Goal: Task Accomplishment & Management: Use online tool/utility

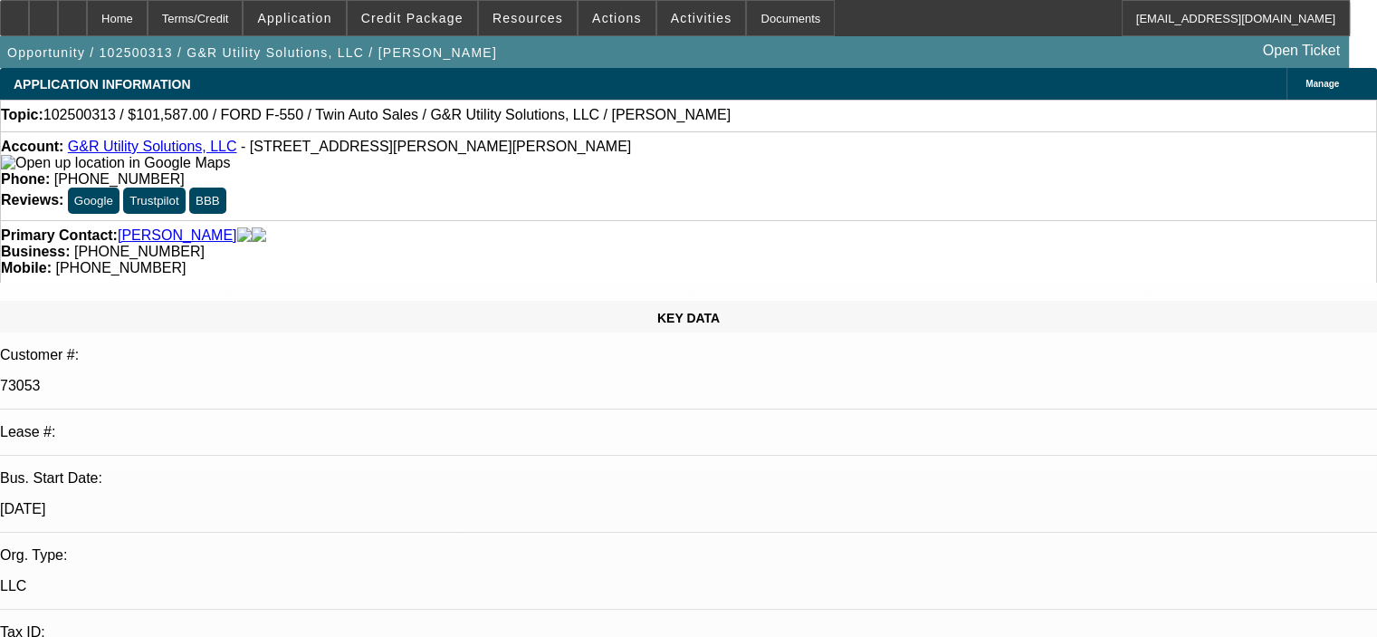
select select "0"
select select "6"
select select "0"
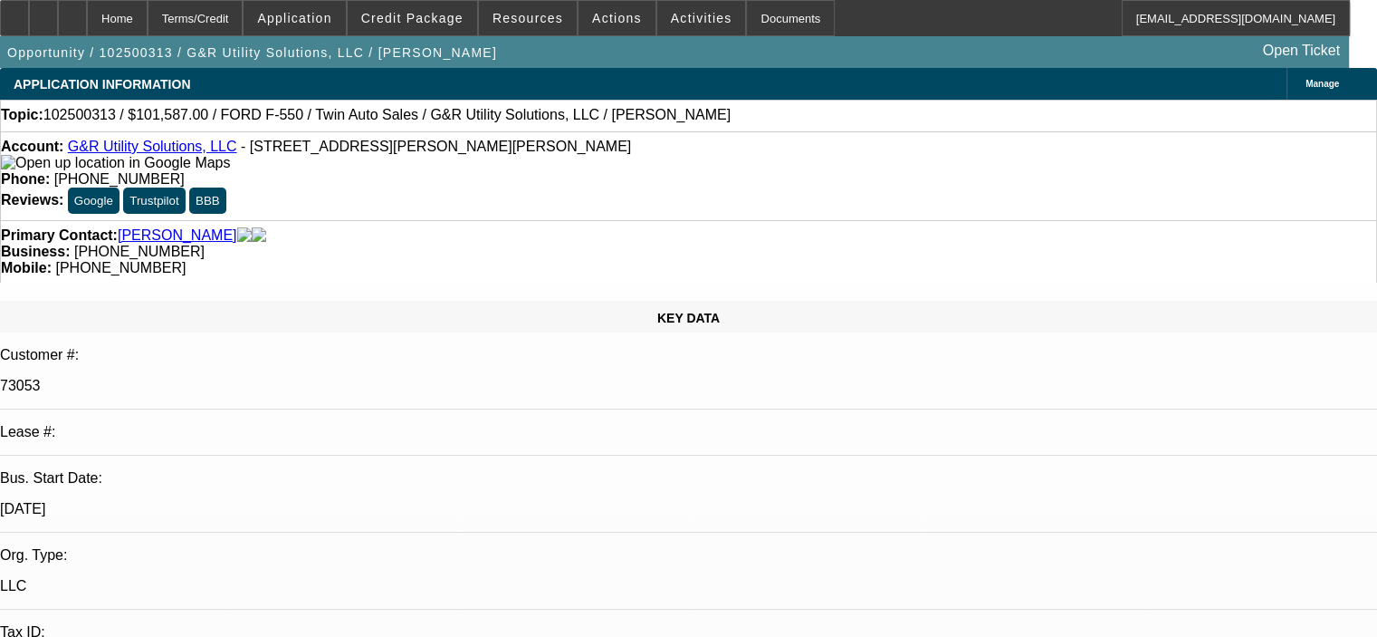
select select "0"
select select "6"
select select "0"
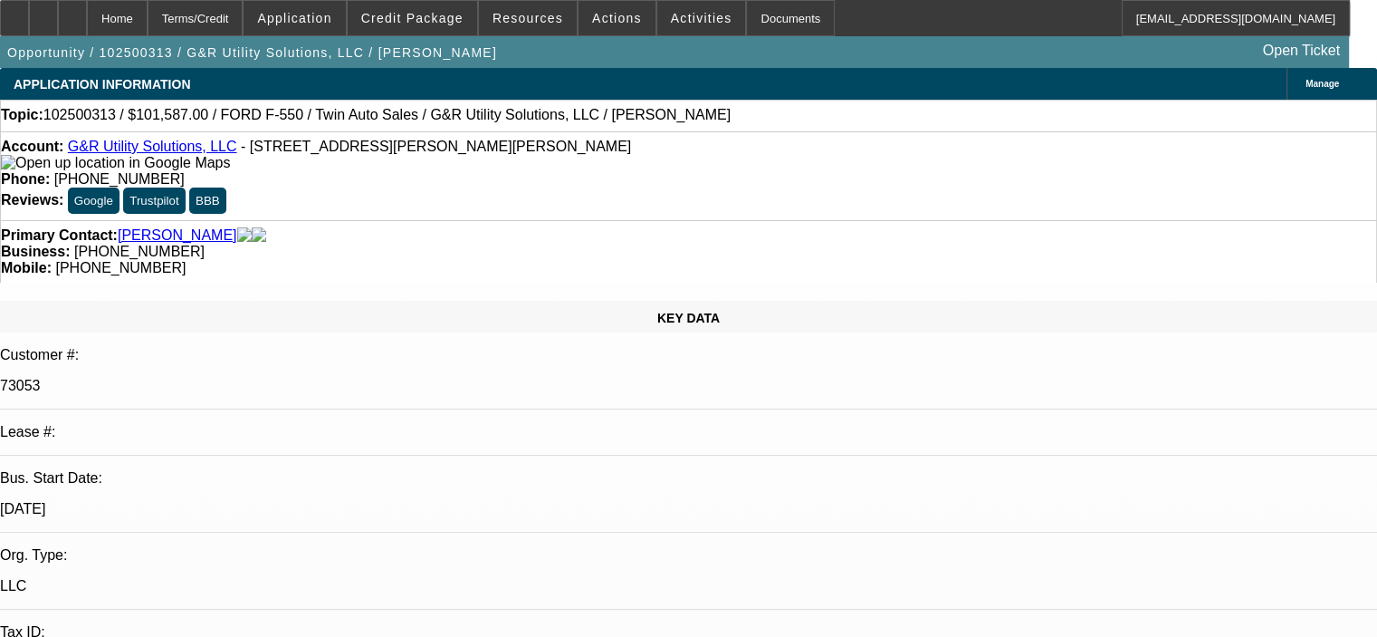
select select "0"
select select "6"
select select "0"
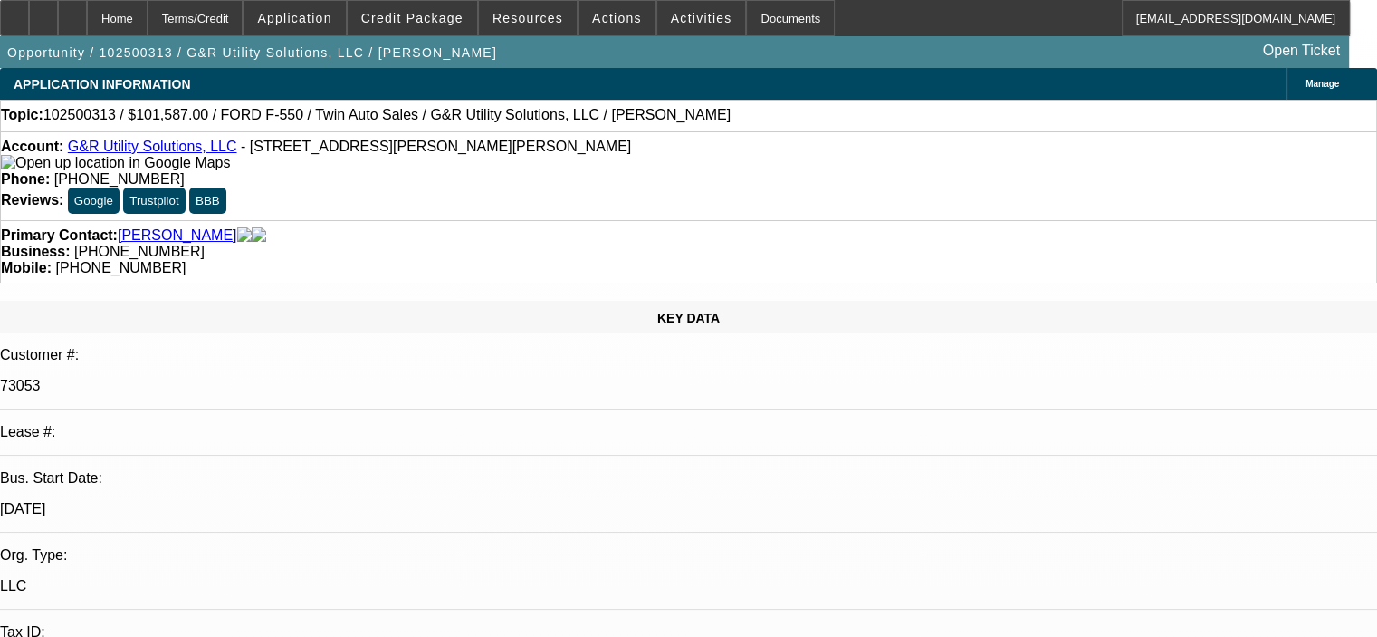
select select "6"
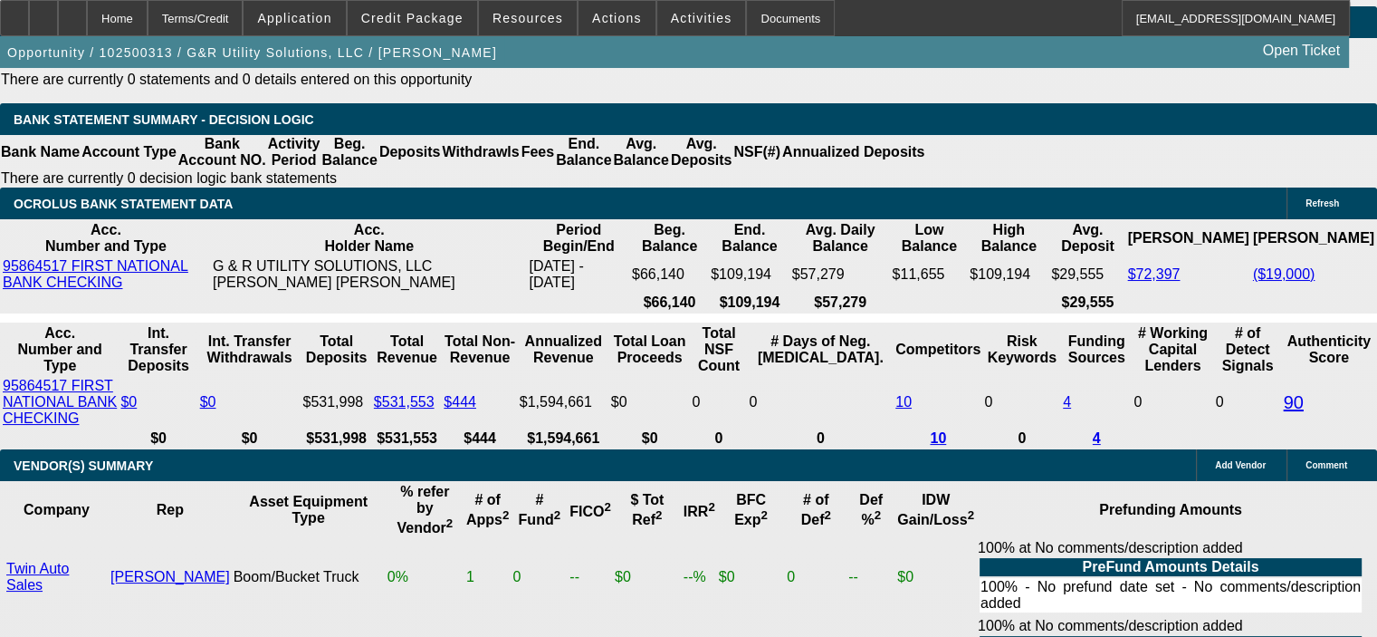
scroll to position [3894, 0]
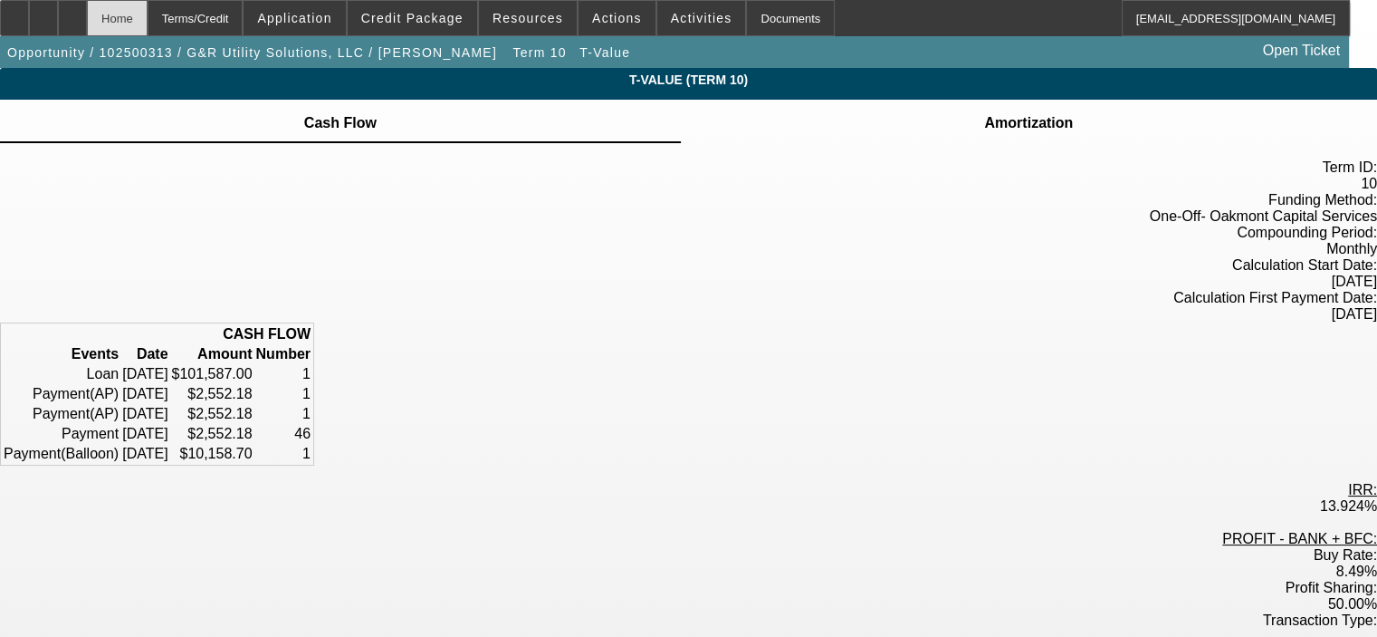
click at [148, 17] on div "Home" at bounding box center [117, 18] width 61 height 36
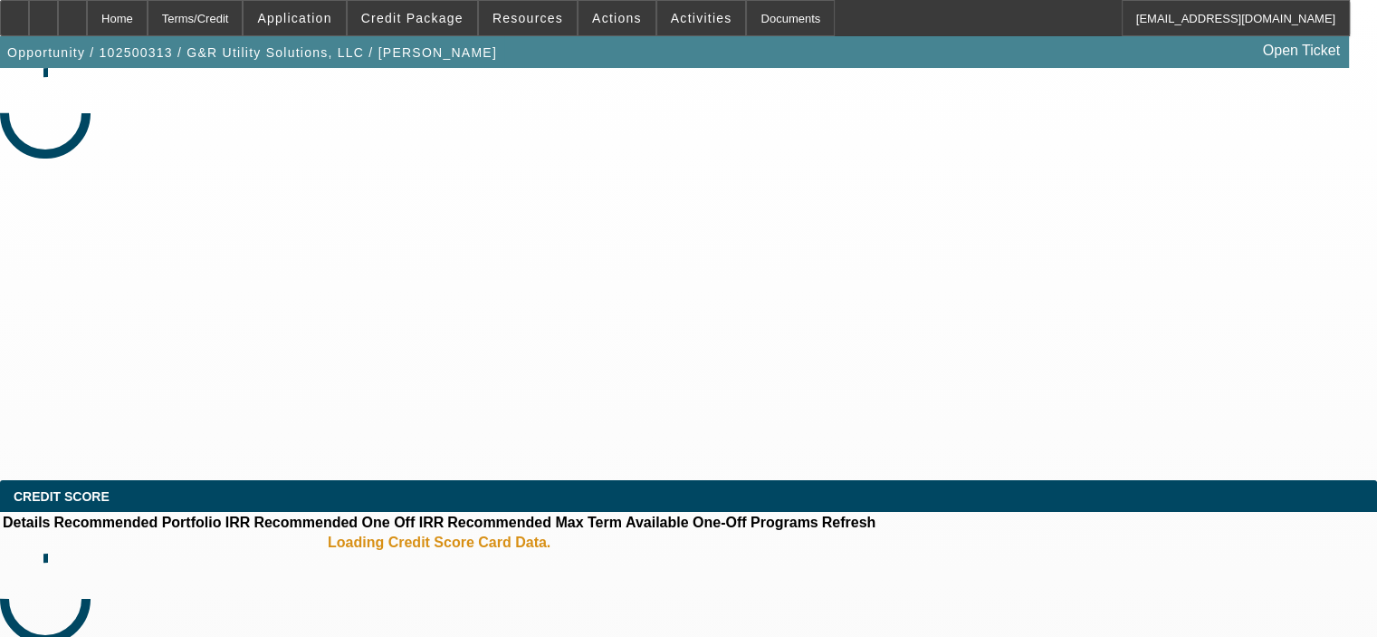
select select "0"
select select "6"
select select "0"
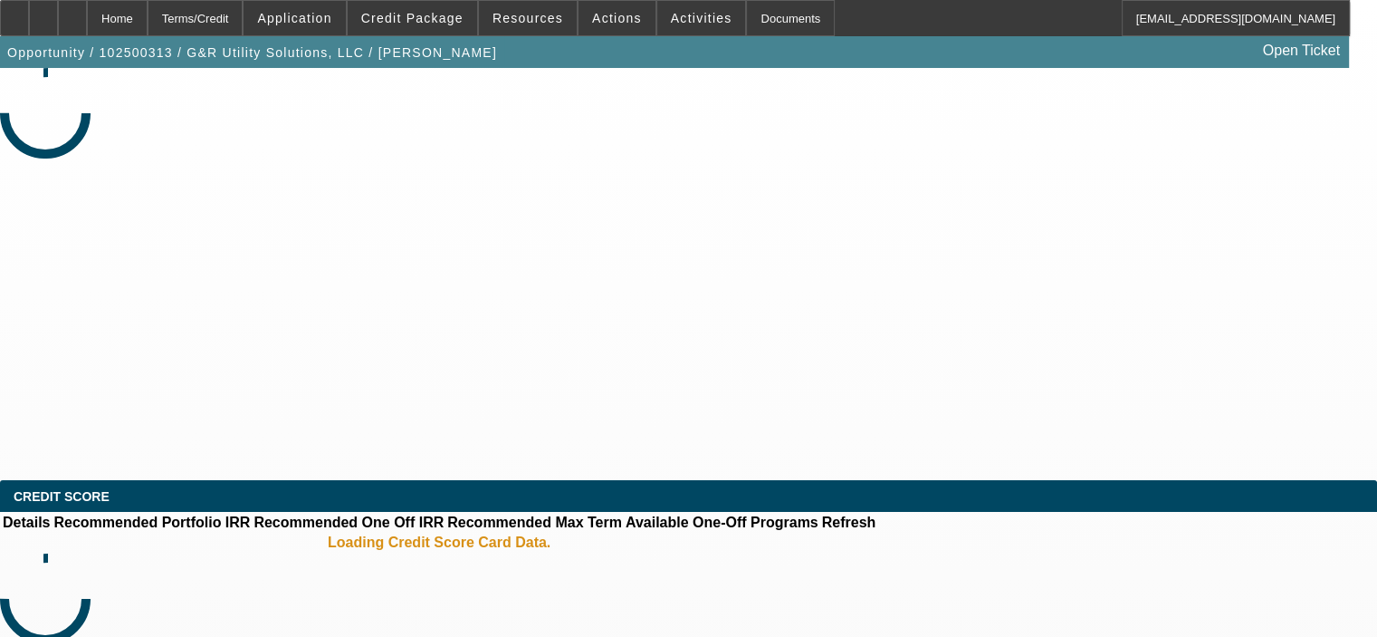
select select "0"
select select "6"
select select "0"
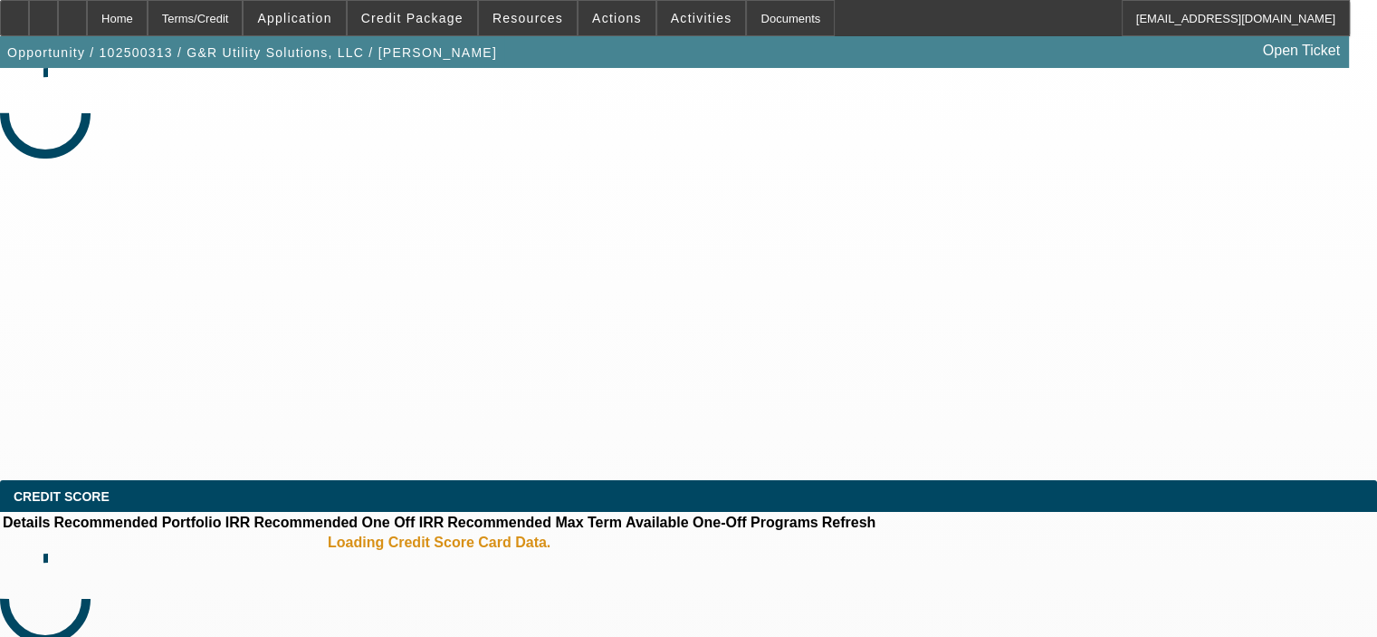
select select "0"
select select "6"
select select "0"
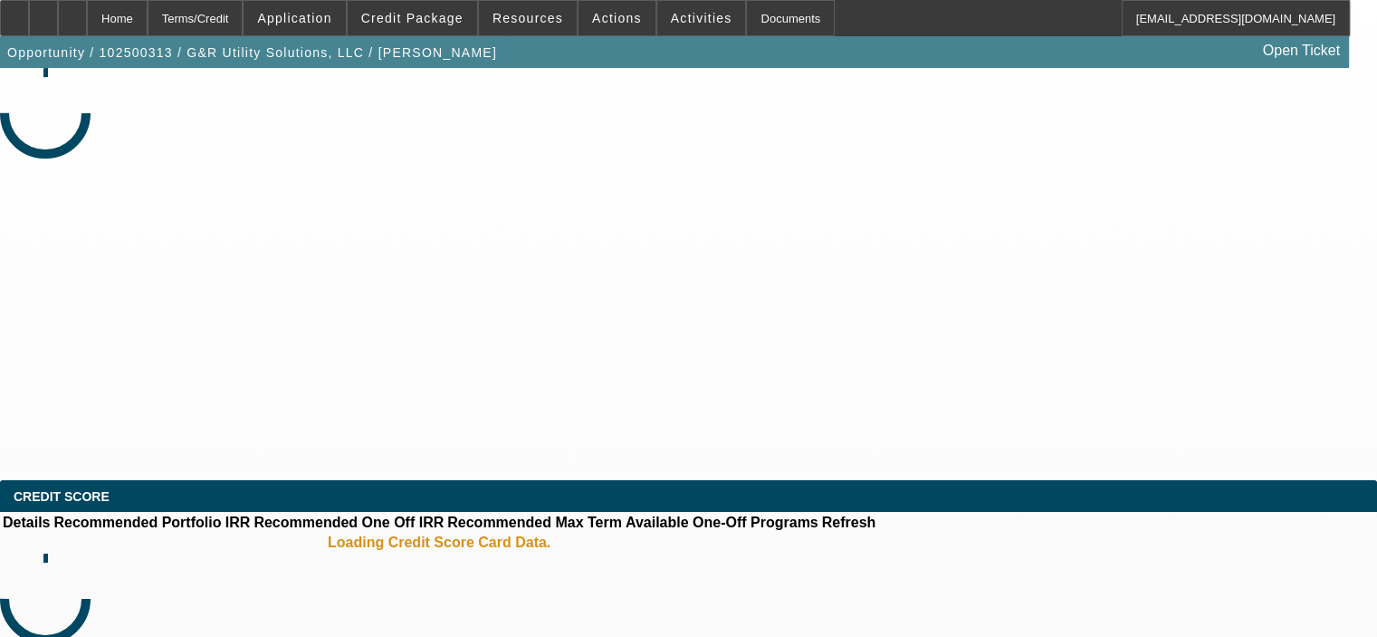
select select "6"
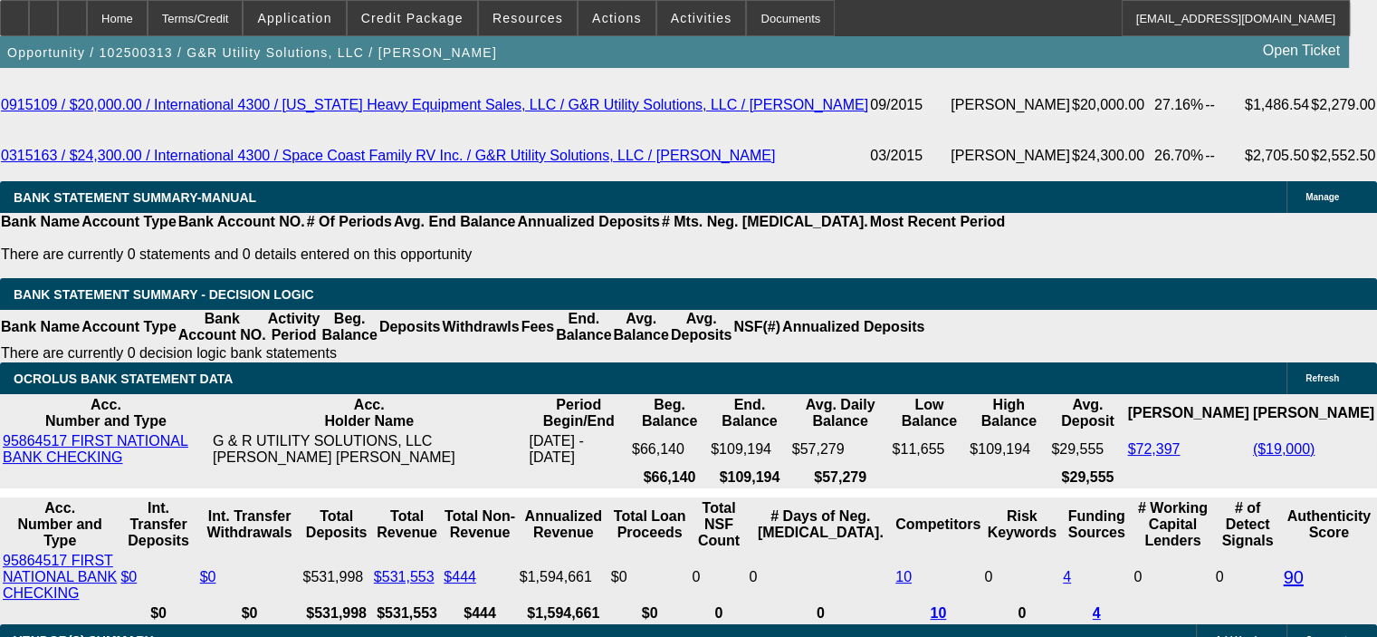
scroll to position [3441, 0]
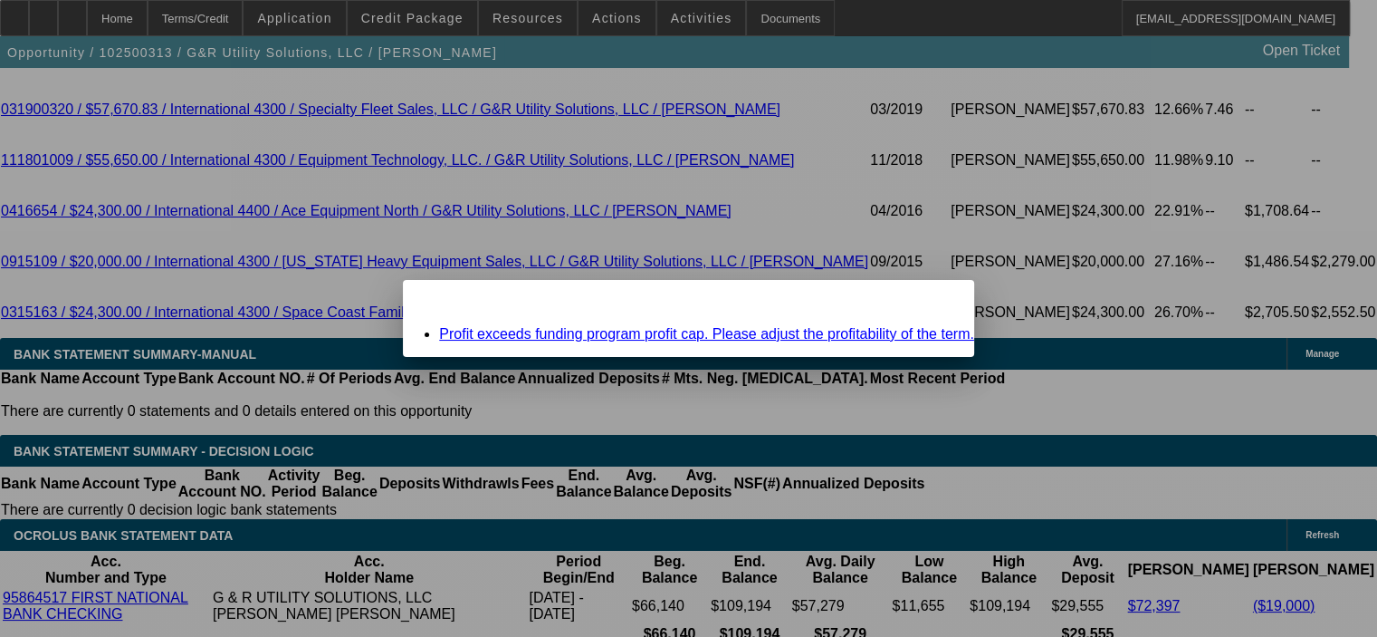
click at [939, 301] on span "Close" at bounding box center [951, 296] width 24 height 10
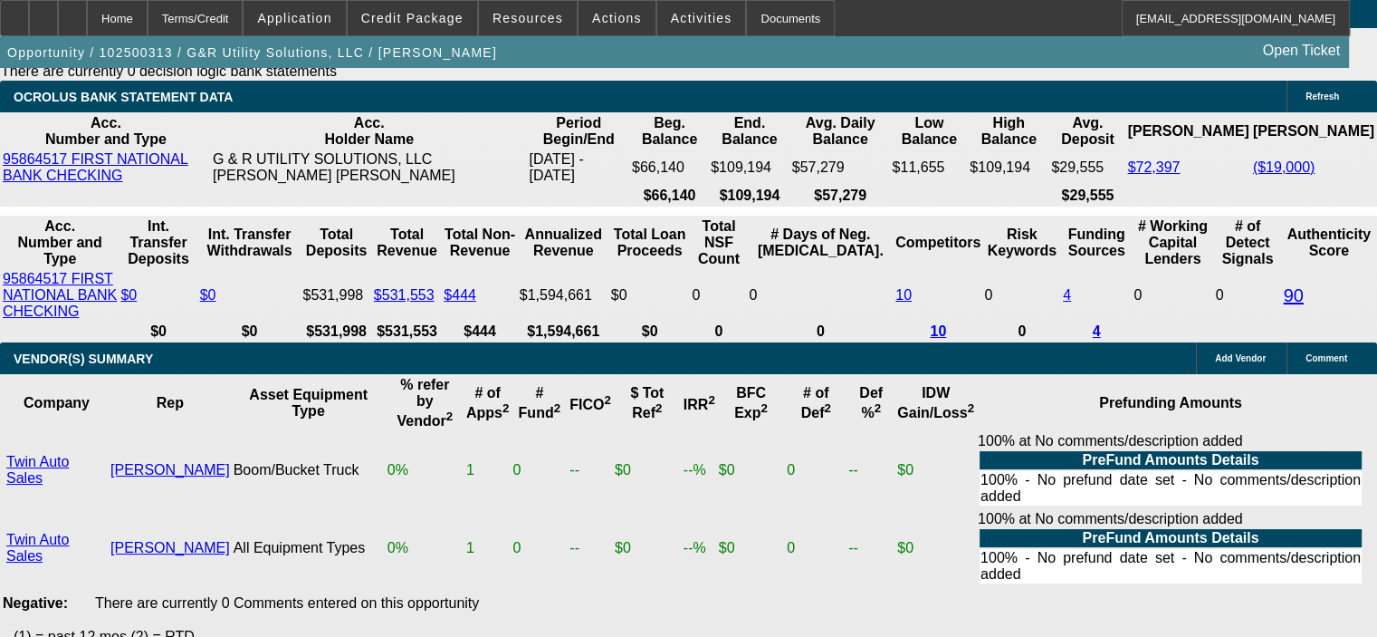
scroll to position [3984, 0]
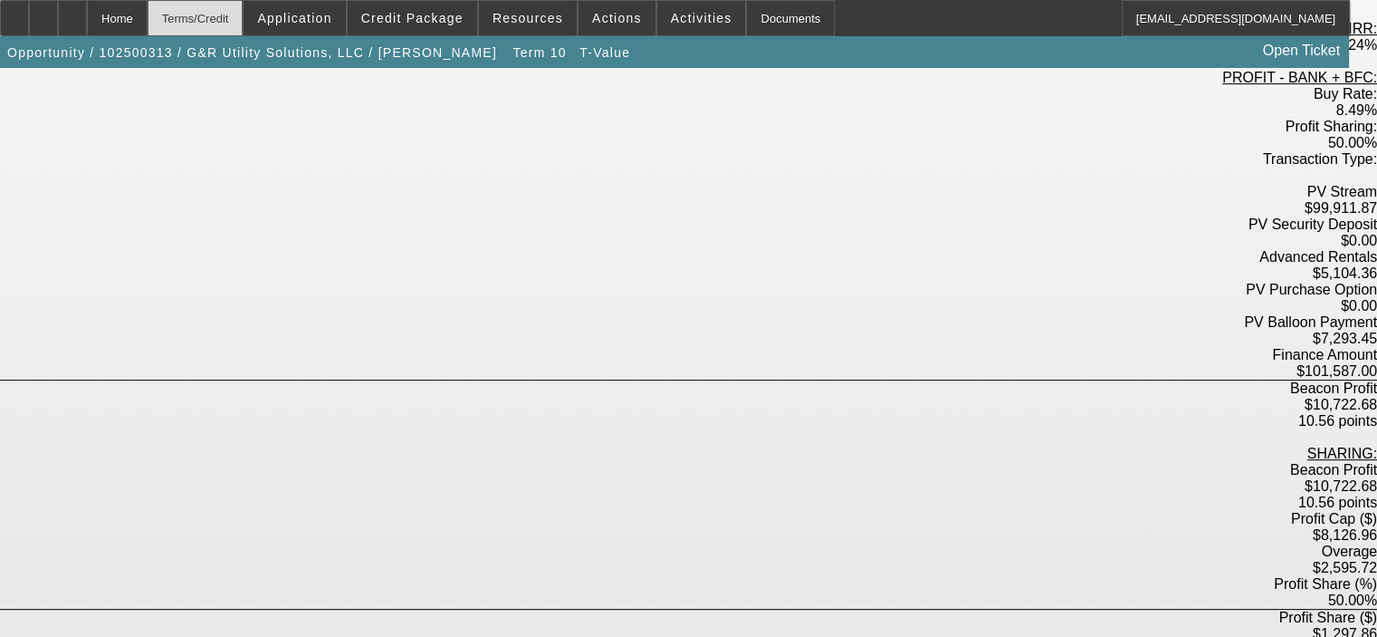
scroll to position [420, 0]
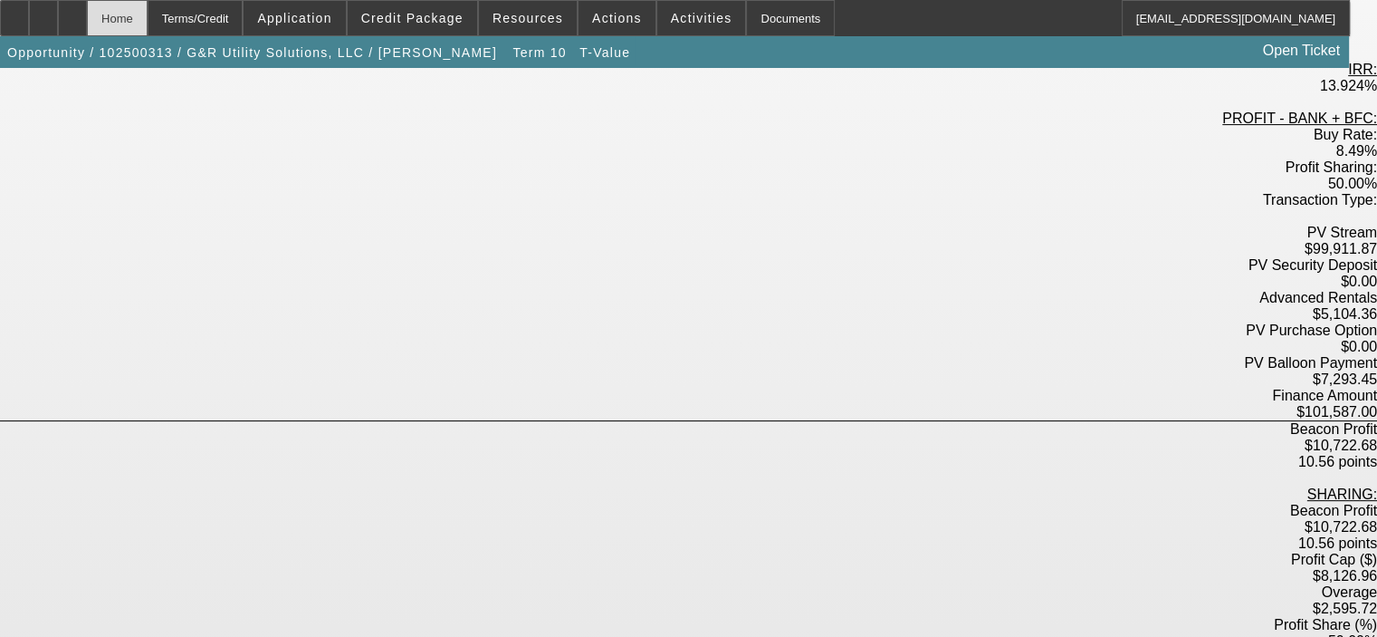
click at [148, 11] on div "Home" at bounding box center [117, 18] width 61 height 36
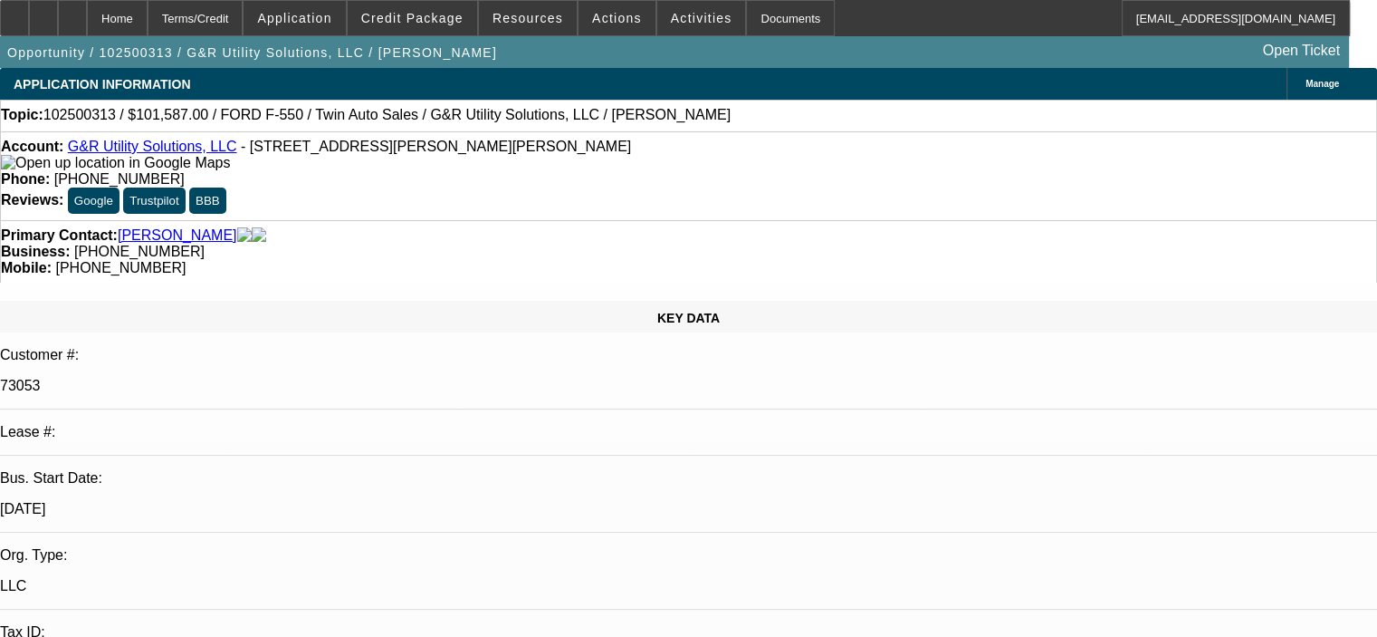
select select "0"
select select "6"
select select "0"
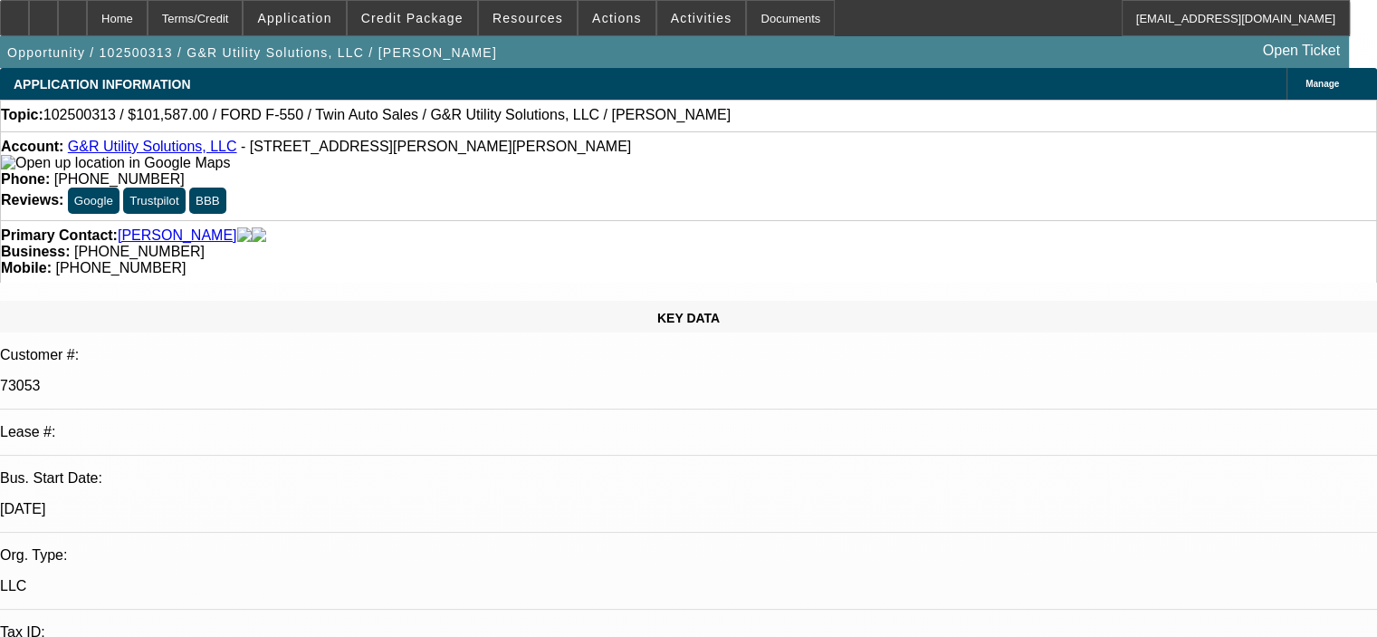
select select "0"
select select "6"
select select "0"
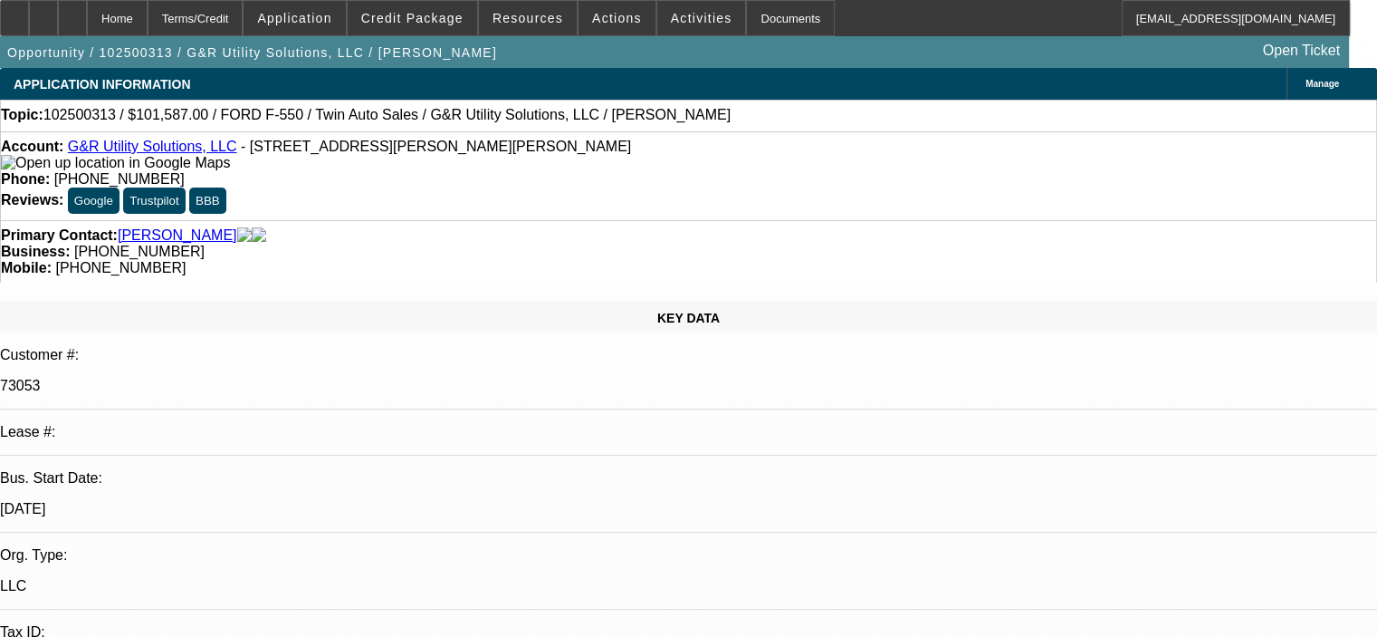
select select "0"
select select "6"
select select "0"
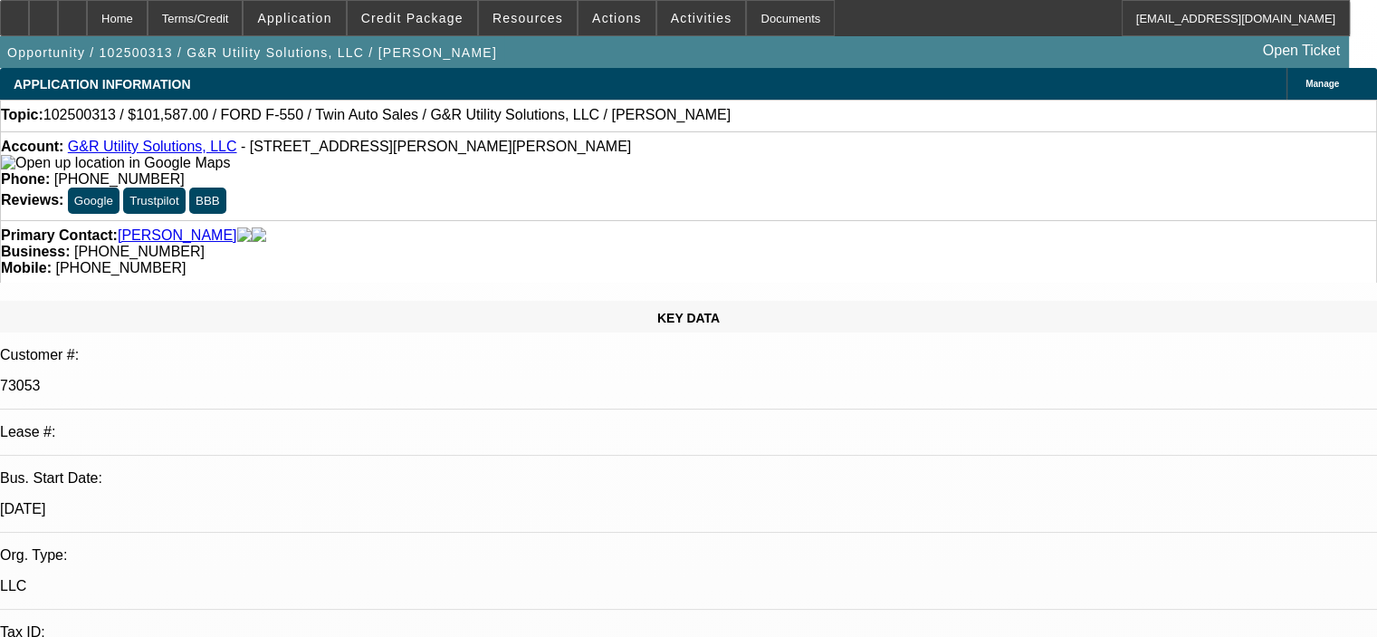
select select "6"
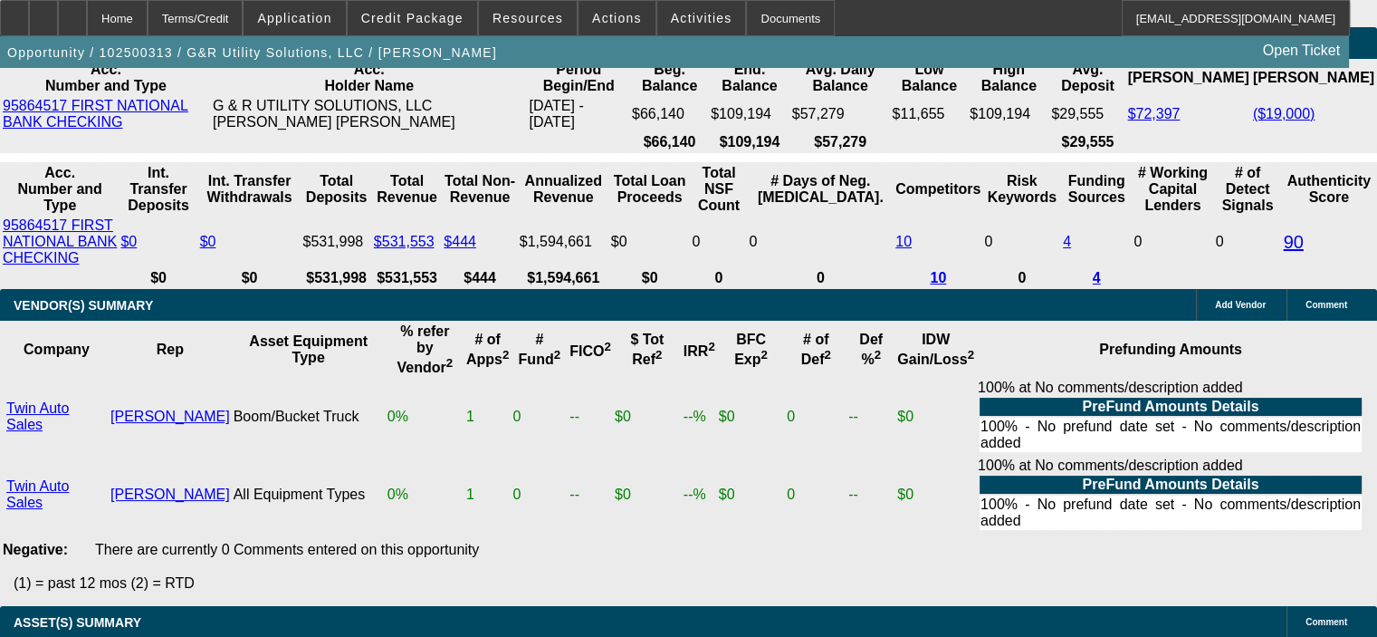
scroll to position [3719, 0]
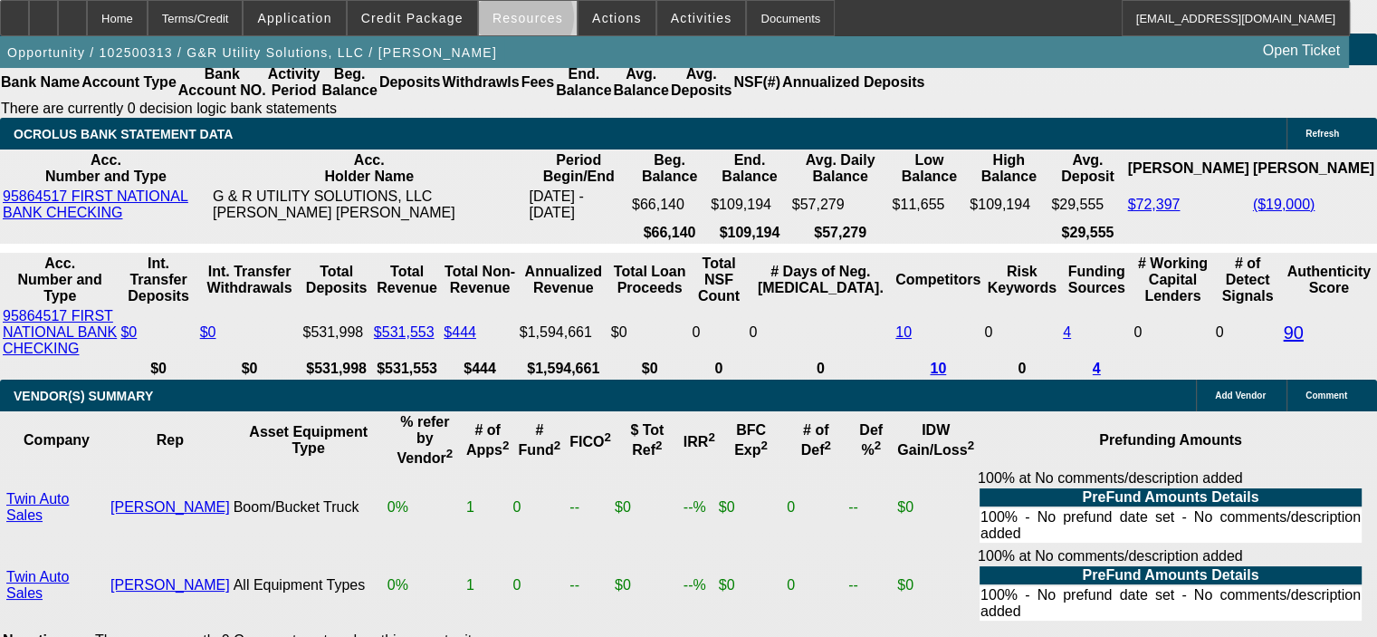
click at [529, 22] on span "Resources" at bounding box center [528, 18] width 71 height 14
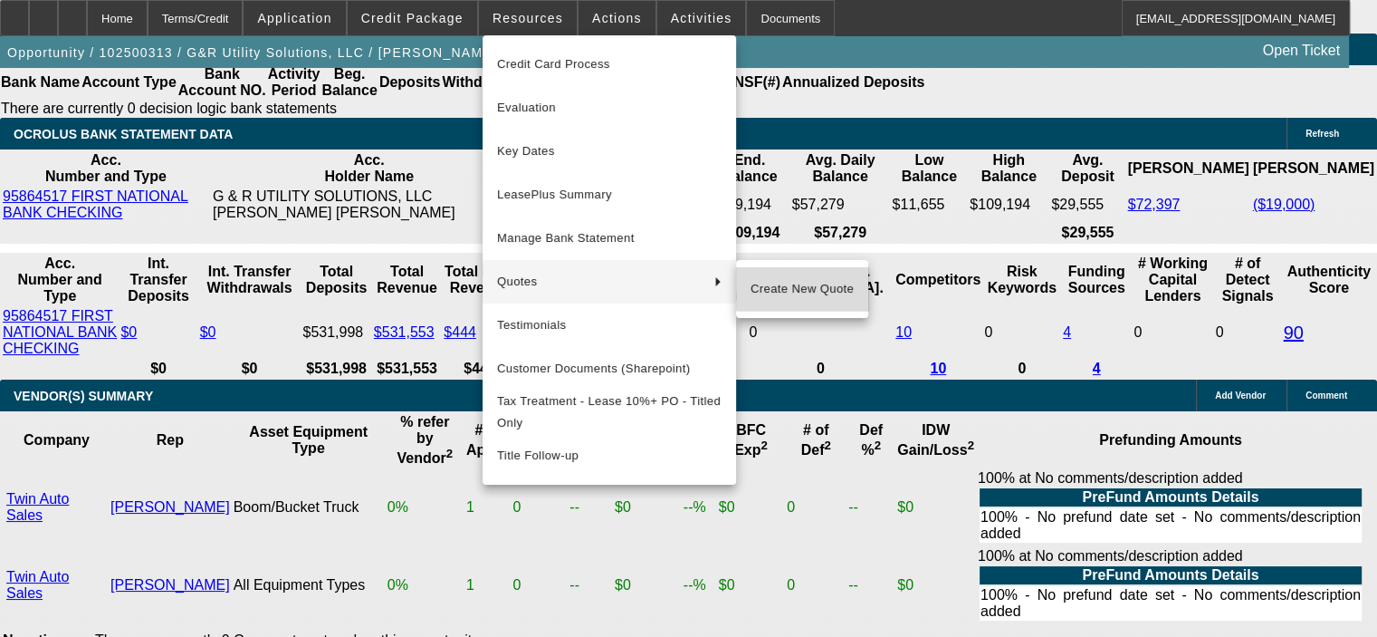
click at [803, 287] on span "Create New Quote" at bounding box center [802, 289] width 103 height 22
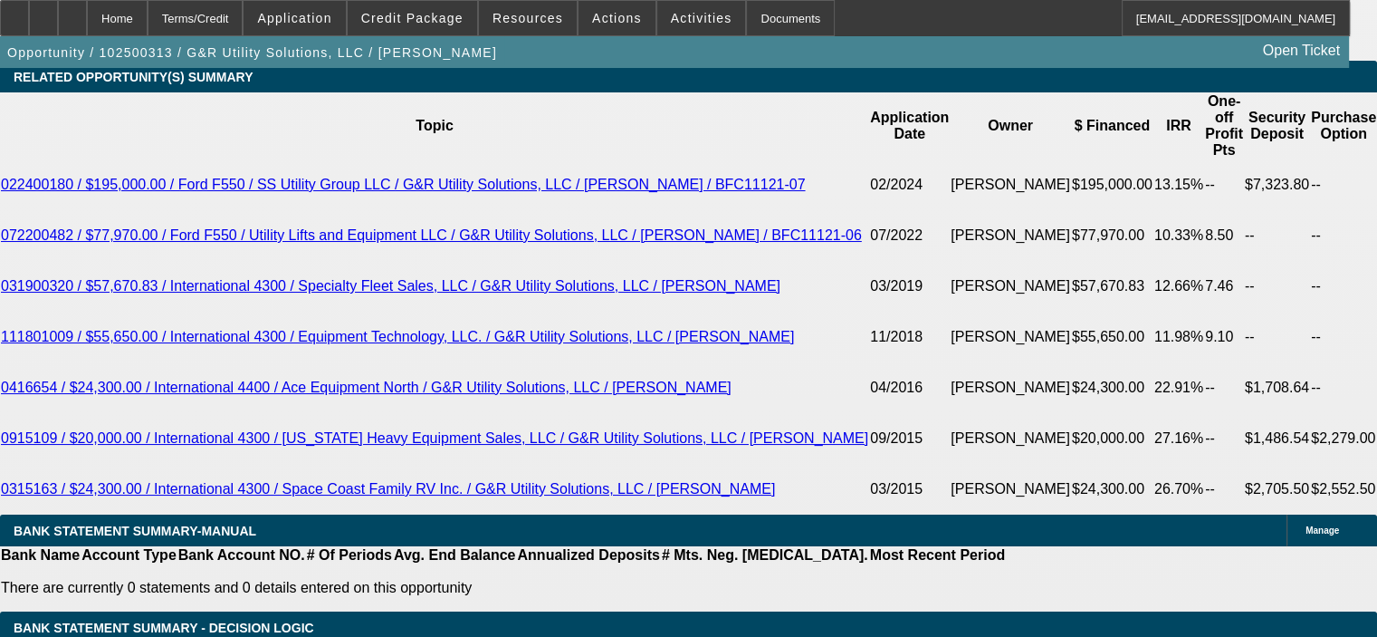
scroll to position [3280, 0]
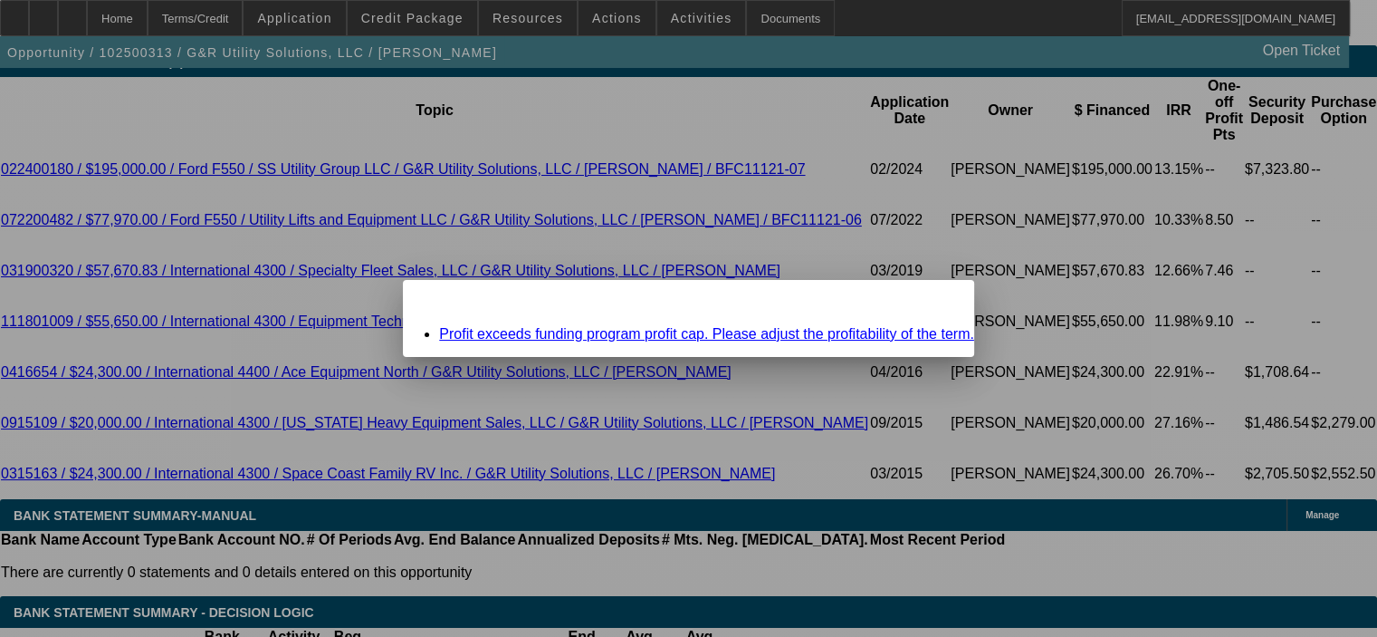
scroll to position [0, 0]
click at [939, 301] on span "Close" at bounding box center [951, 296] width 24 height 10
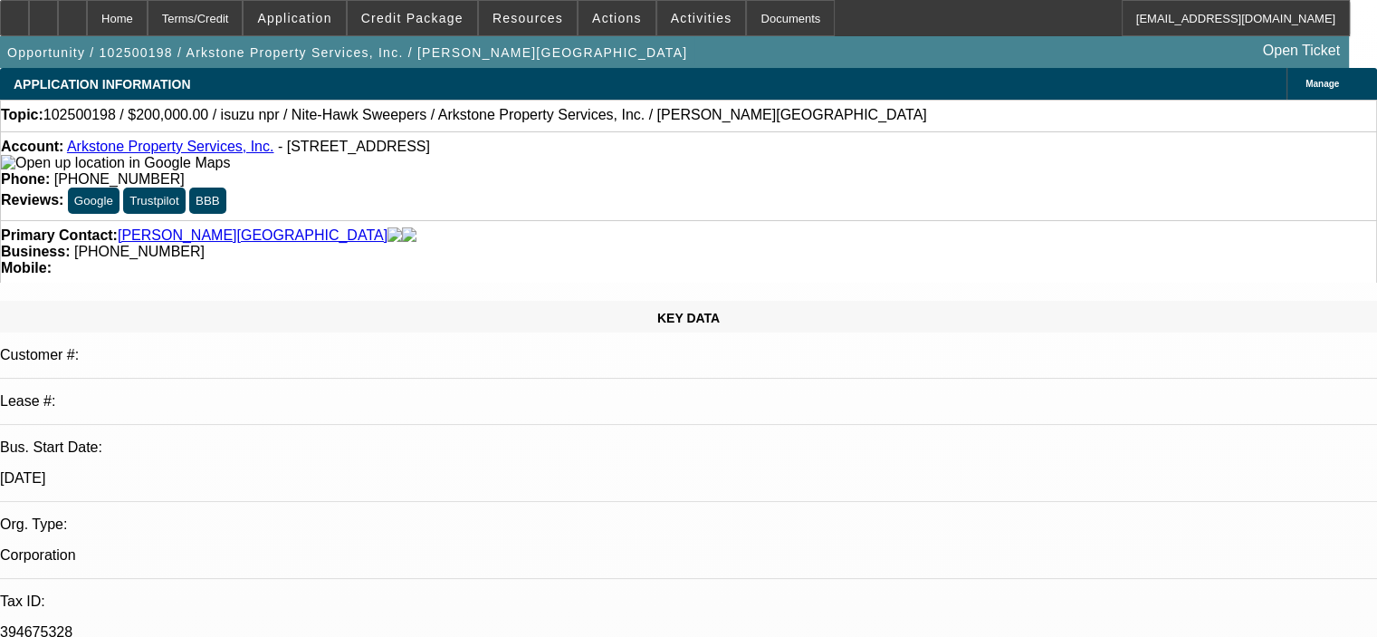
select select "0"
select select "0.1"
select select "4"
select select "0"
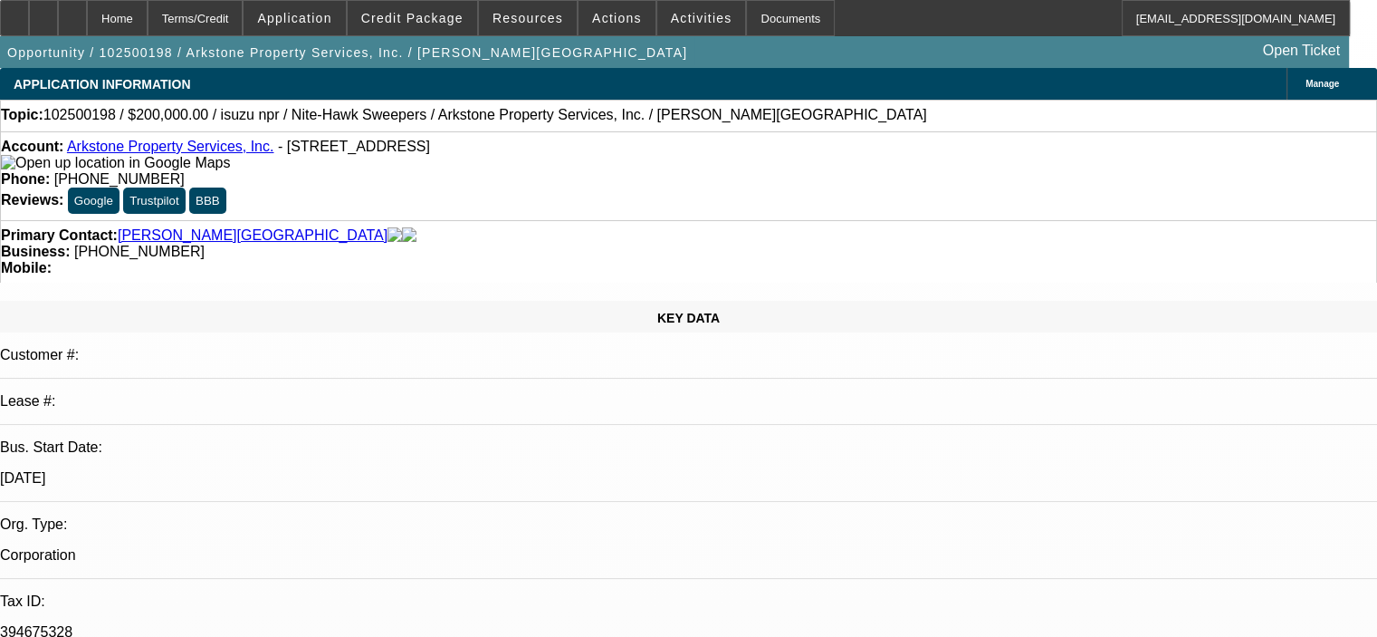
select select "0"
select select "0.1"
select select "4"
select select "0"
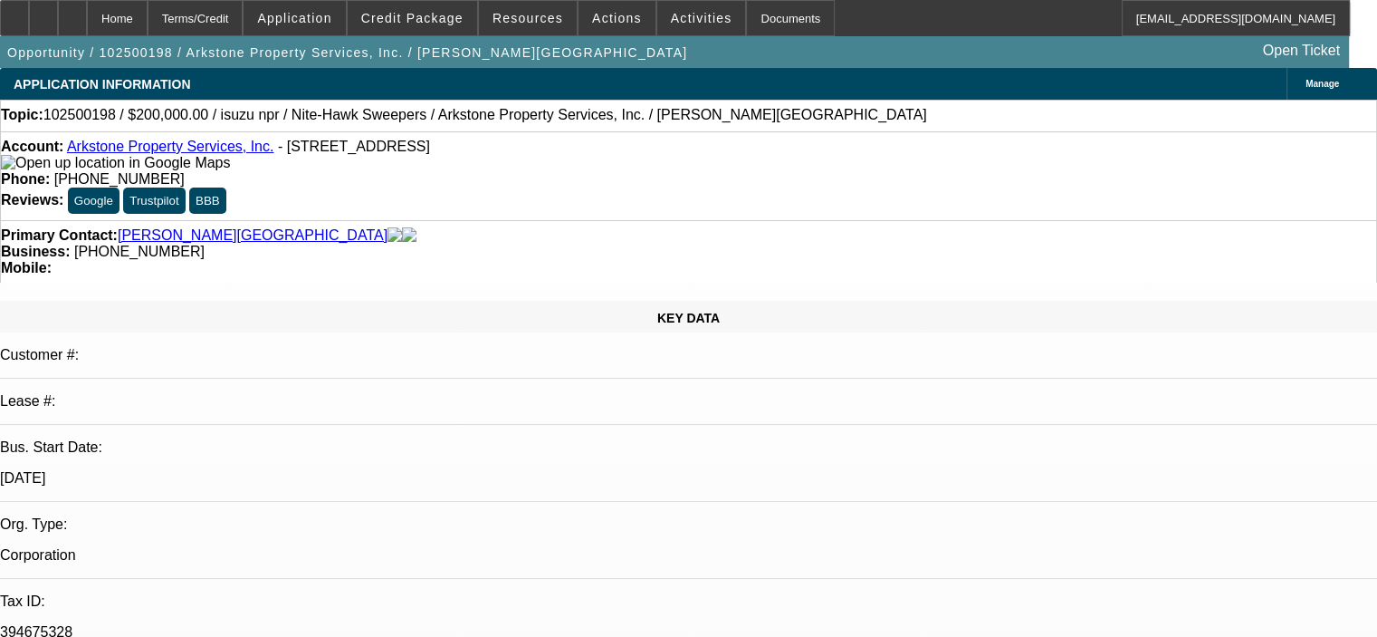
select select "0.1"
select select "4"
select select "0"
select select "0.1"
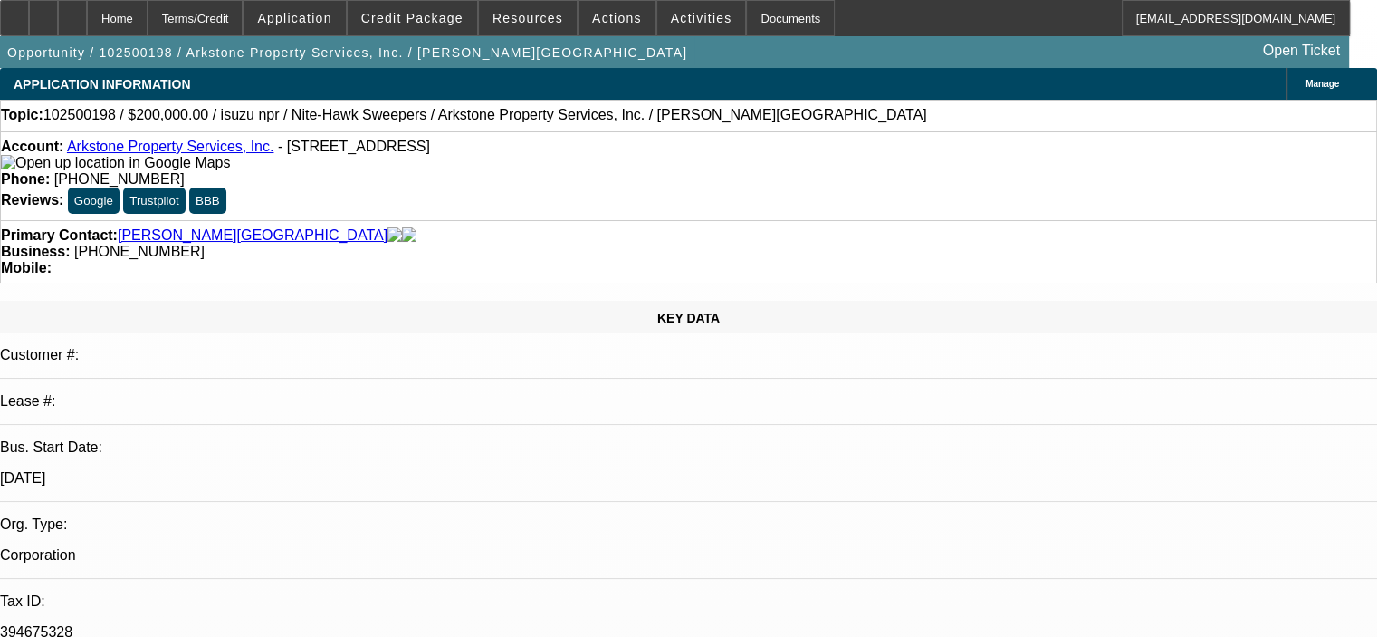
select select "4"
click at [438, 21] on span "Credit Package" at bounding box center [412, 18] width 102 height 14
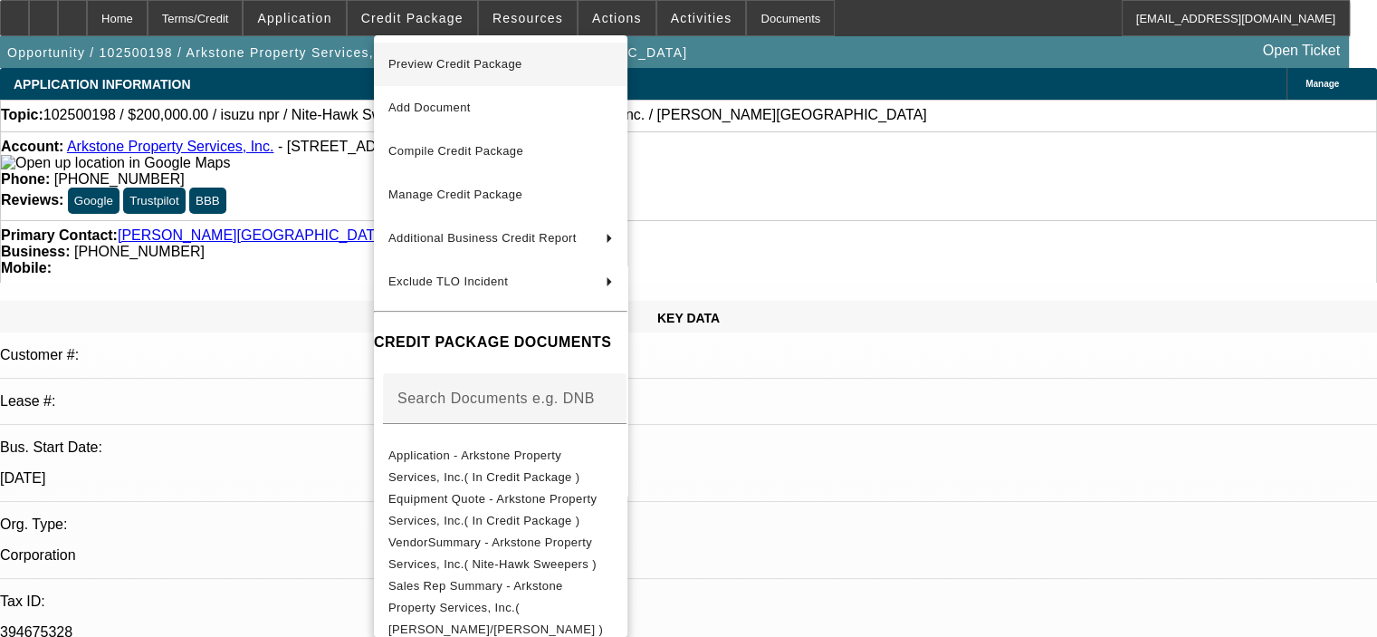
click at [495, 73] on span "Preview Credit Package" at bounding box center [500, 64] width 225 height 22
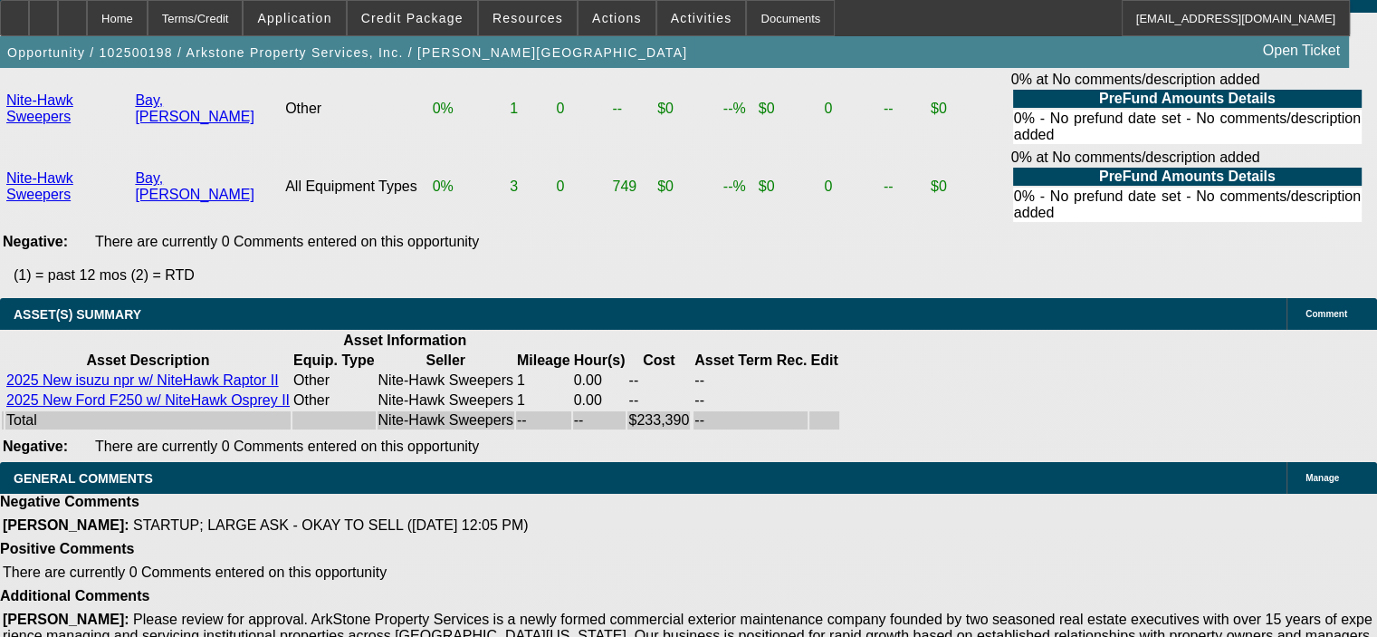
scroll to position [4256, 0]
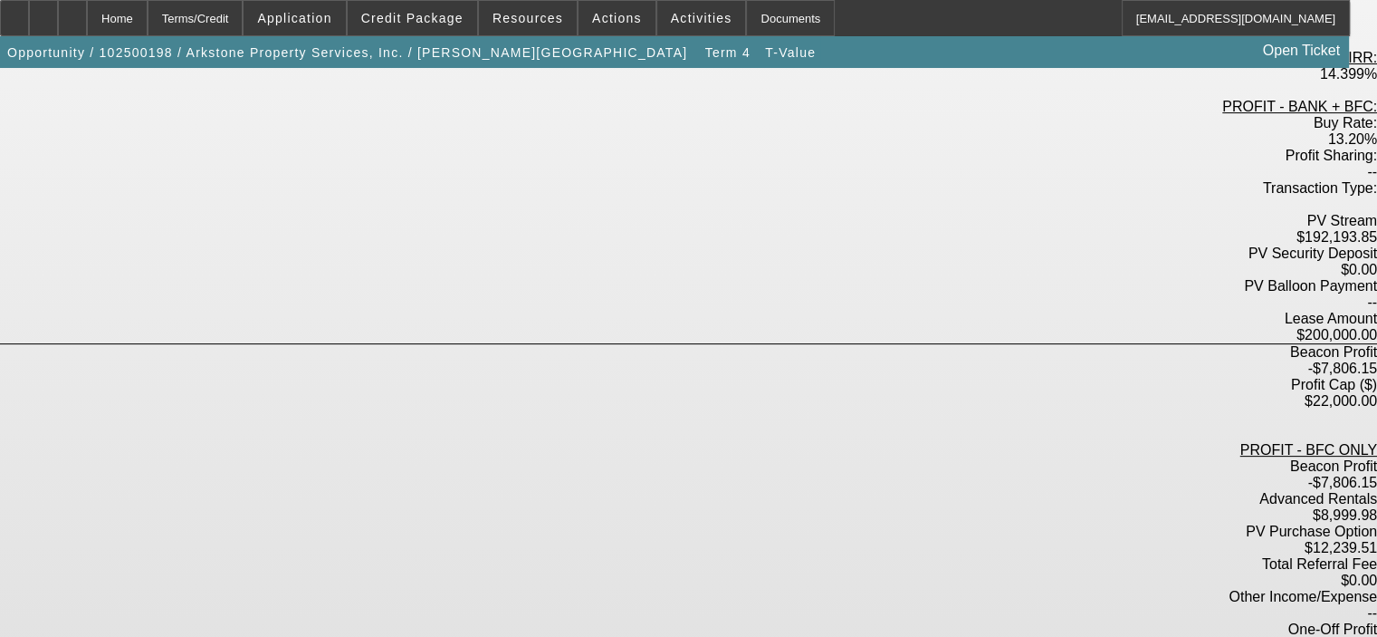
scroll to position [453, 0]
click at [148, 17] on div "Home" at bounding box center [117, 18] width 61 height 36
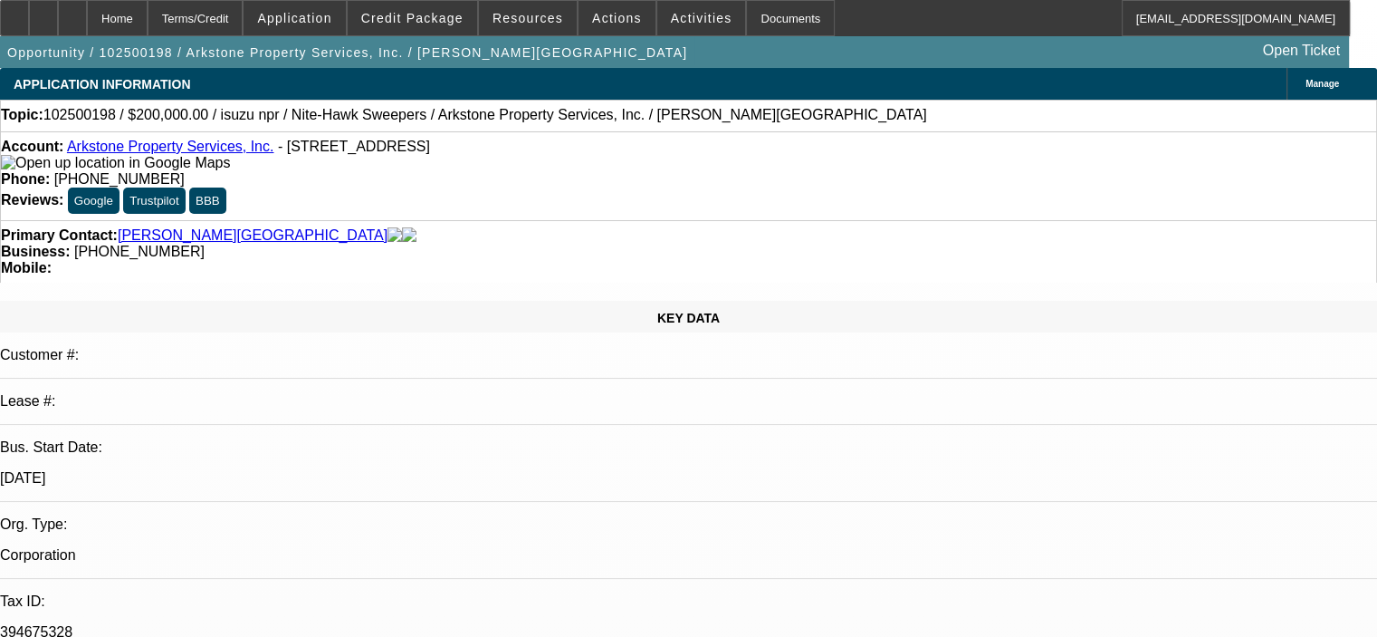
select select "0"
select select "0.1"
select select "4"
select select "0"
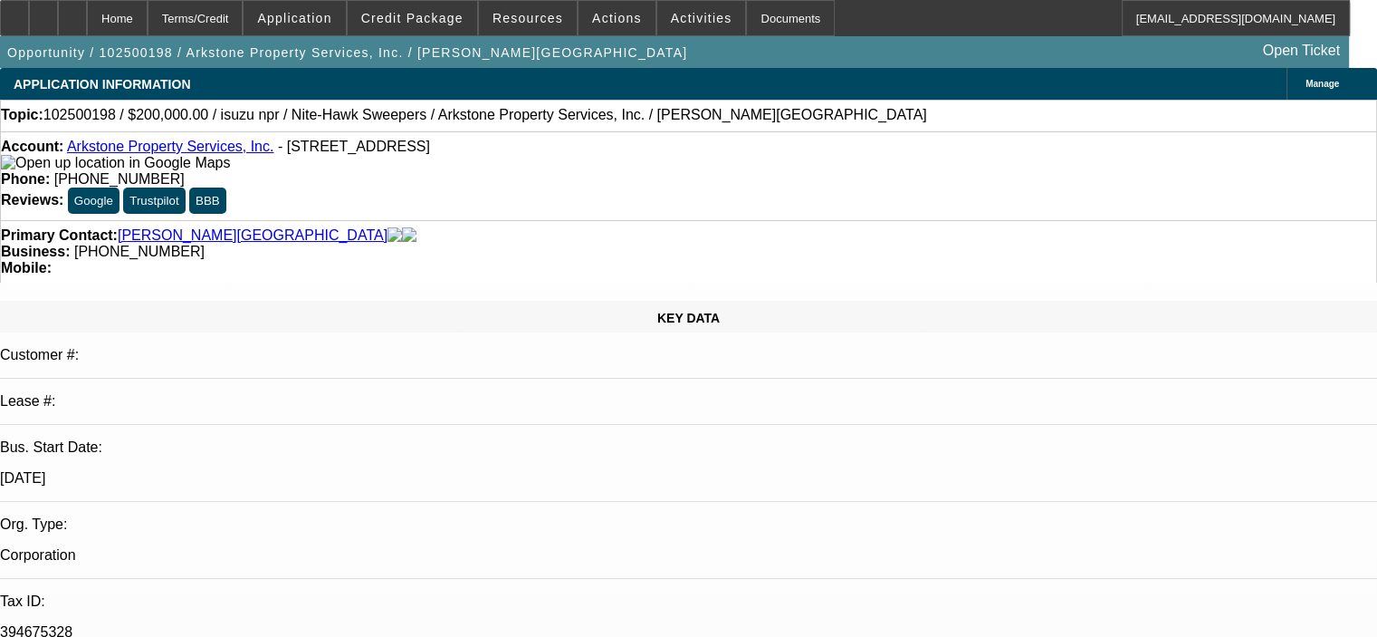
select select "0"
select select "0.1"
select select "4"
select select "0"
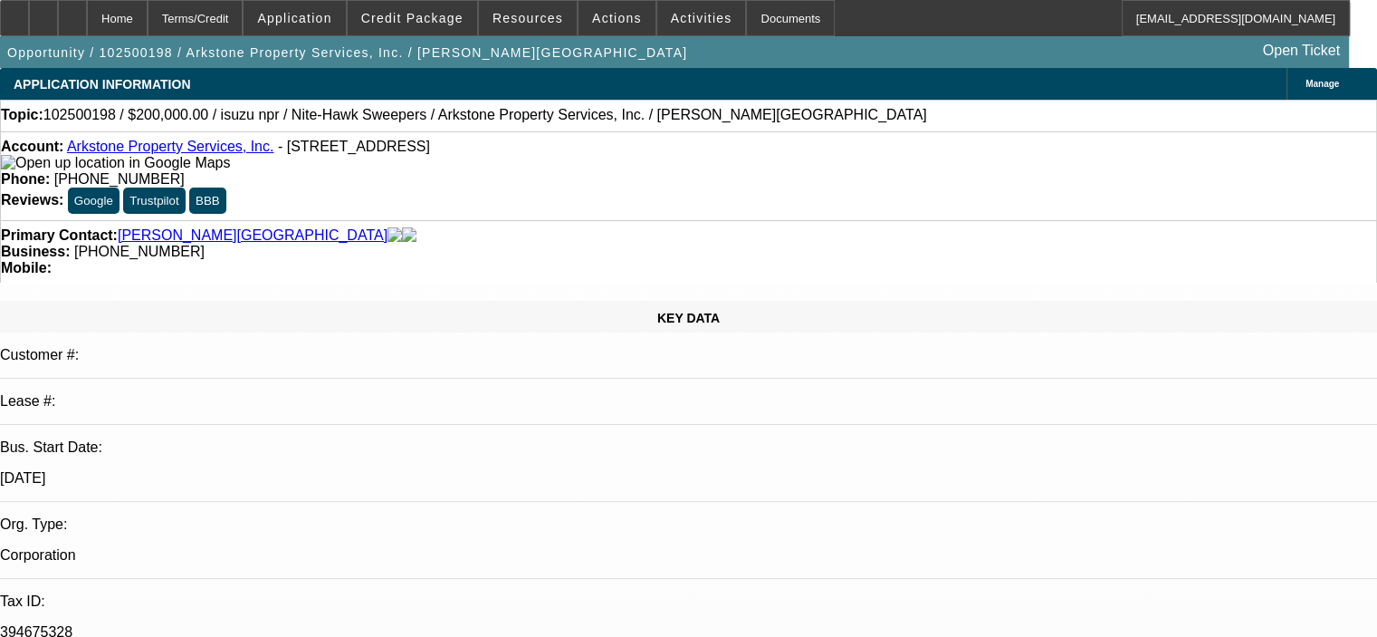
select select "0.1"
select select "4"
select select "0"
select select "0.1"
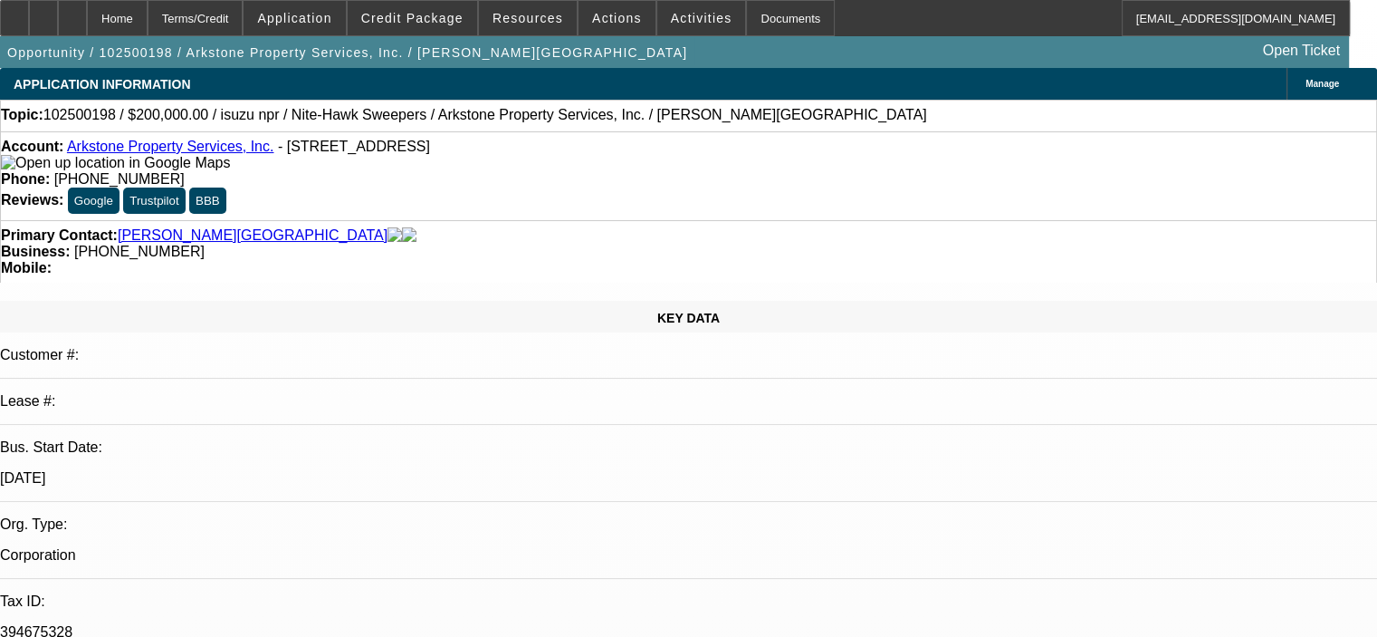
select select "4"
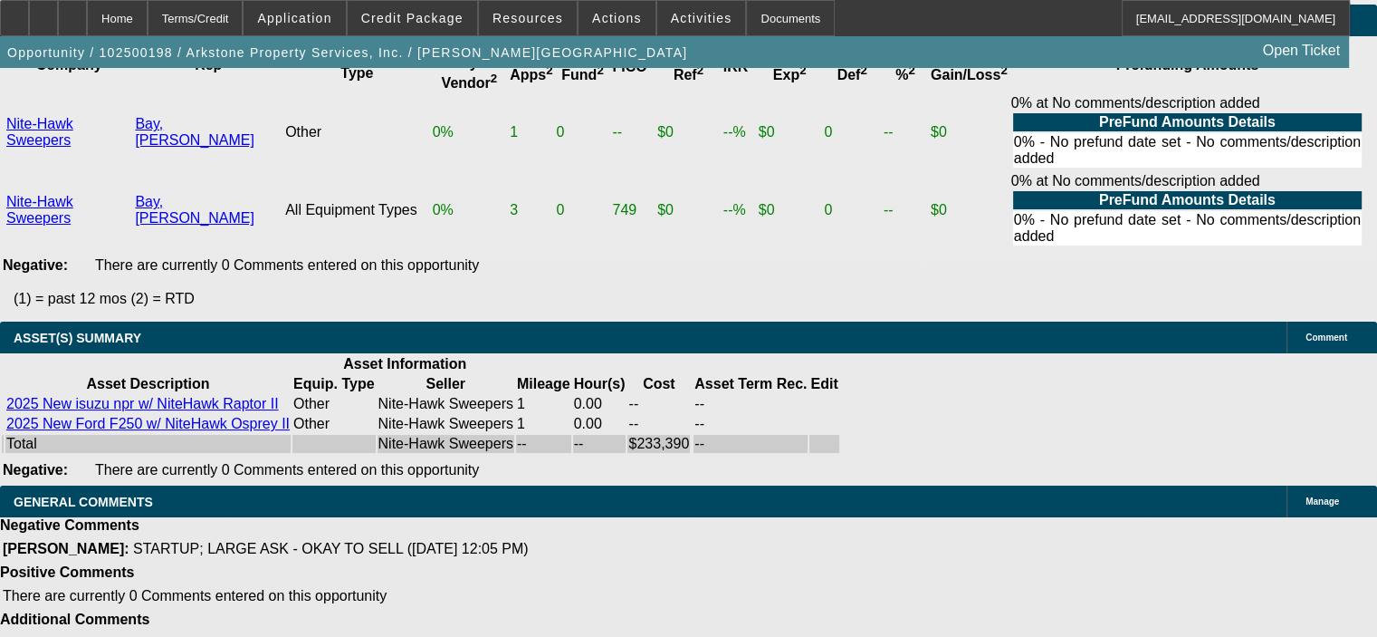
scroll to position [4166, 0]
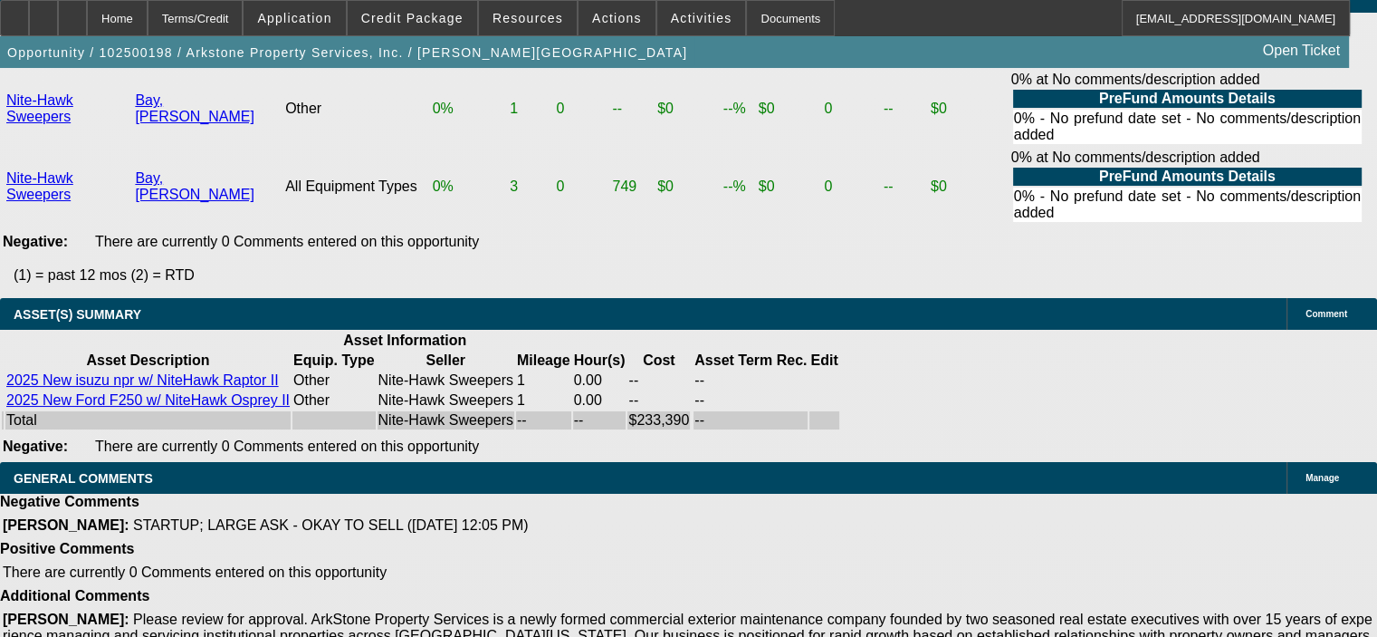
drag, startPoint x: 340, startPoint y: 292, endPoint x: 455, endPoint y: 289, distance: 114.1
type input "UNKNOWN"
type input "1"
type input "$3,418.75"
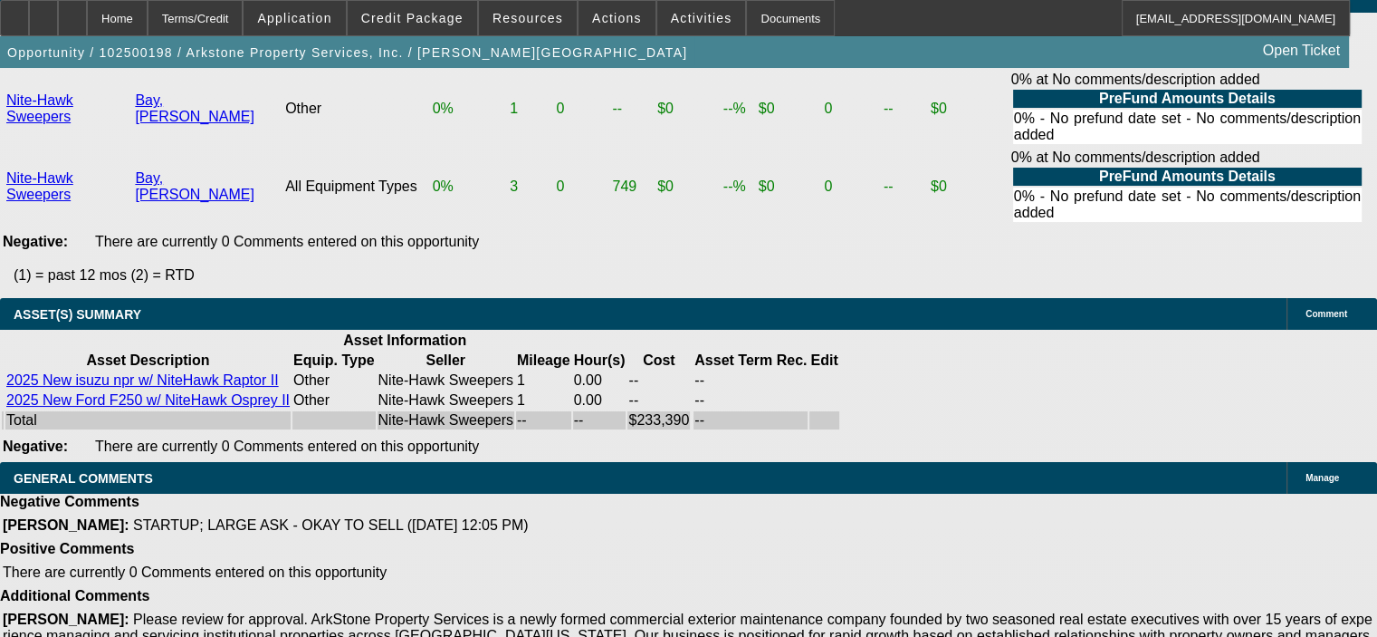
type input "14"
type input "$4,653.65"
type input "14"
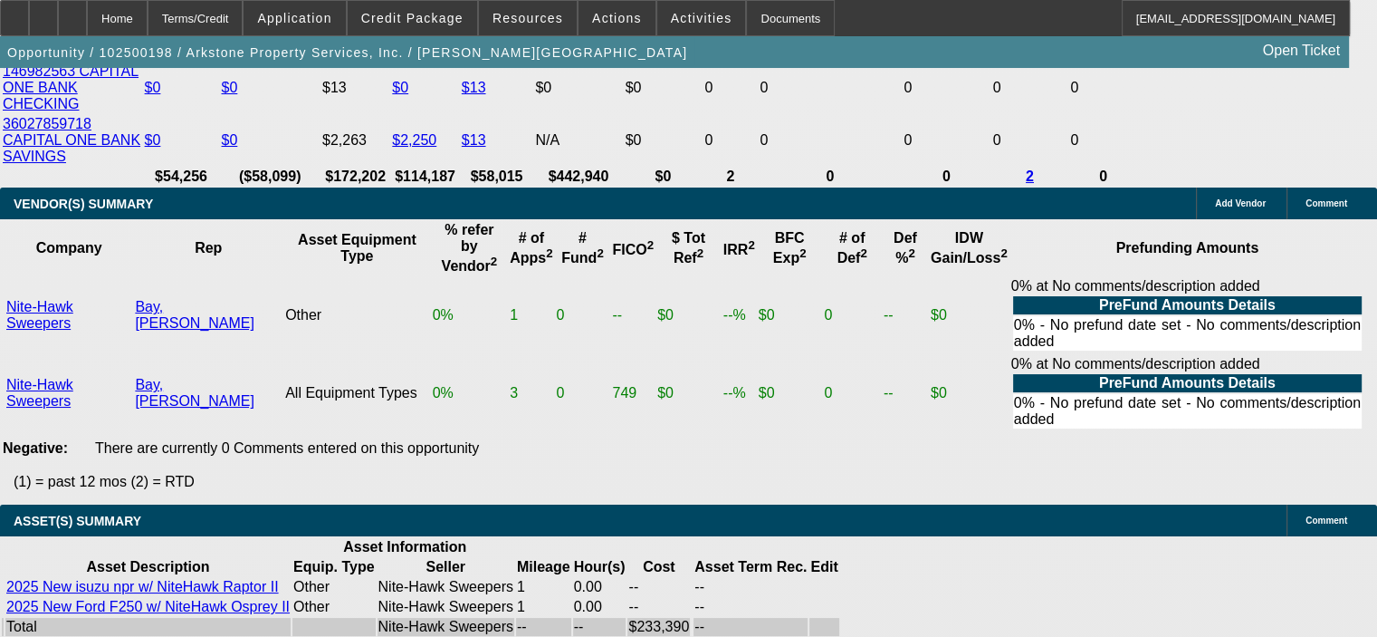
scroll to position [3713, 0]
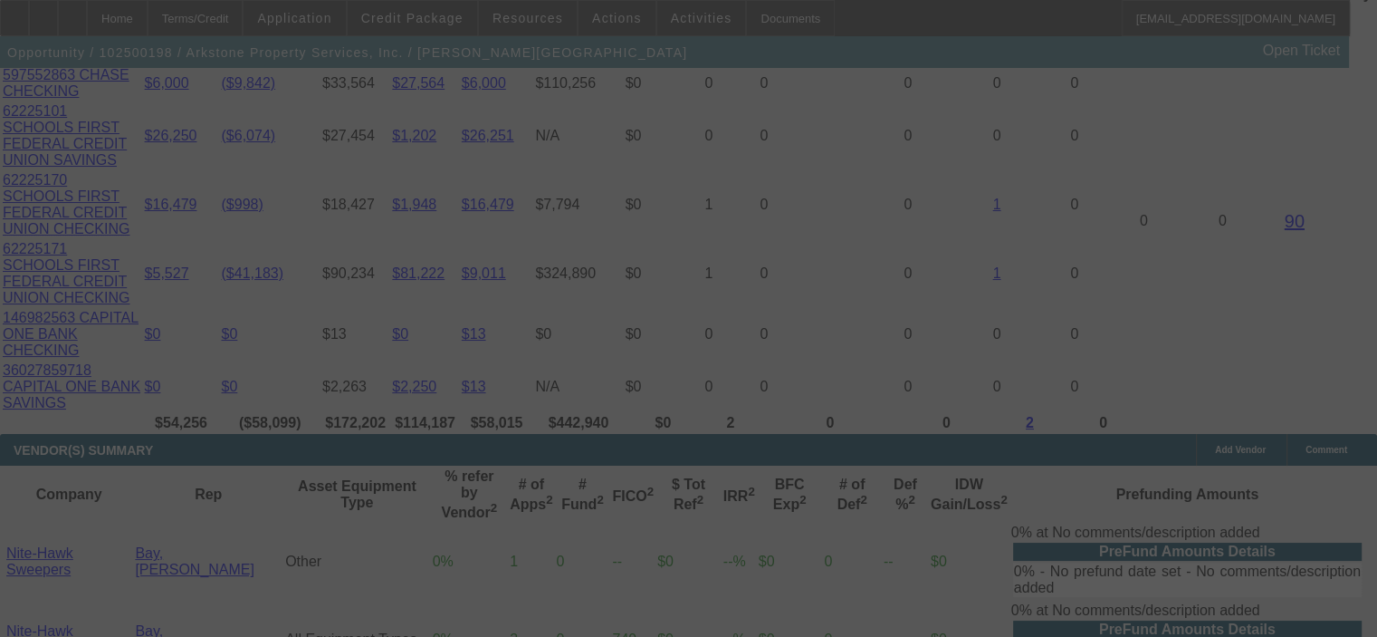
select select "0"
select select "0.1"
select select "4"
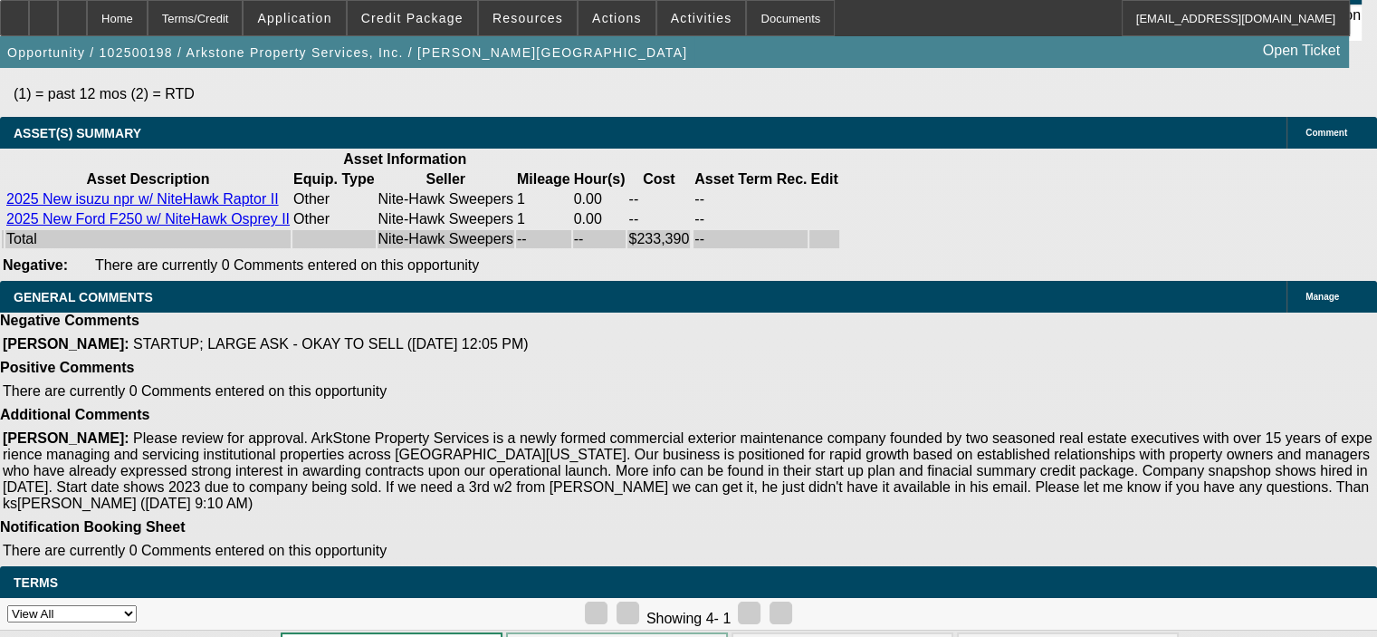
scroll to position [4256, 0]
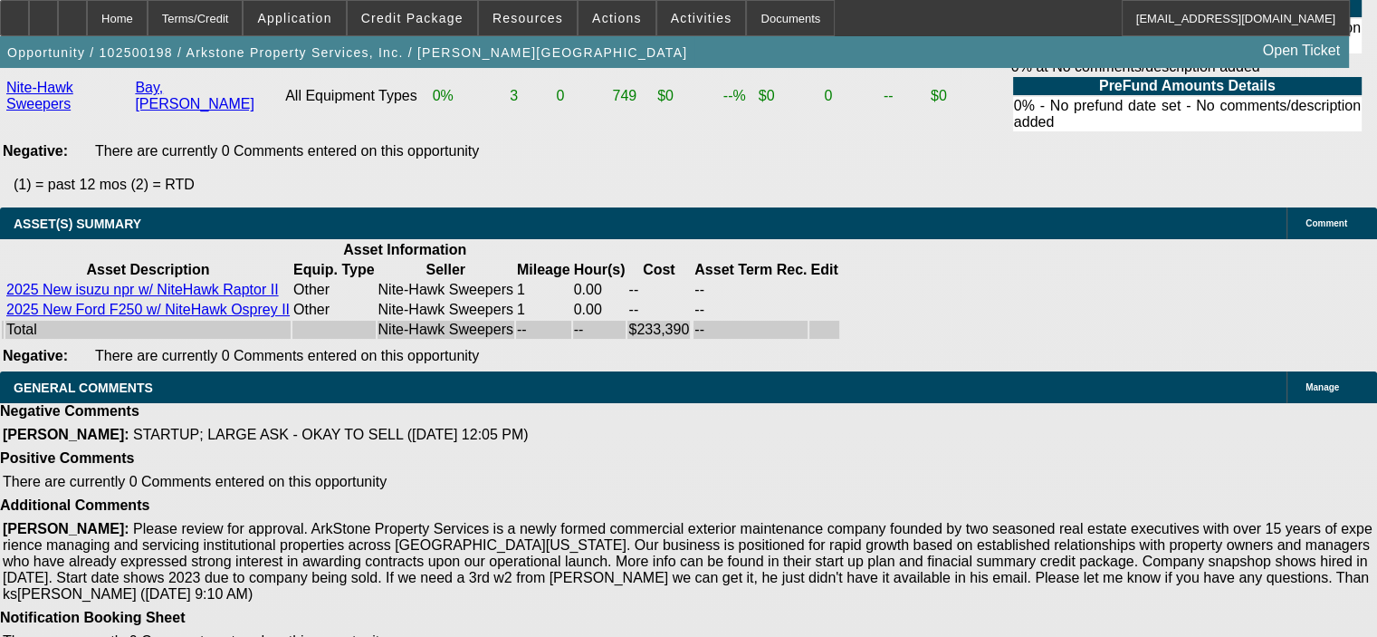
drag, startPoint x: 350, startPoint y: 198, endPoint x: 379, endPoint y: 206, distance: 29.9
type input "1"
type input "UNKNOWN"
type input "14"
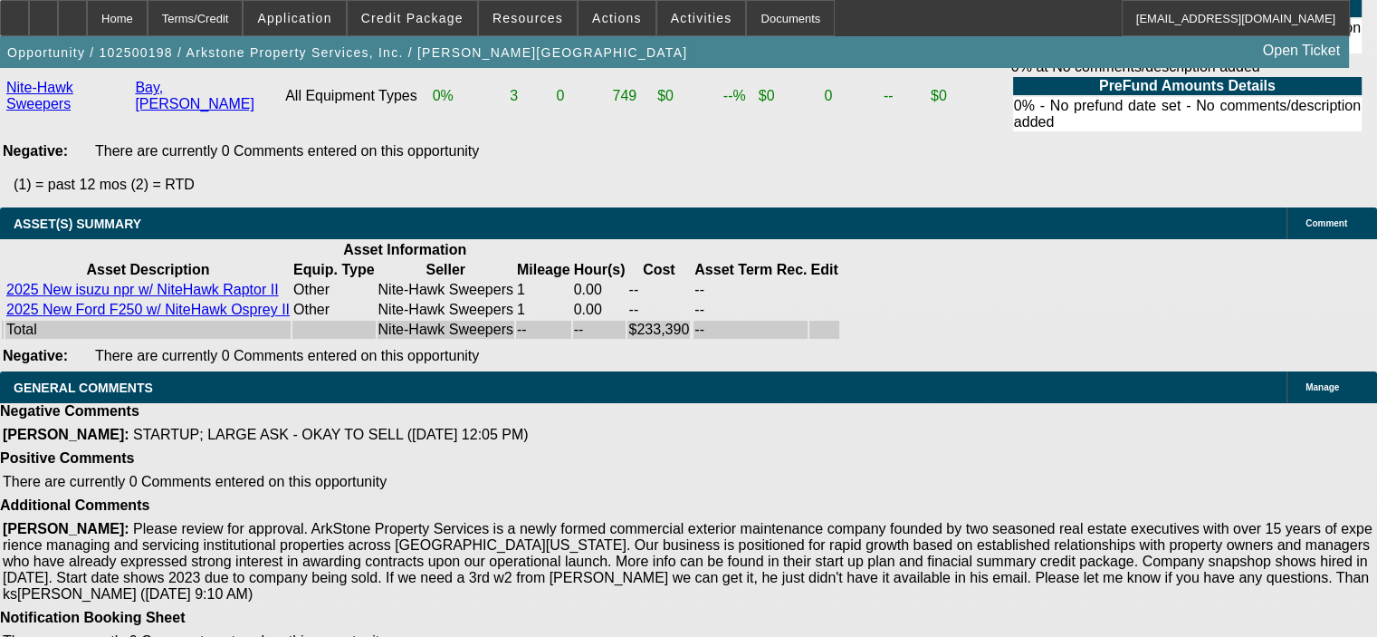
type input "$3,418.75"
type input "14."
type input "$4,653.65"
type input "14.2"
type input "$4,674.41"
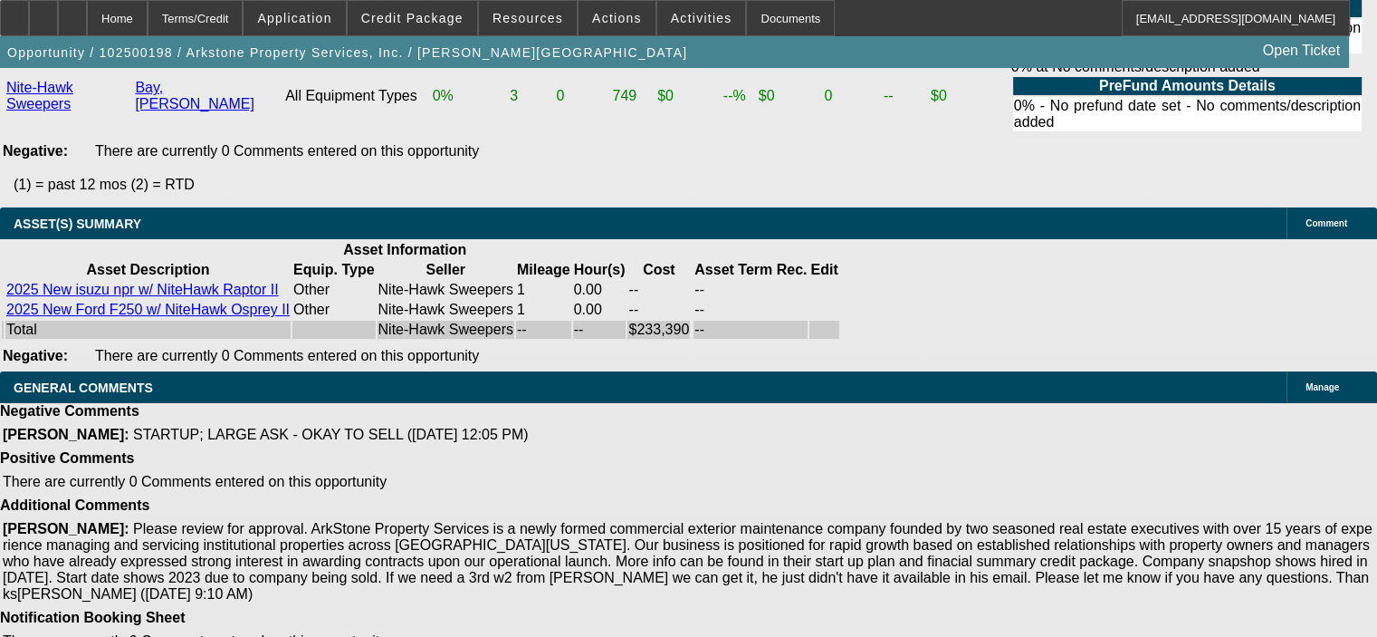
type input "14."
type input "$4,653.65"
type input "14.3"
type input "$4,684.81"
type input "14."
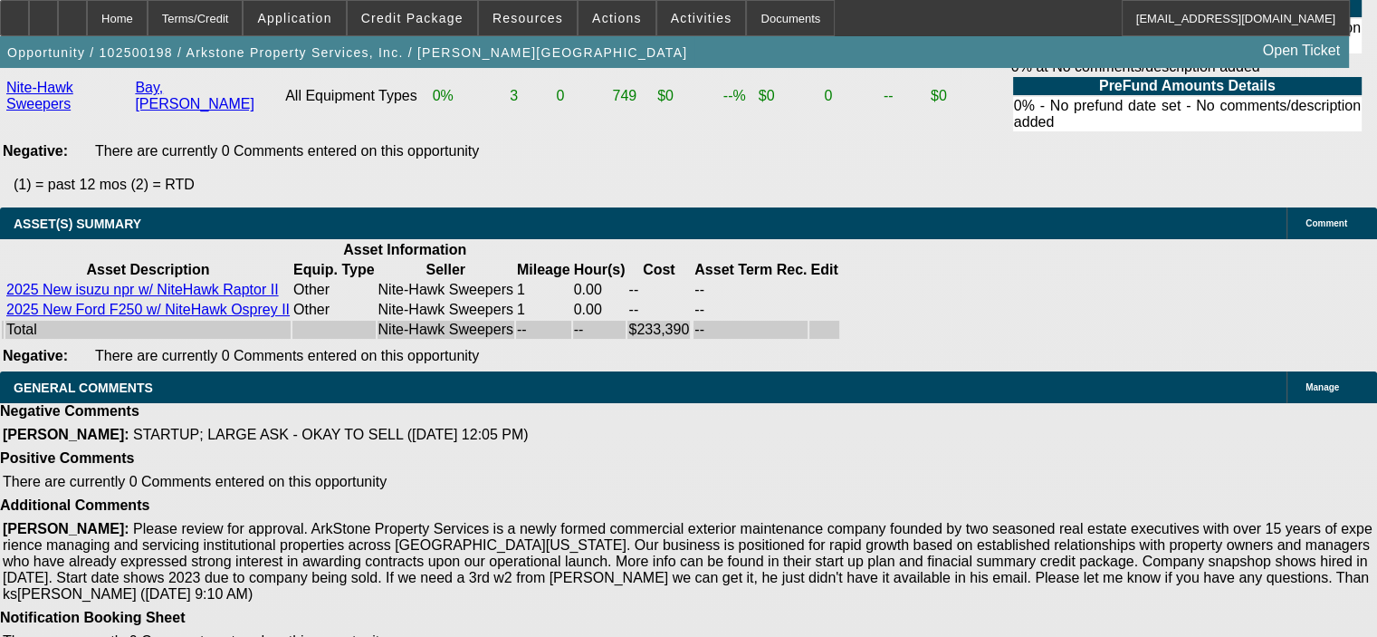
type input "$4,653.65"
type input "14.4"
type input "$4,695.23"
type input "14.4"
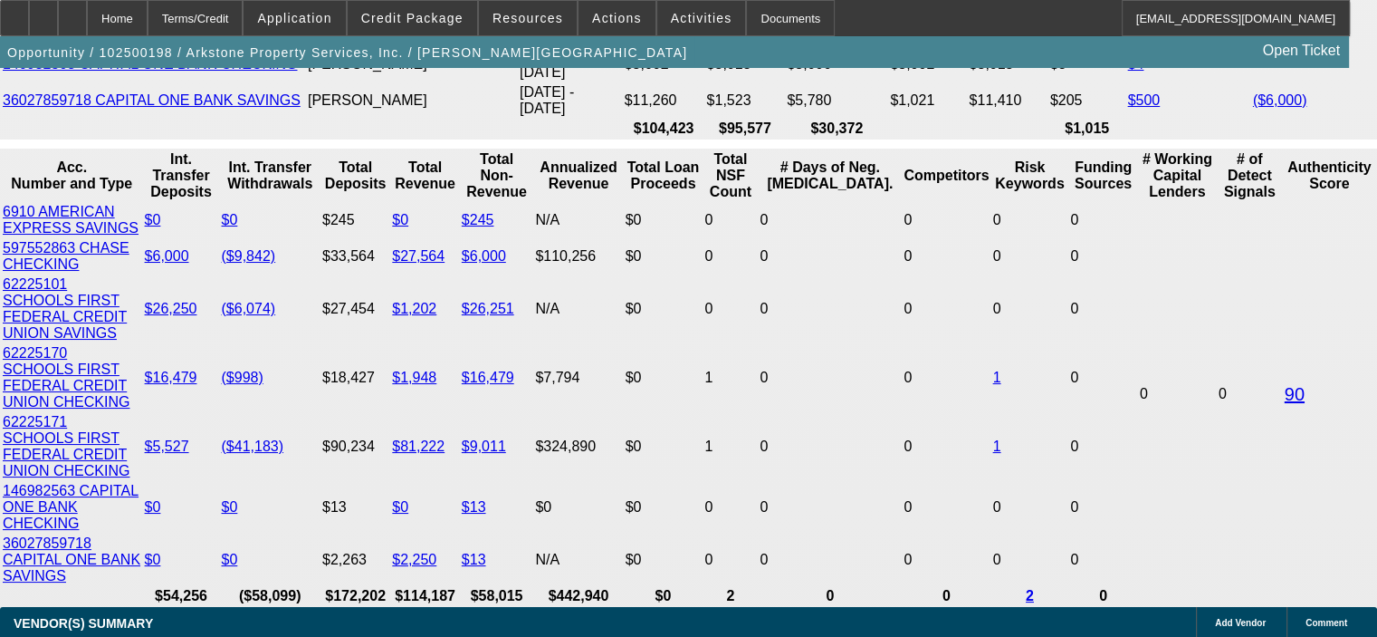
scroll to position [3532, 0]
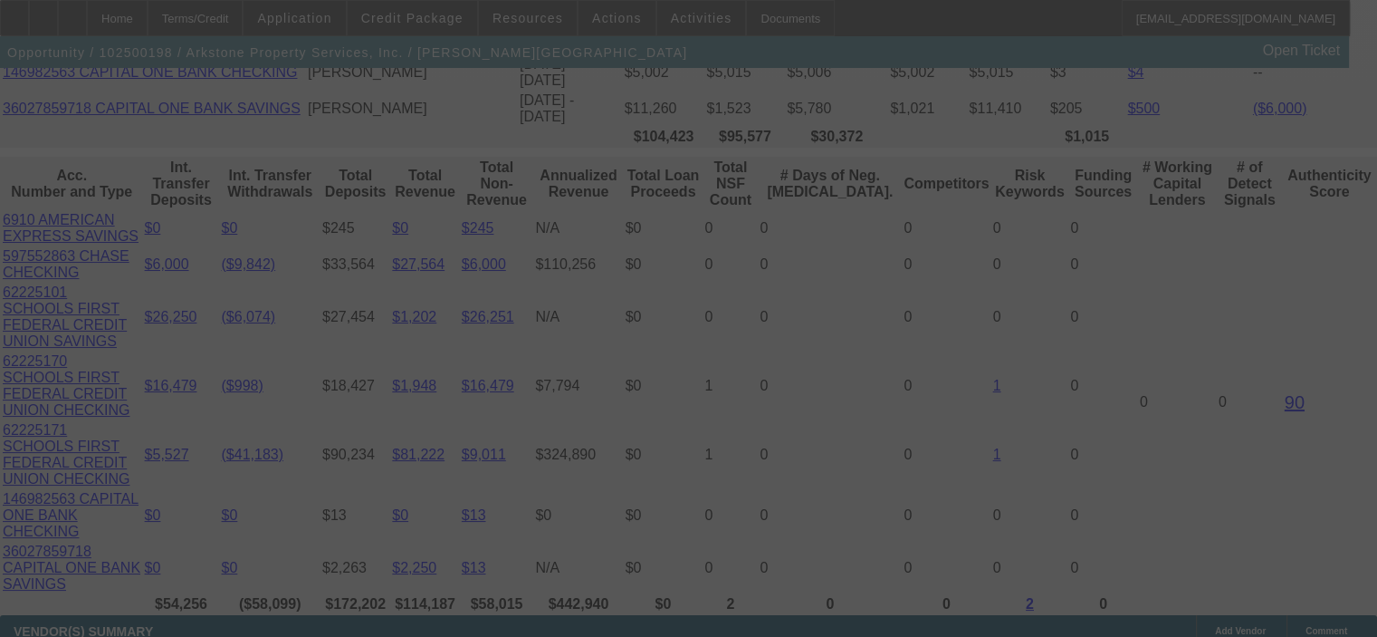
select select "0"
select select "0.1"
select select "4"
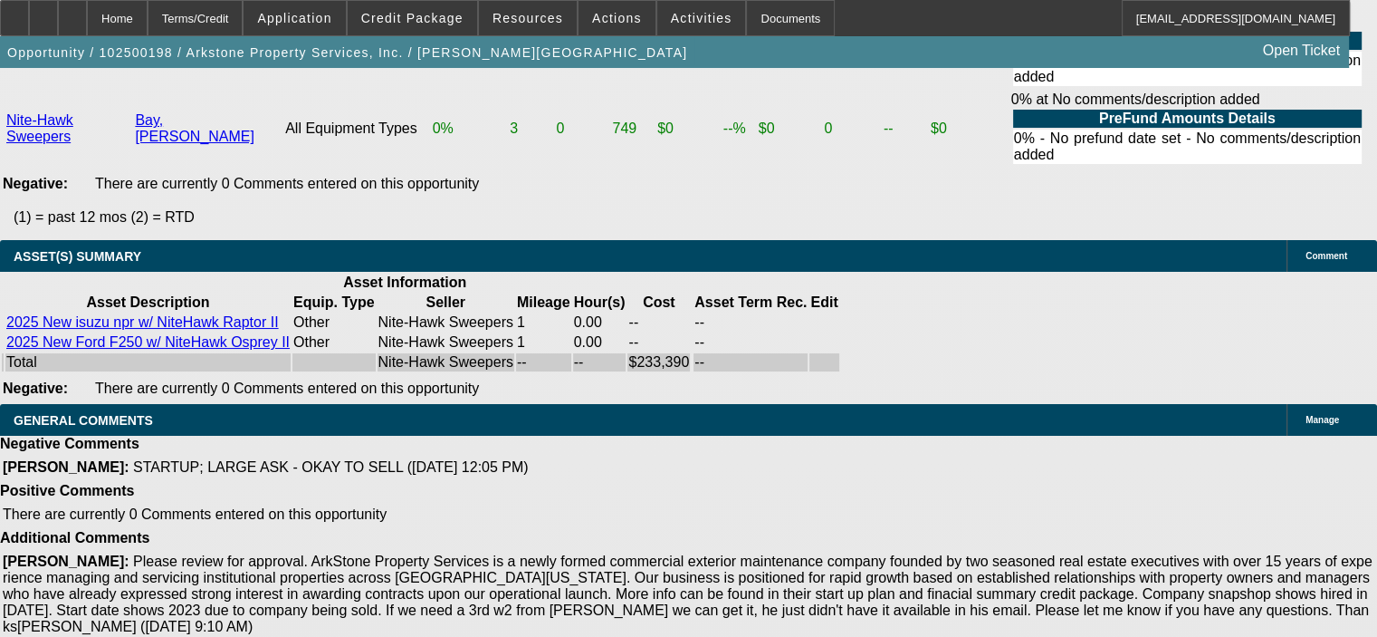
scroll to position [4256, 0]
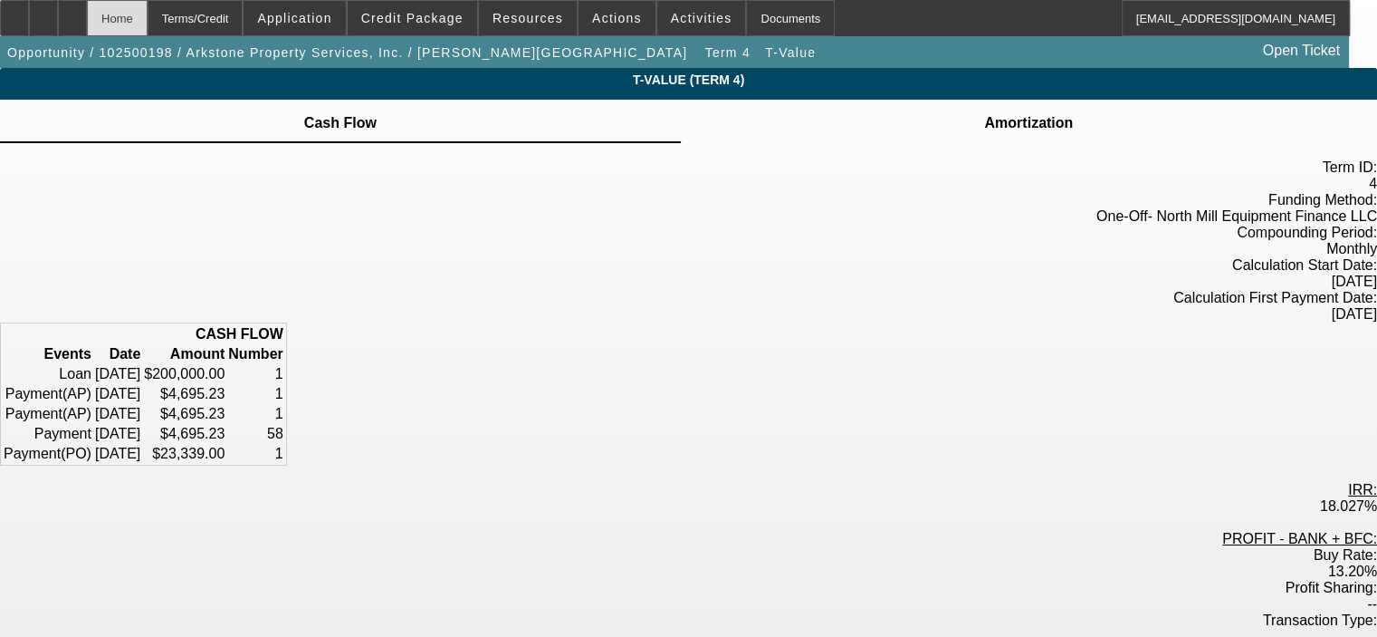
click at [148, 10] on div "Home" at bounding box center [117, 18] width 61 height 36
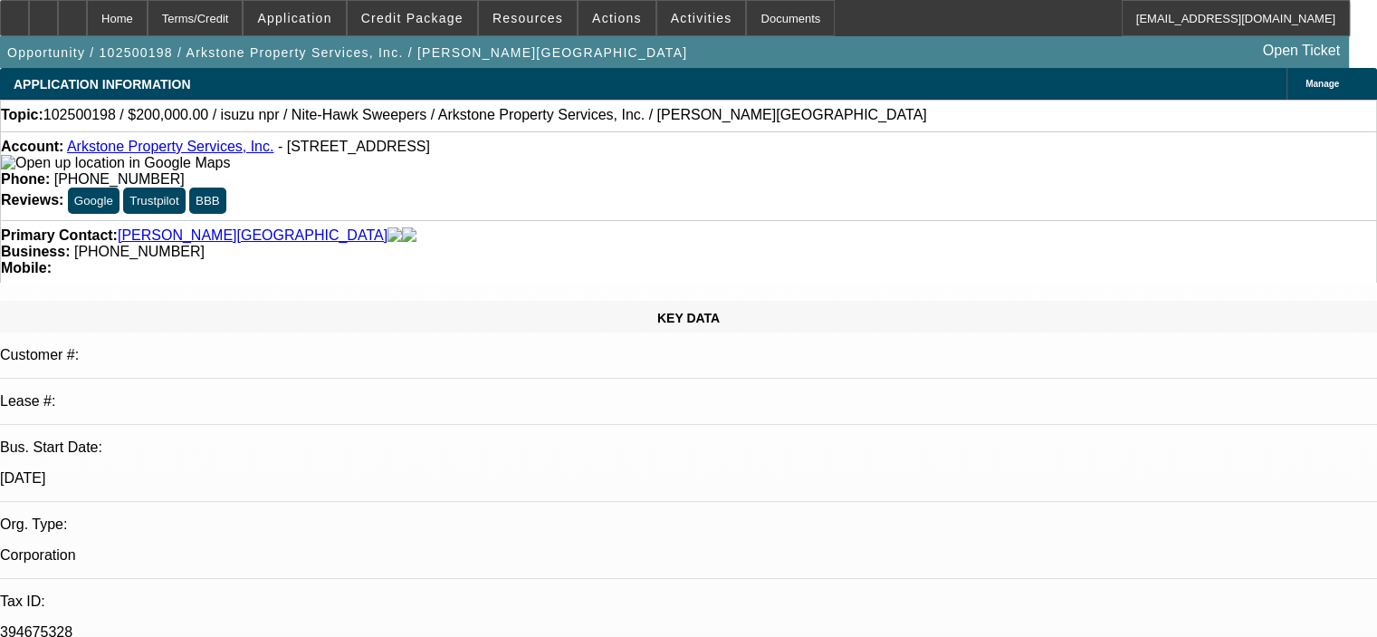
select select "0"
select select "0.1"
select select "4"
select select "0"
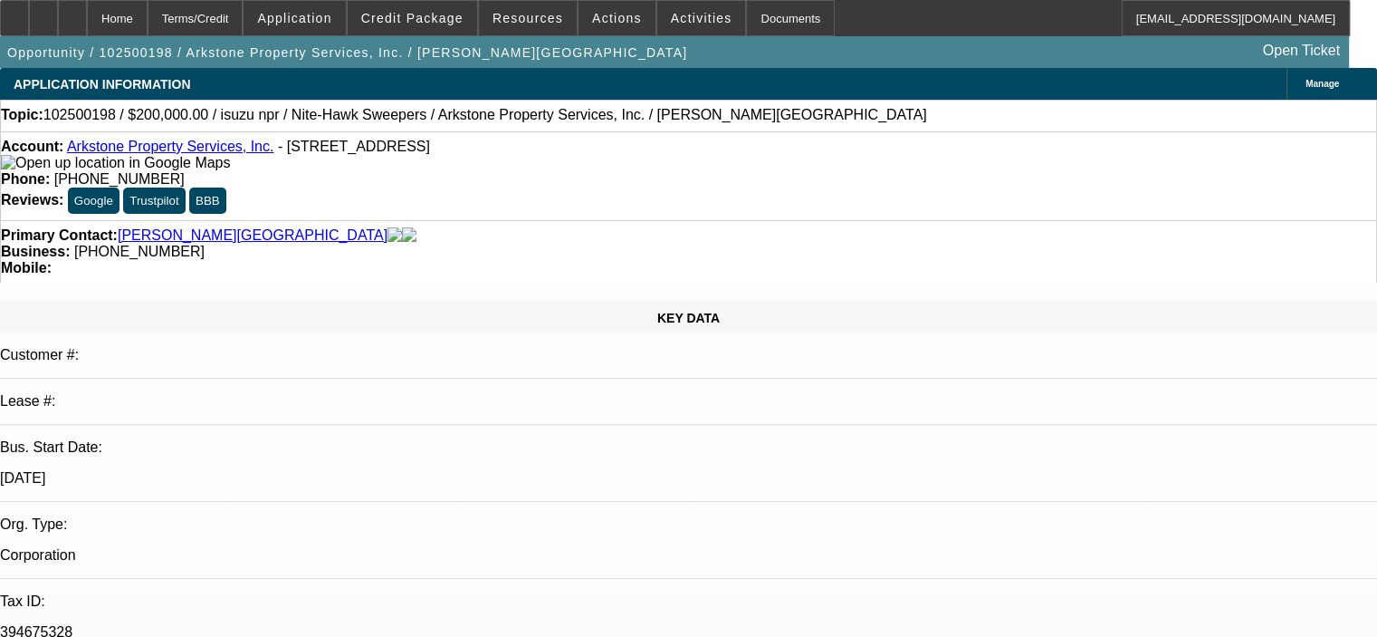
select select "0"
select select "0.1"
select select "4"
select select "0"
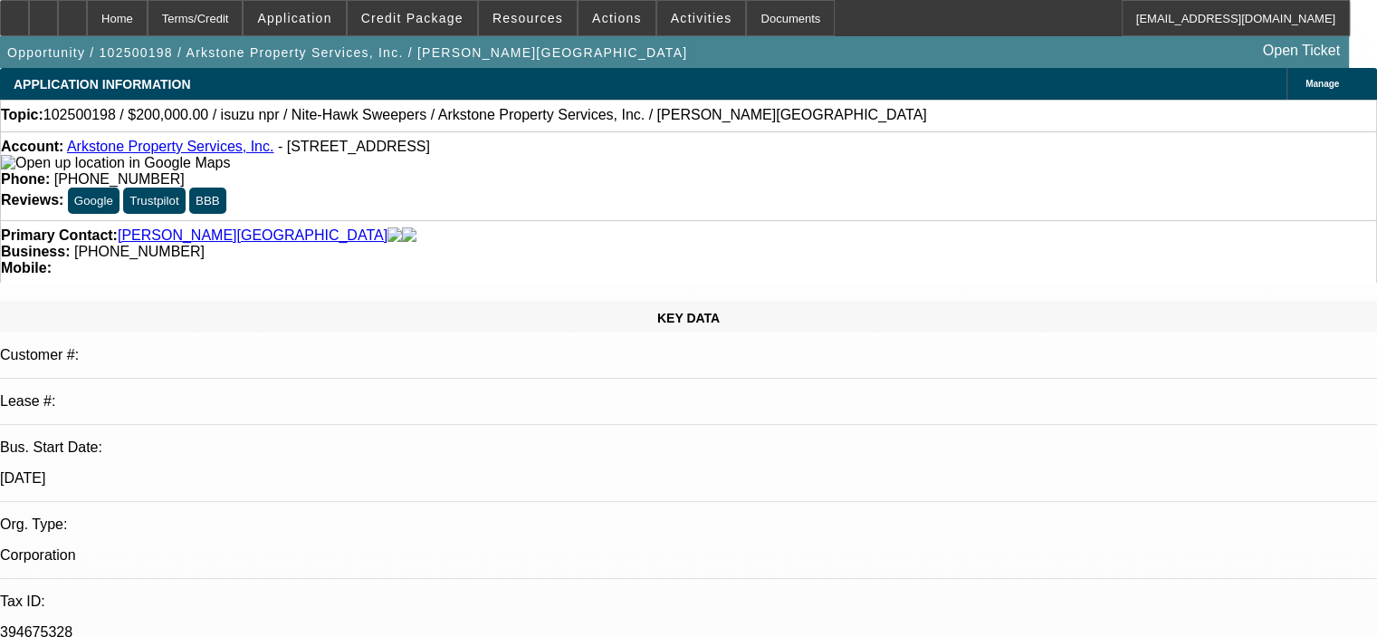
select select "0.1"
select select "4"
select select "0"
select select "0.1"
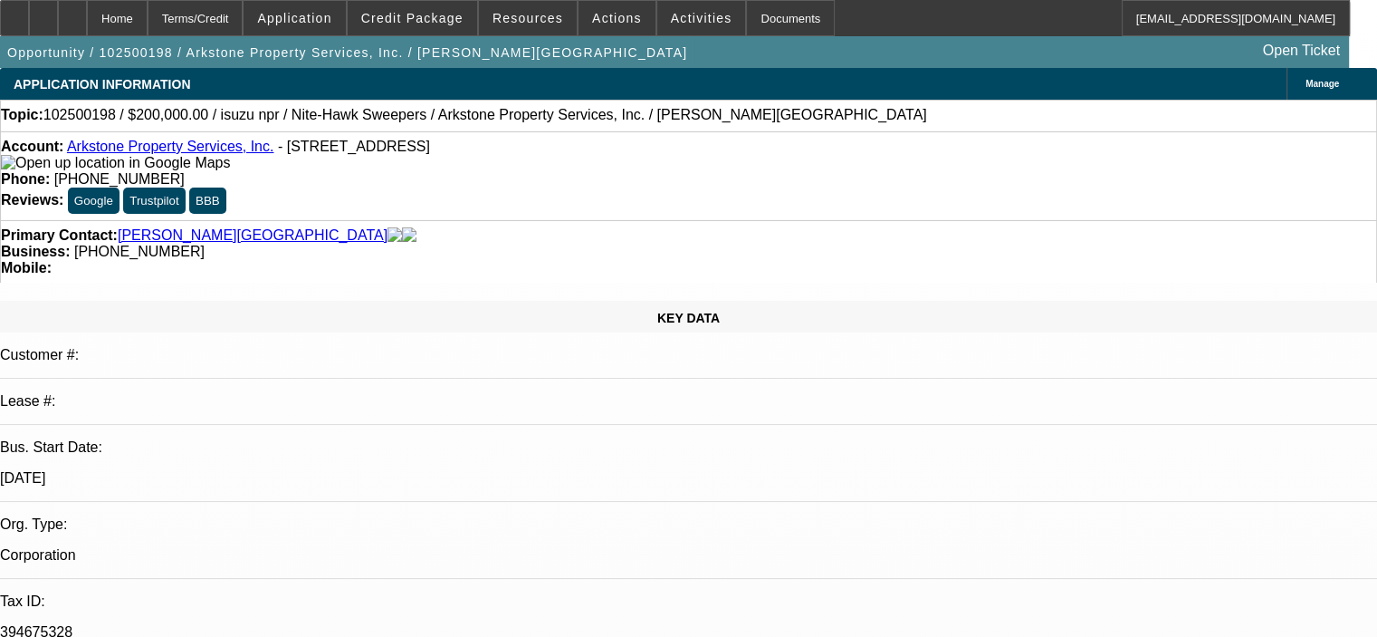
select select "4"
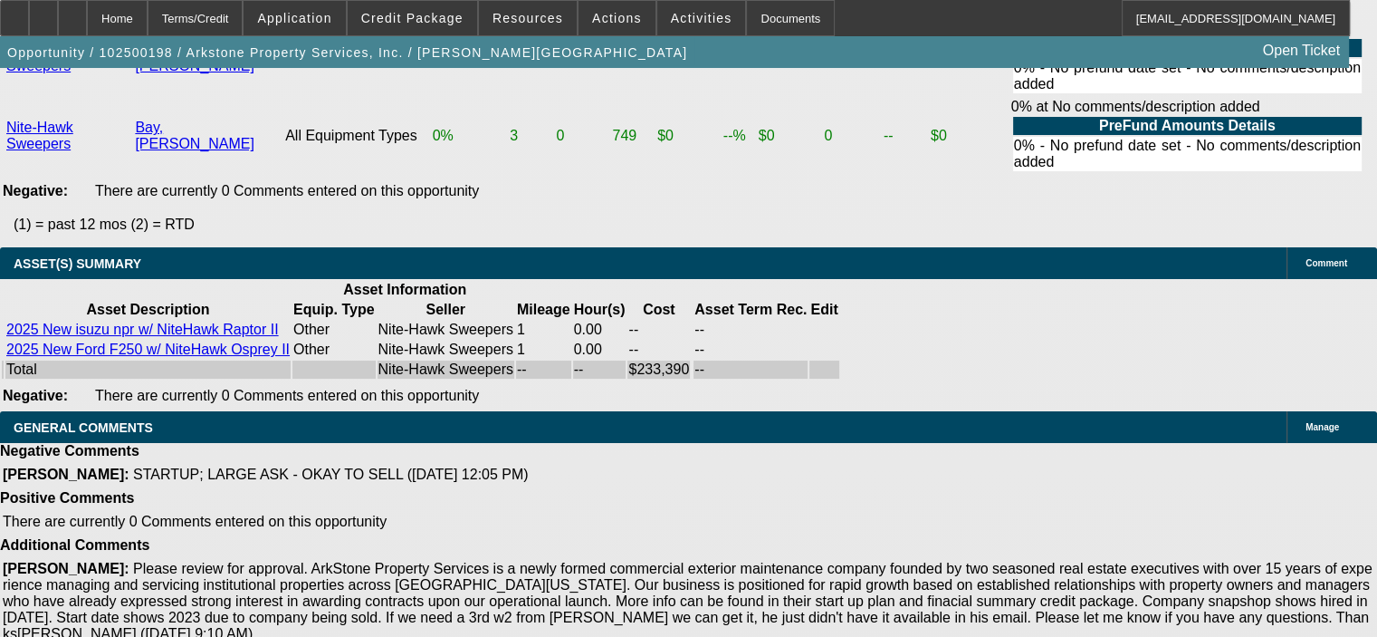
scroll to position [4256, 0]
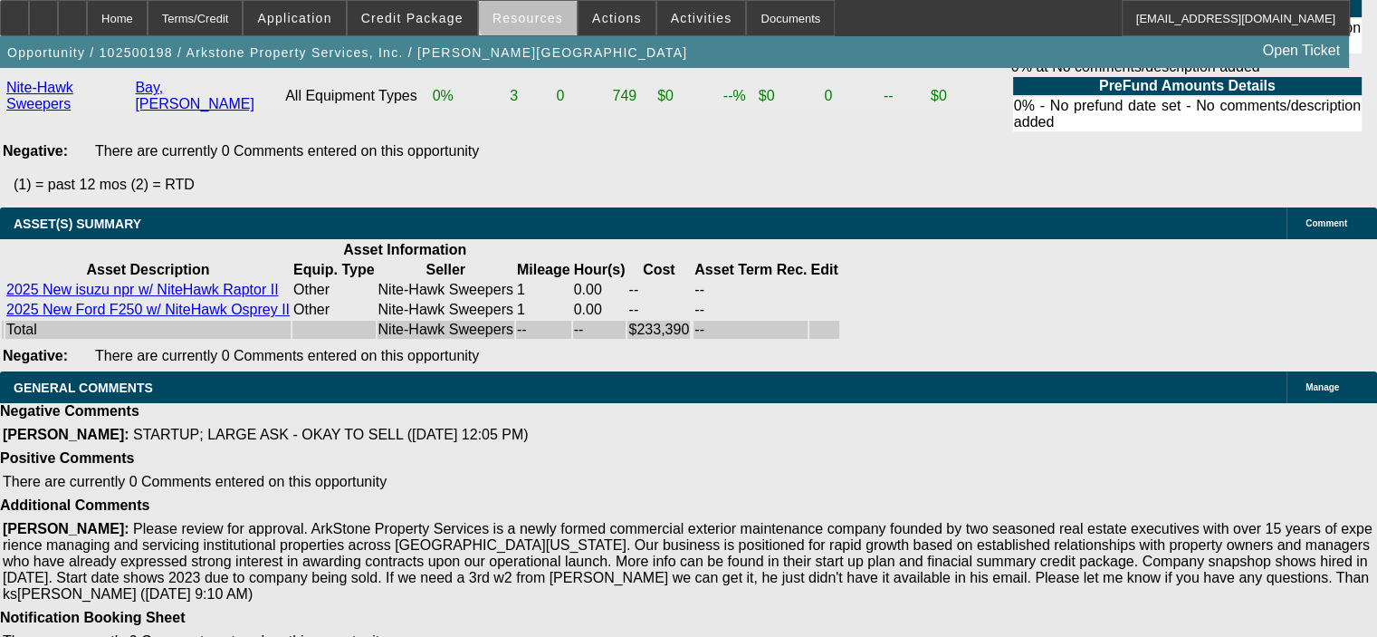
click at [539, 12] on span "Resources" at bounding box center [528, 18] width 71 height 14
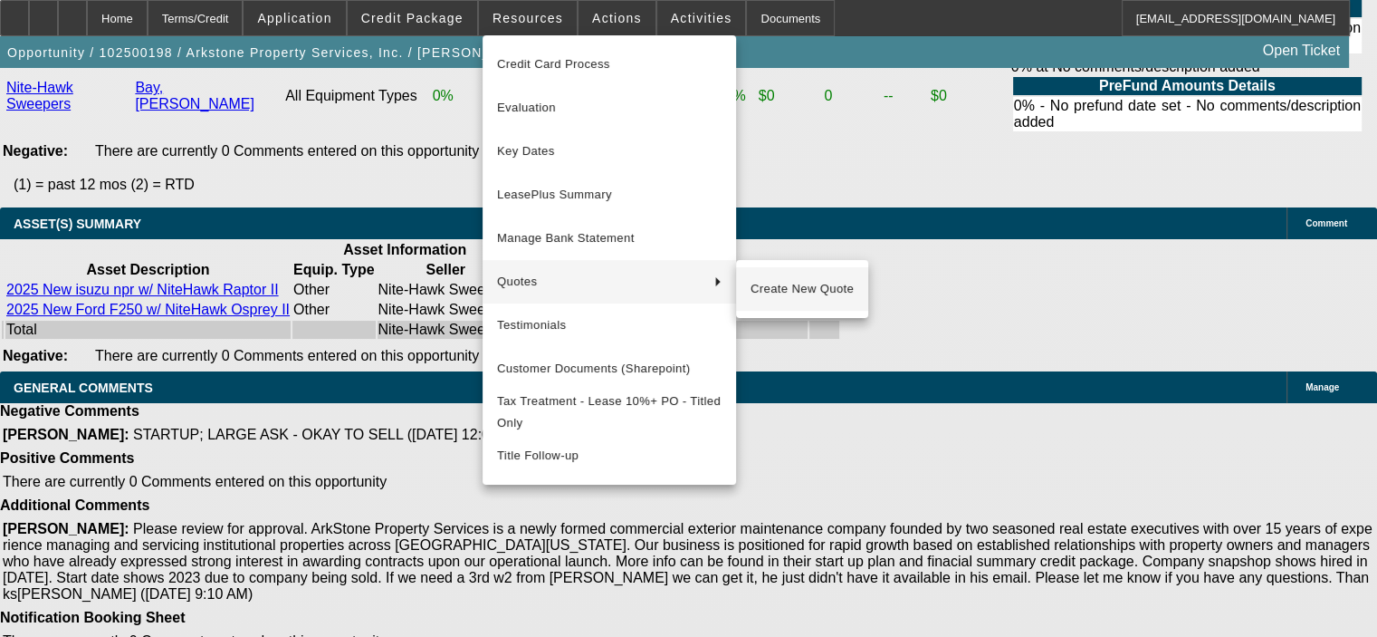
click at [767, 284] on span "Create New Quote" at bounding box center [802, 289] width 103 height 22
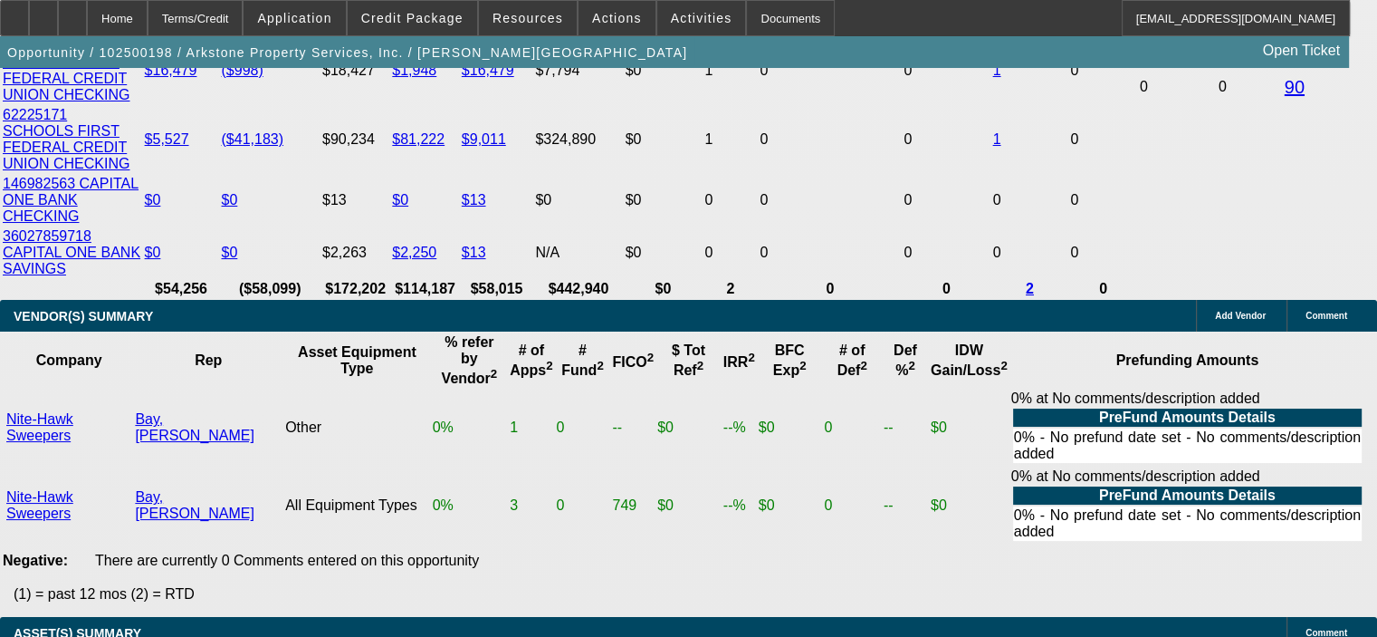
scroll to position [3803, 0]
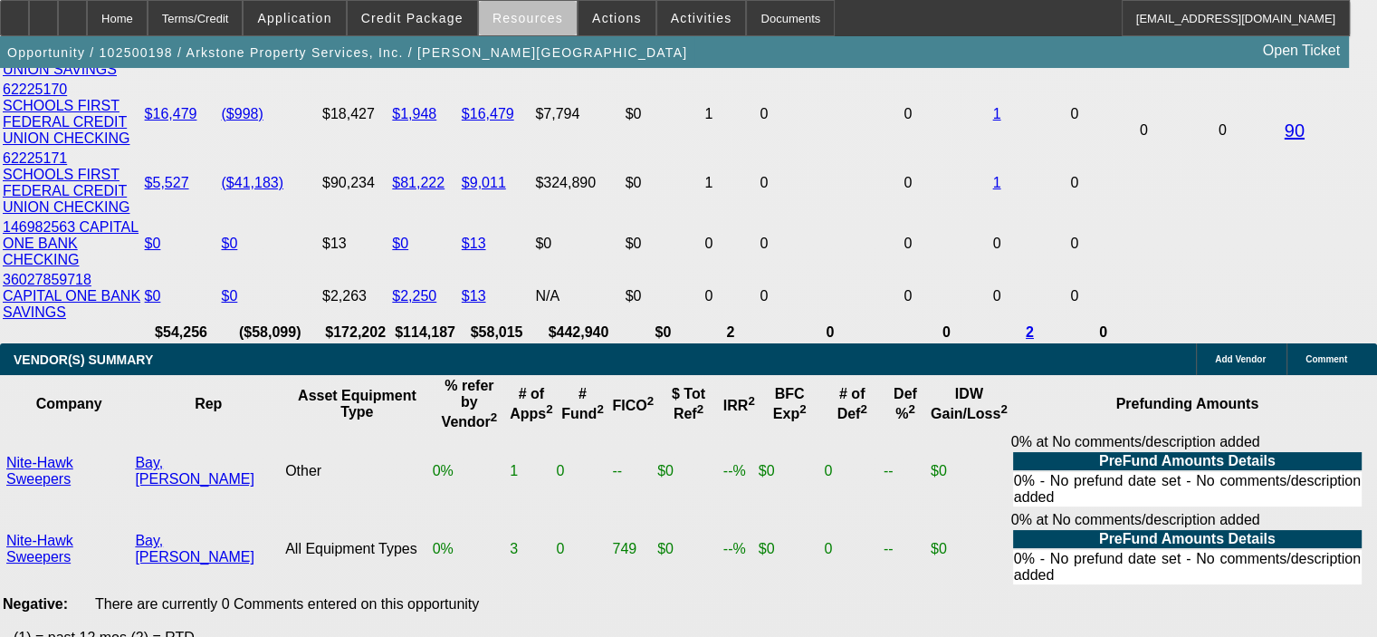
click at [542, 22] on span "Resources" at bounding box center [528, 18] width 71 height 14
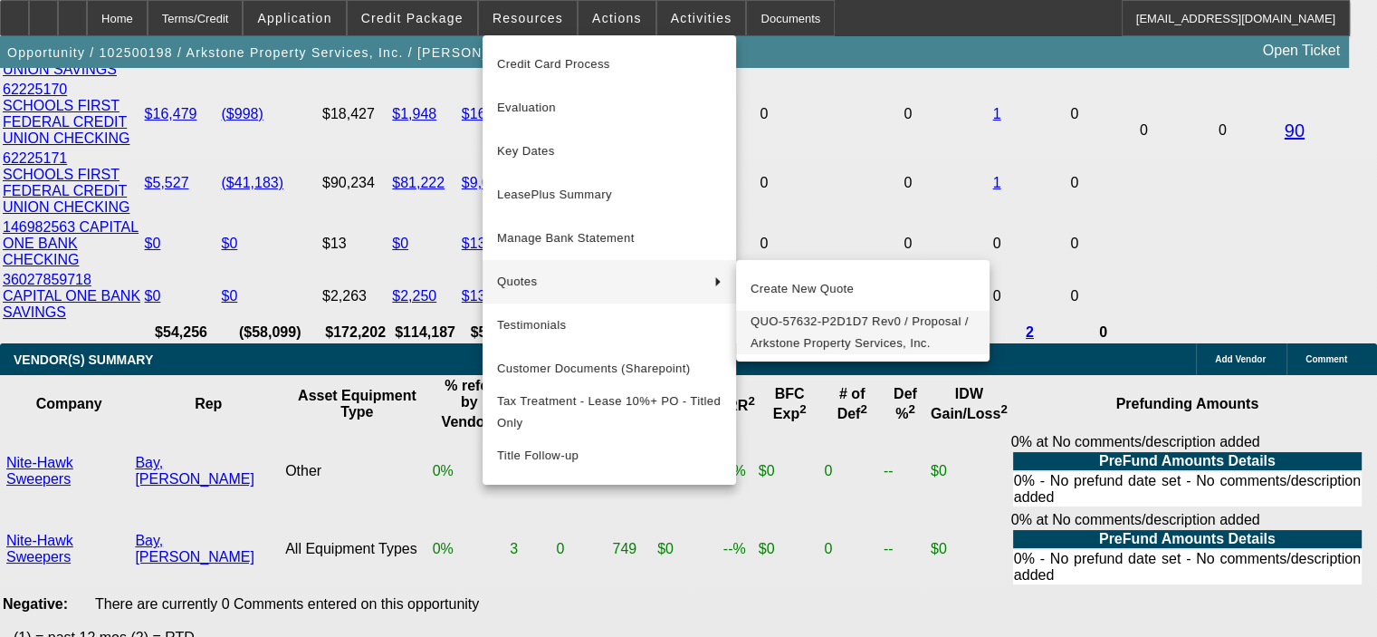
click at [896, 341] on span "QUO-57632-P2D1D7 Rev0 / Proposal / Arkstone Property Services, Inc." at bounding box center [863, 332] width 225 height 43
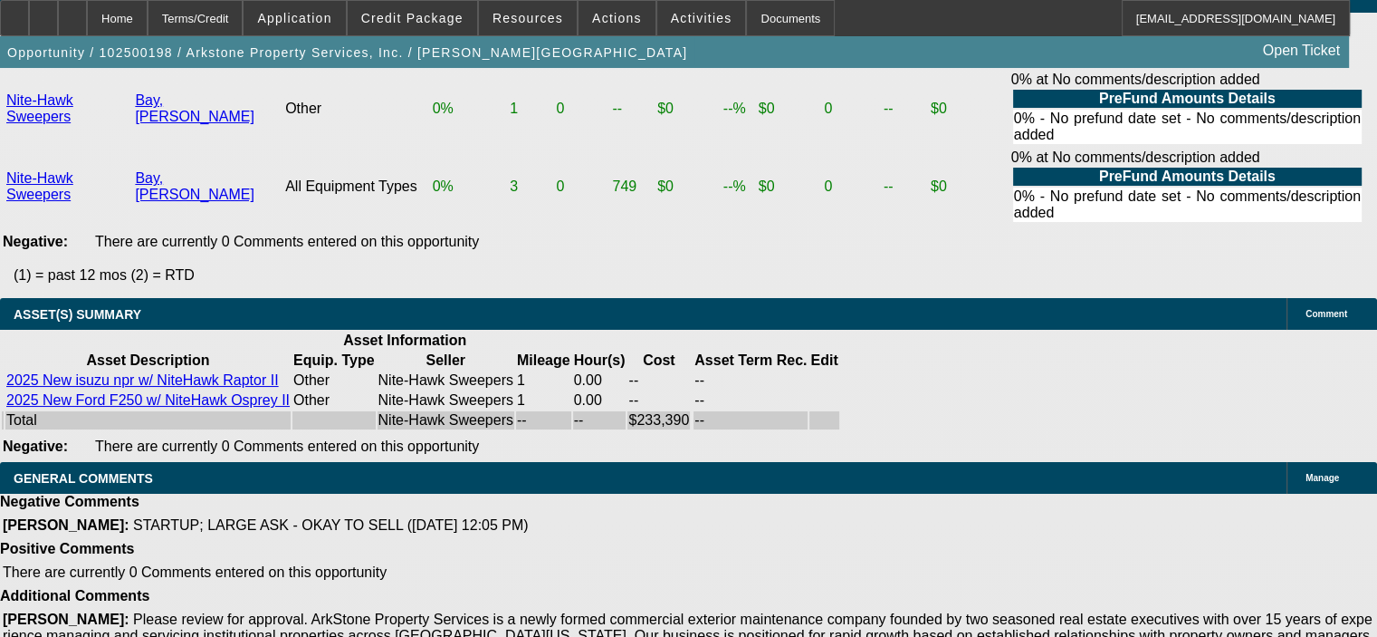
scroll to position [4256, 0]
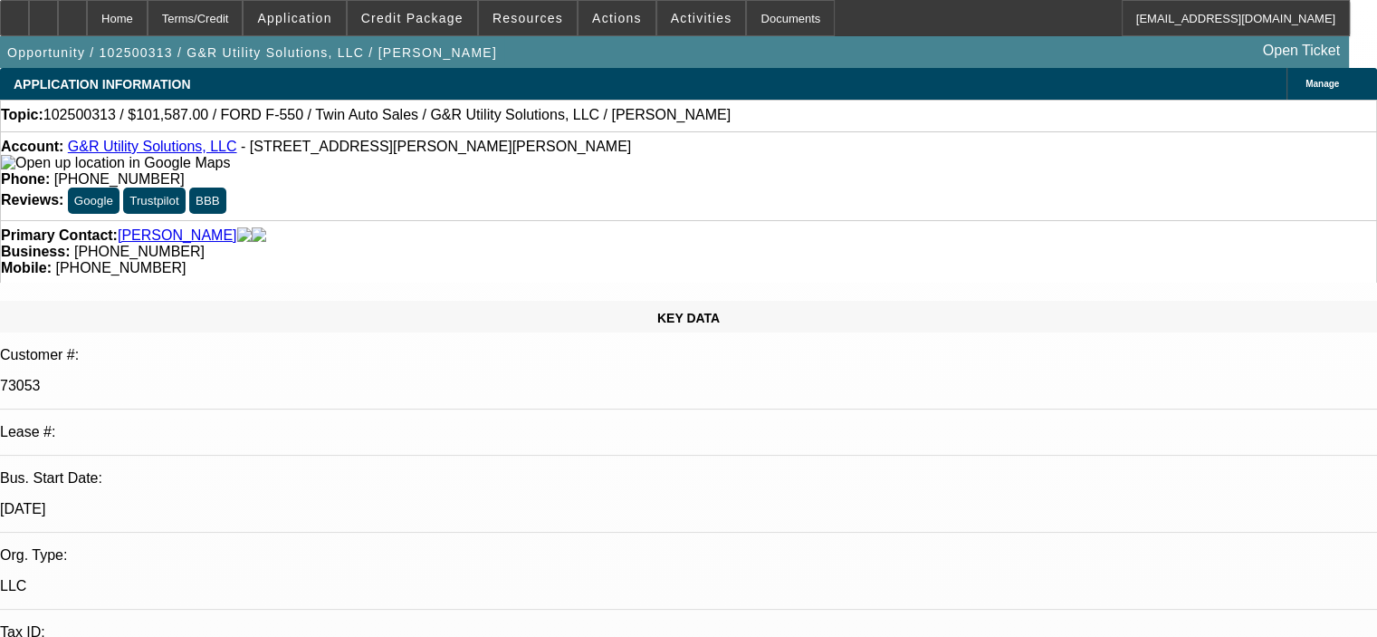
select select "0"
select select "6"
select select "0"
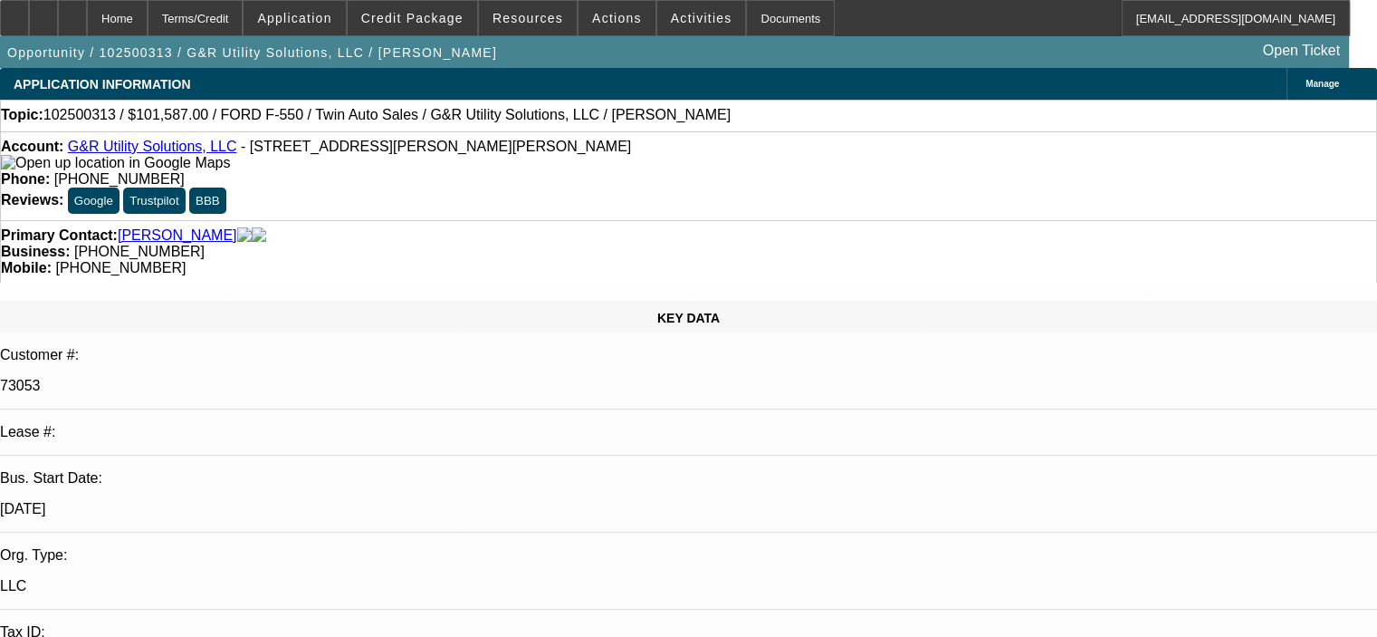
select select "0"
select select "6"
select select "0"
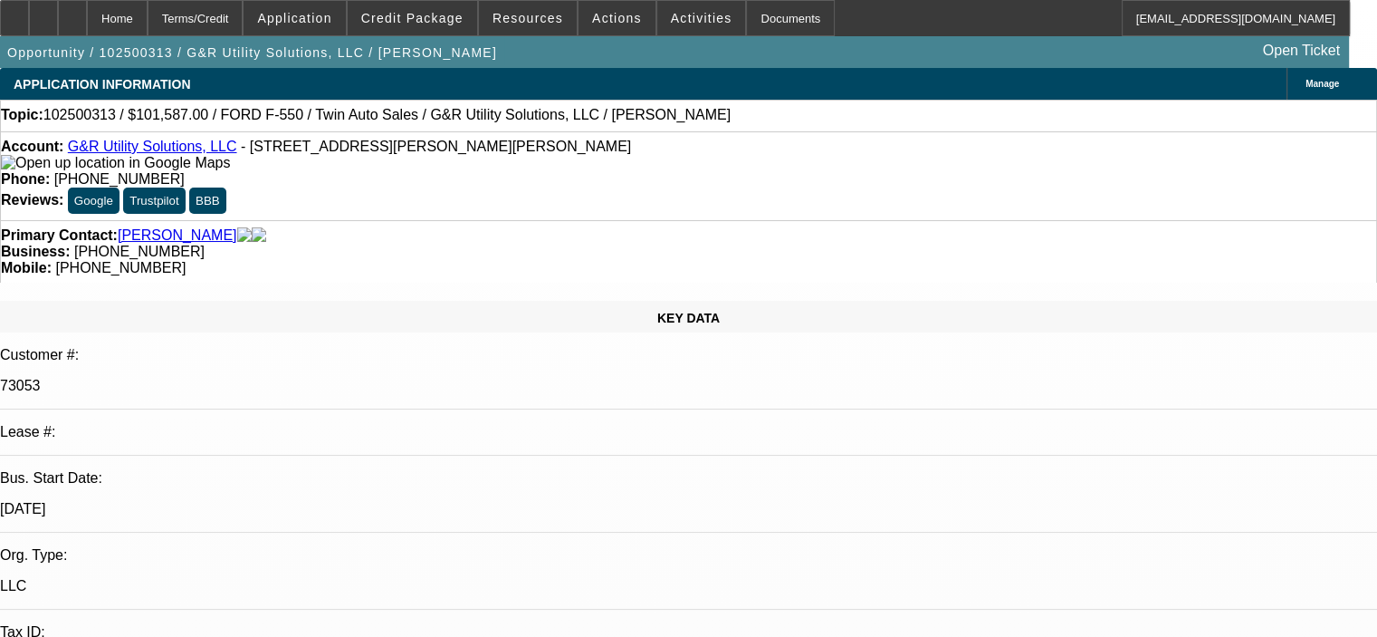
select select "0"
select select "6"
select select "0"
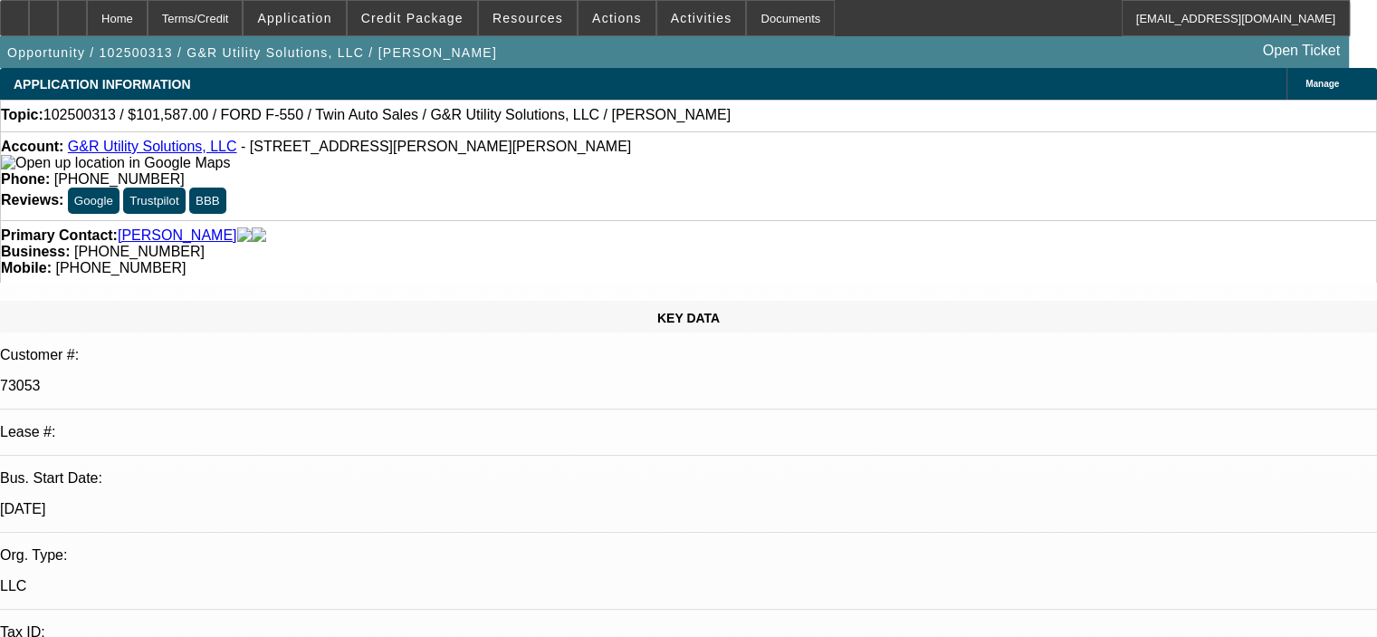
select select "6"
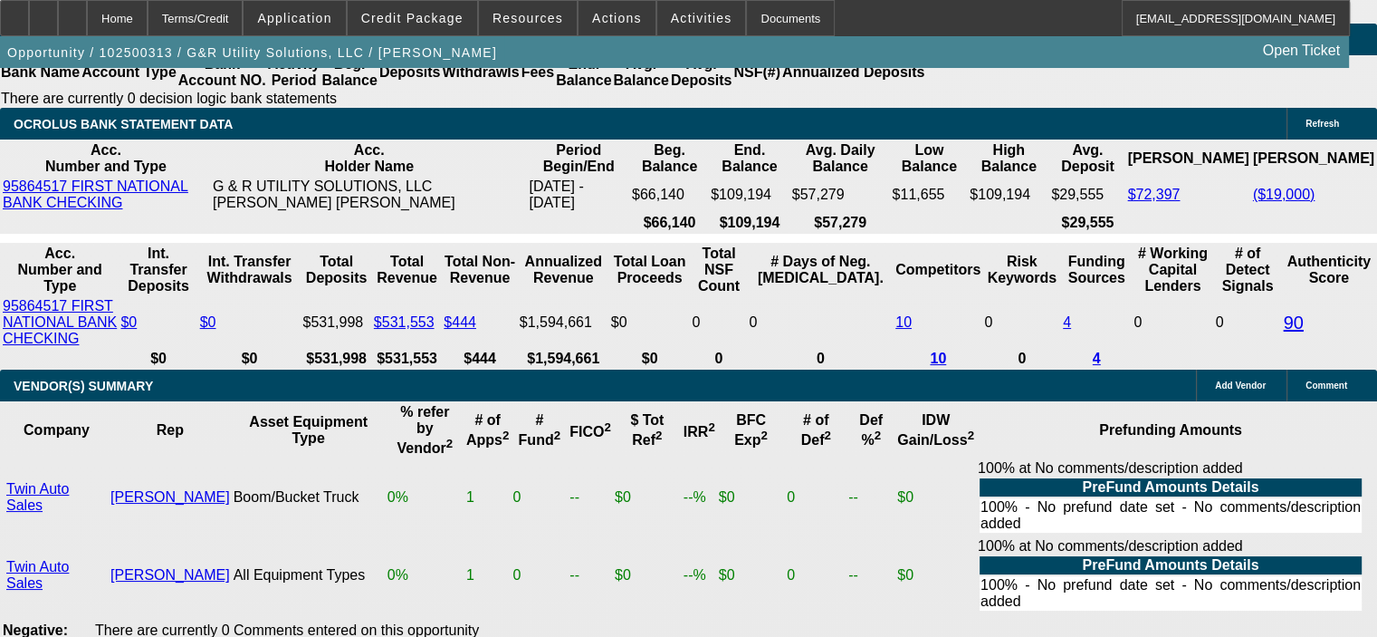
scroll to position [3894, 0]
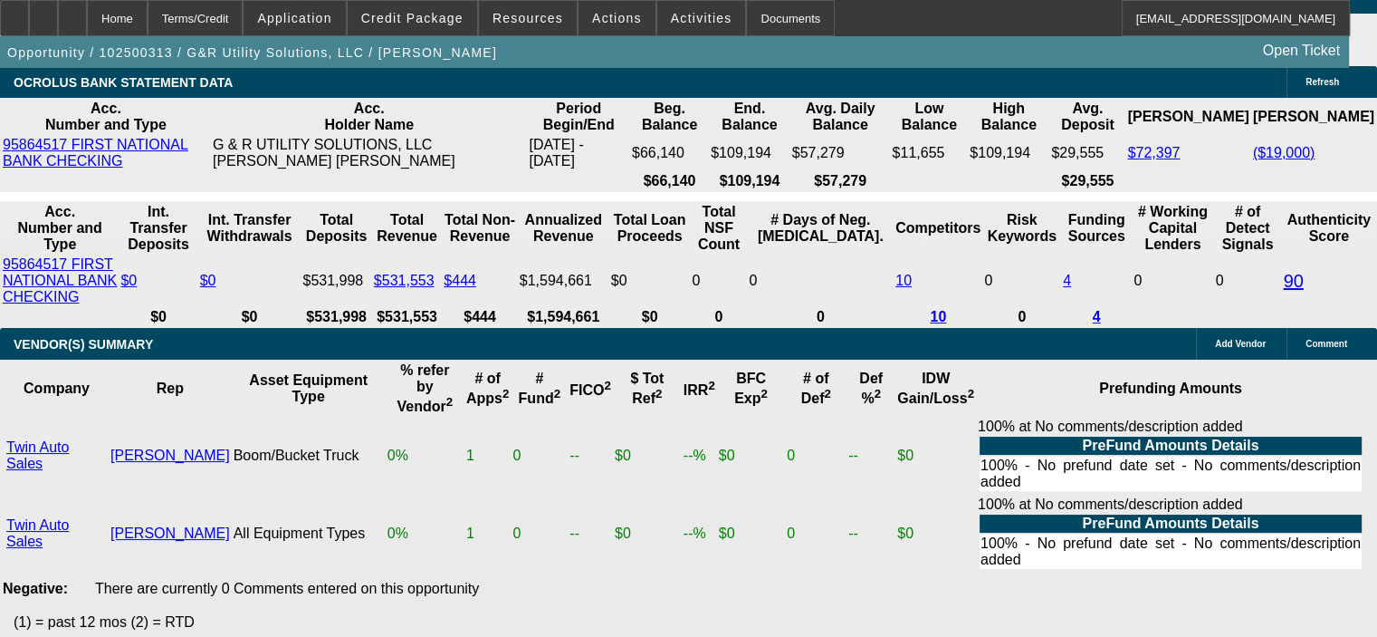
drag, startPoint x: 340, startPoint y: 225, endPoint x: 471, endPoint y: 224, distance: 130.4
type input "1"
type input "UNKNOWN"
type input "12"
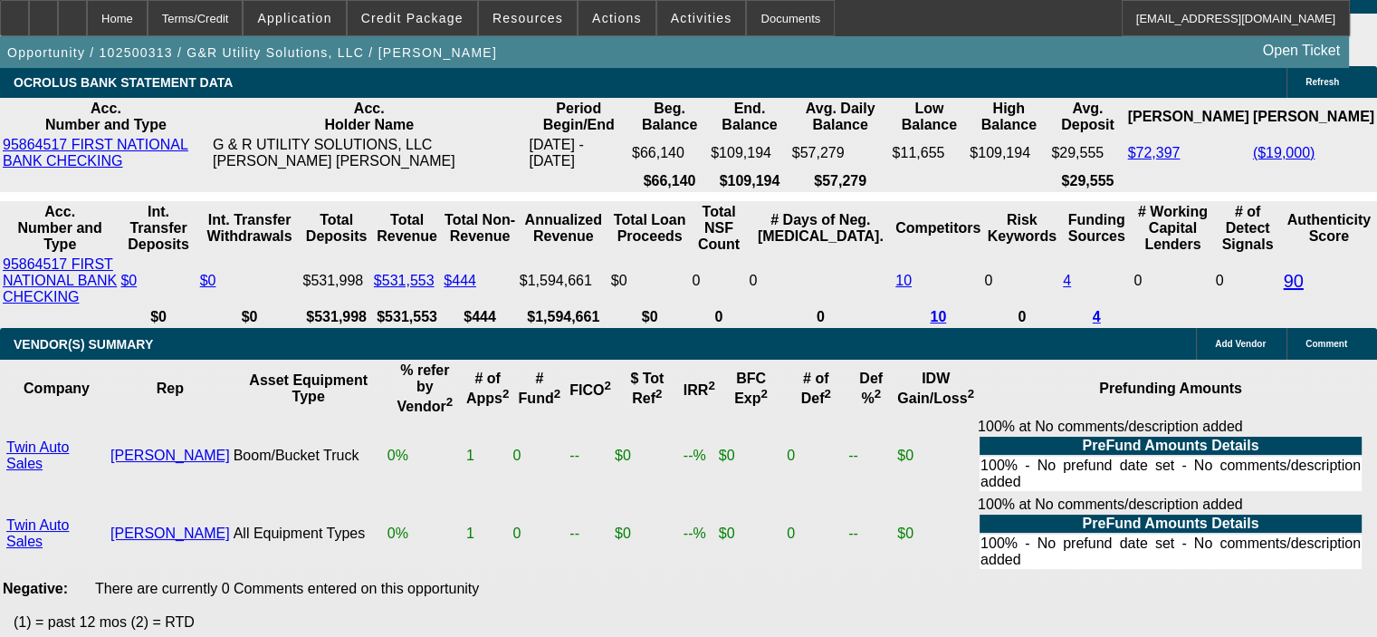
type input "$2,675.18"
drag, startPoint x: 354, startPoint y: 226, endPoint x: 448, endPoint y: 231, distance: 94.3
type input "12"
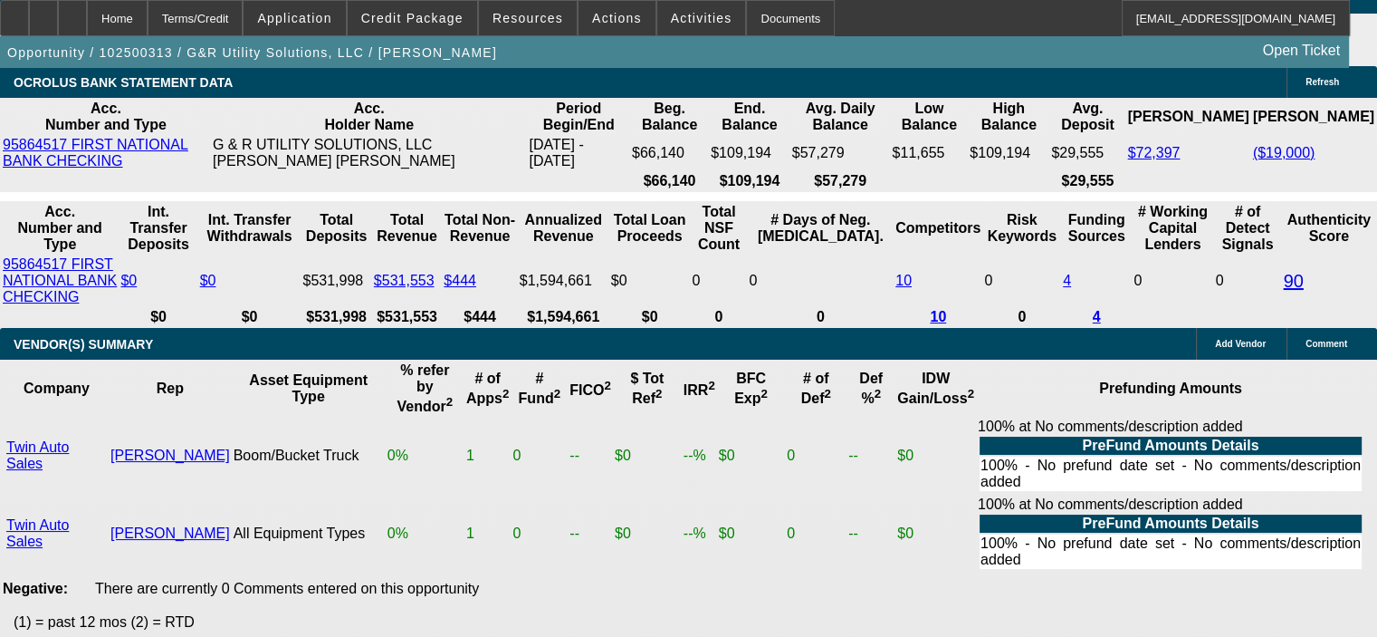
type input "$2,675.18"
type input "12.5"
type input "$2,700.18"
type input "12."
type input "$2,675.18"
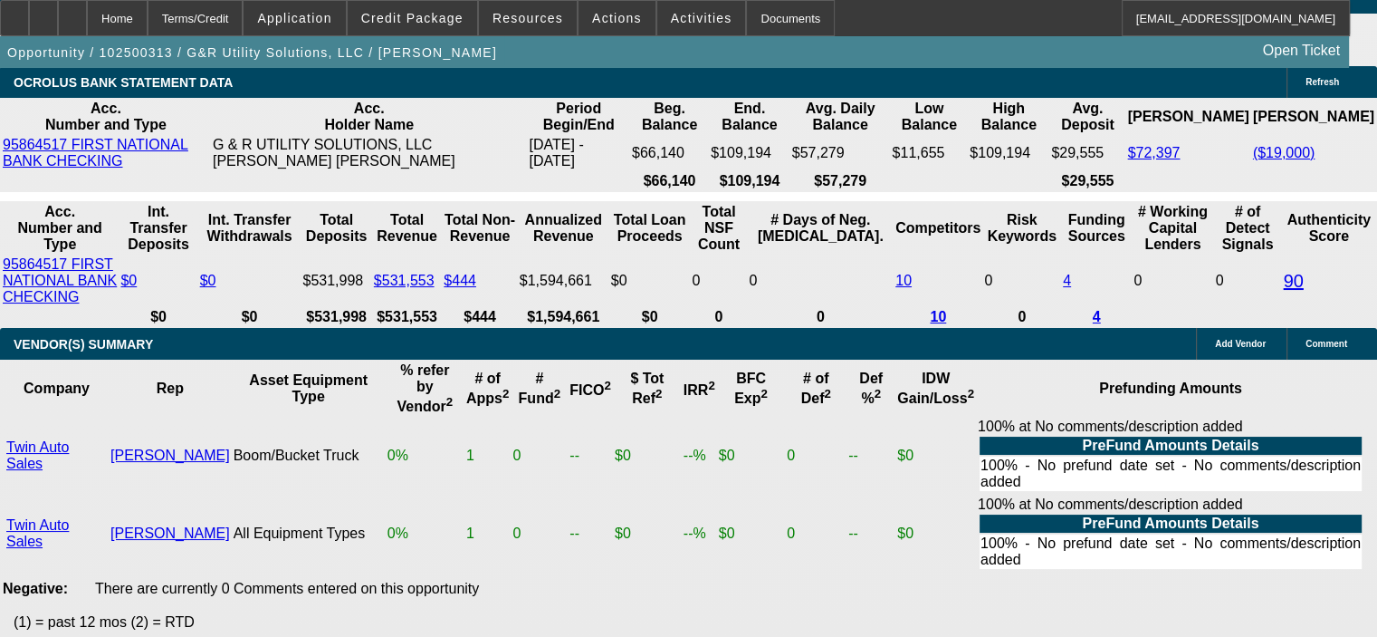
type input "12.9"
type input "$2,720.29"
type input "12.9"
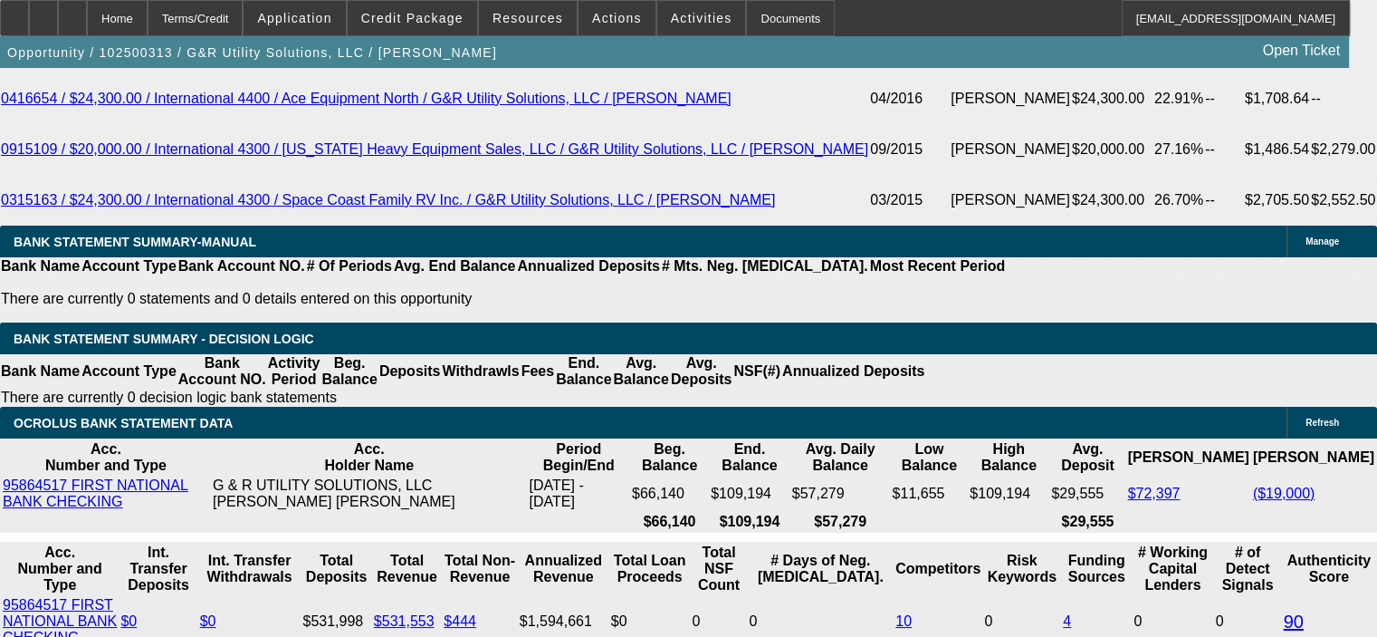
scroll to position [3532, 0]
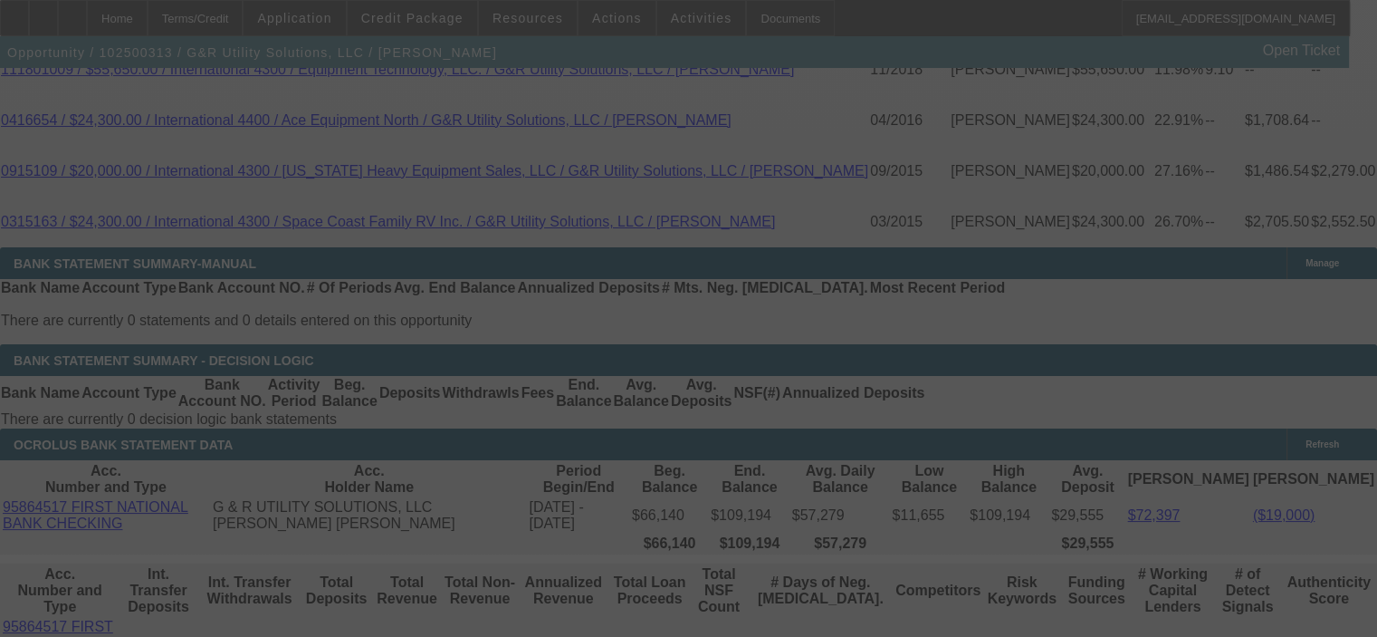
select select "0"
select select "6"
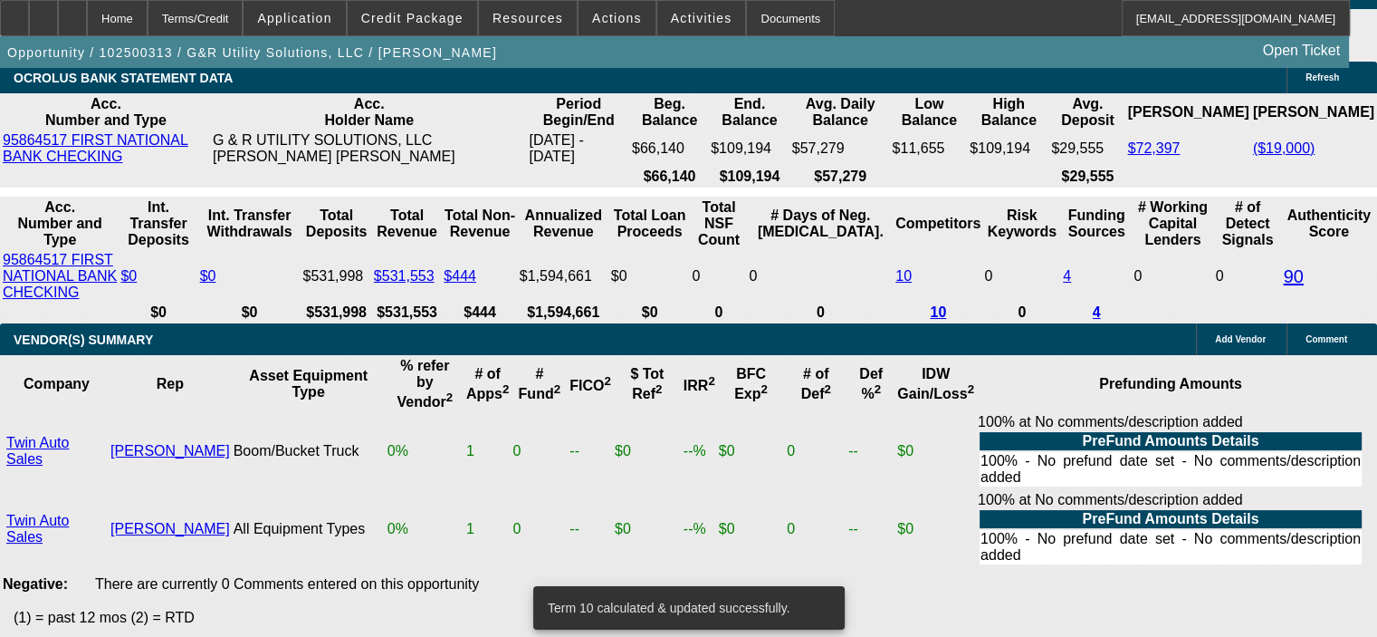
scroll to position [3984, 0]
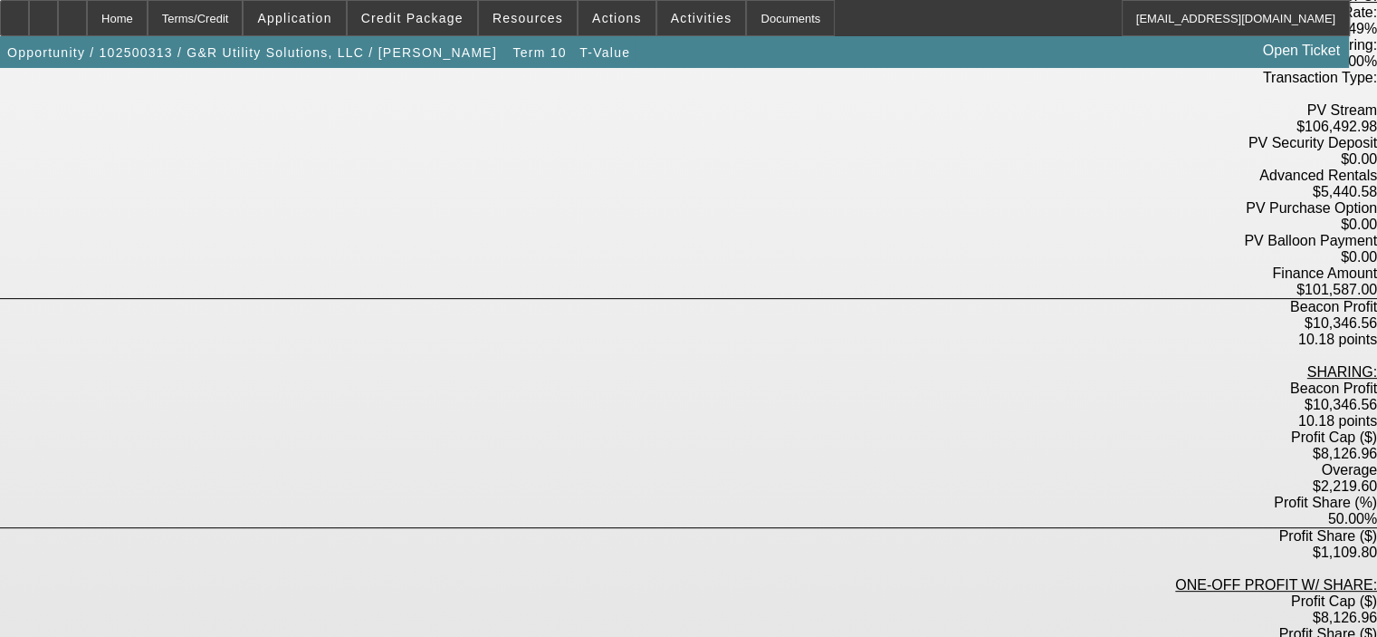
scroll to position [634, 0]
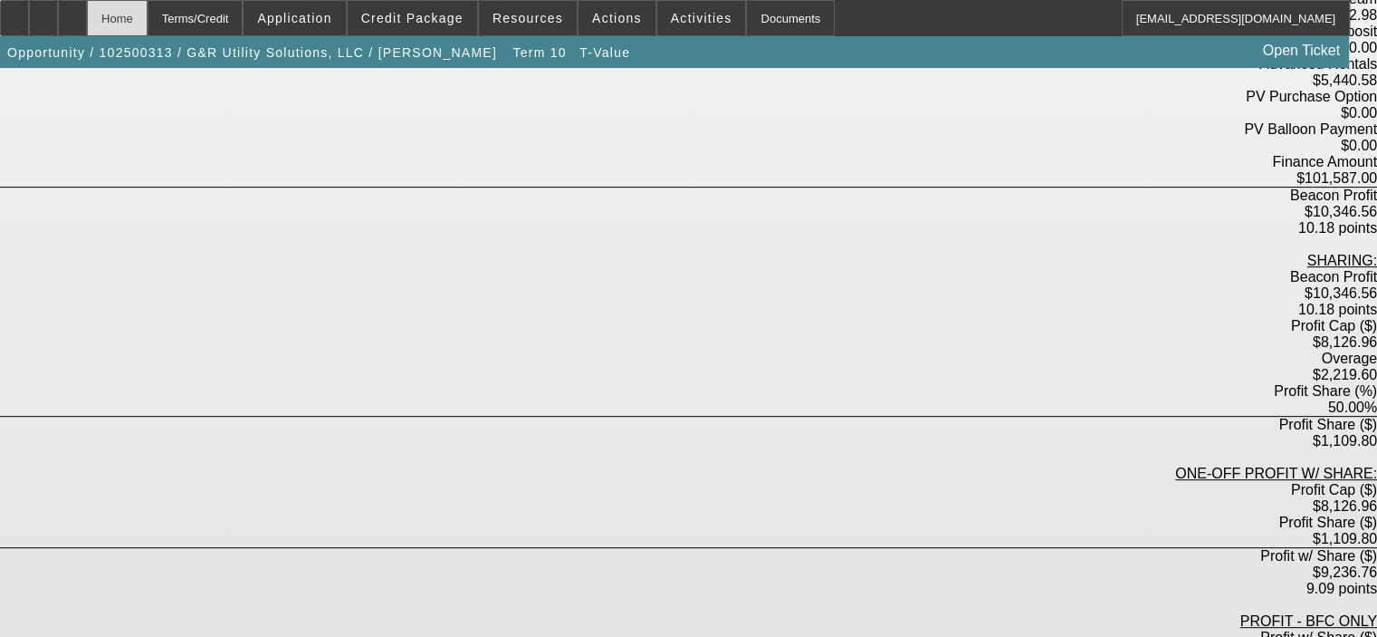
click at [148, 19] on div "Home" at bounding box center [117, 18] width 61 height 36
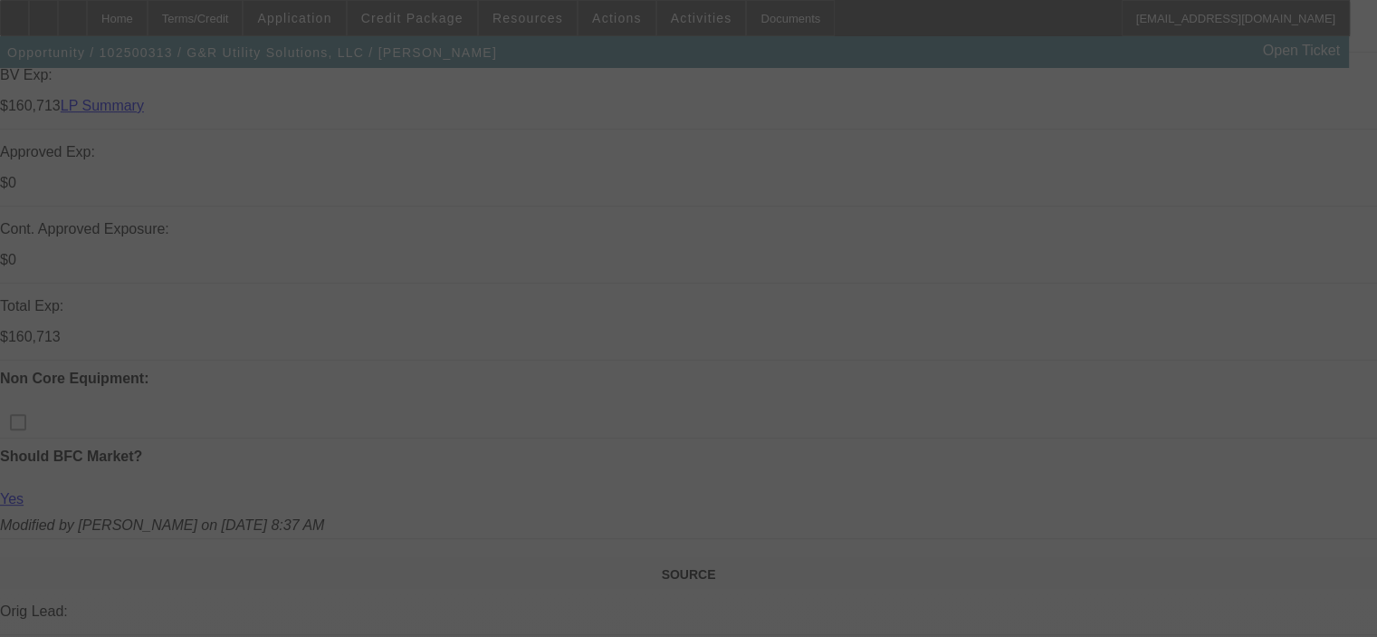
select select "0"
select select "6"
select select "0"
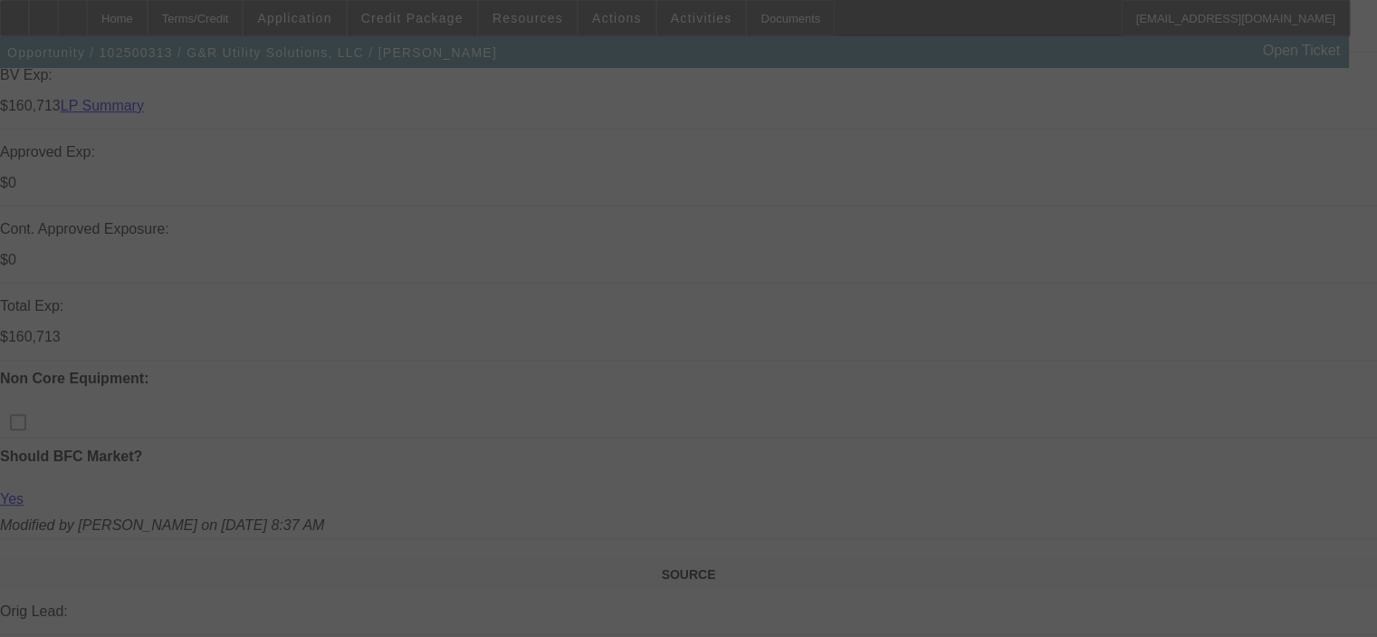
select select "0"
select select "6"
select select "0"
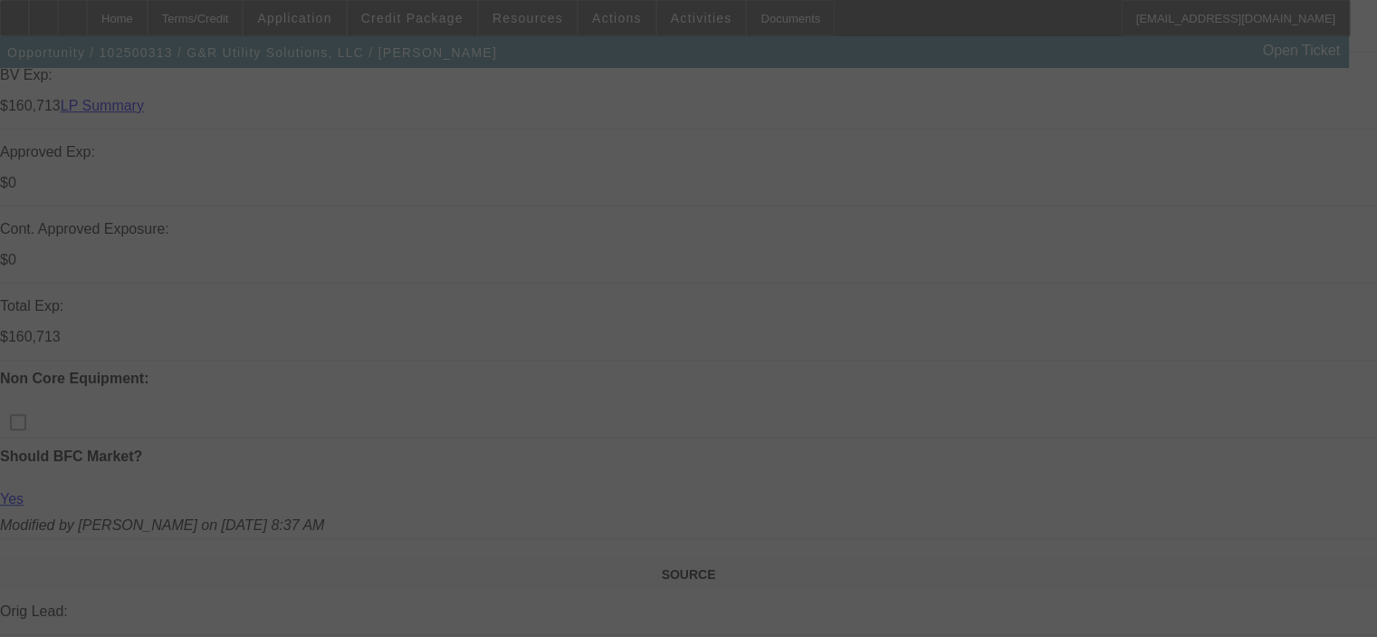
select select "0"
select select "6"
select select "0"
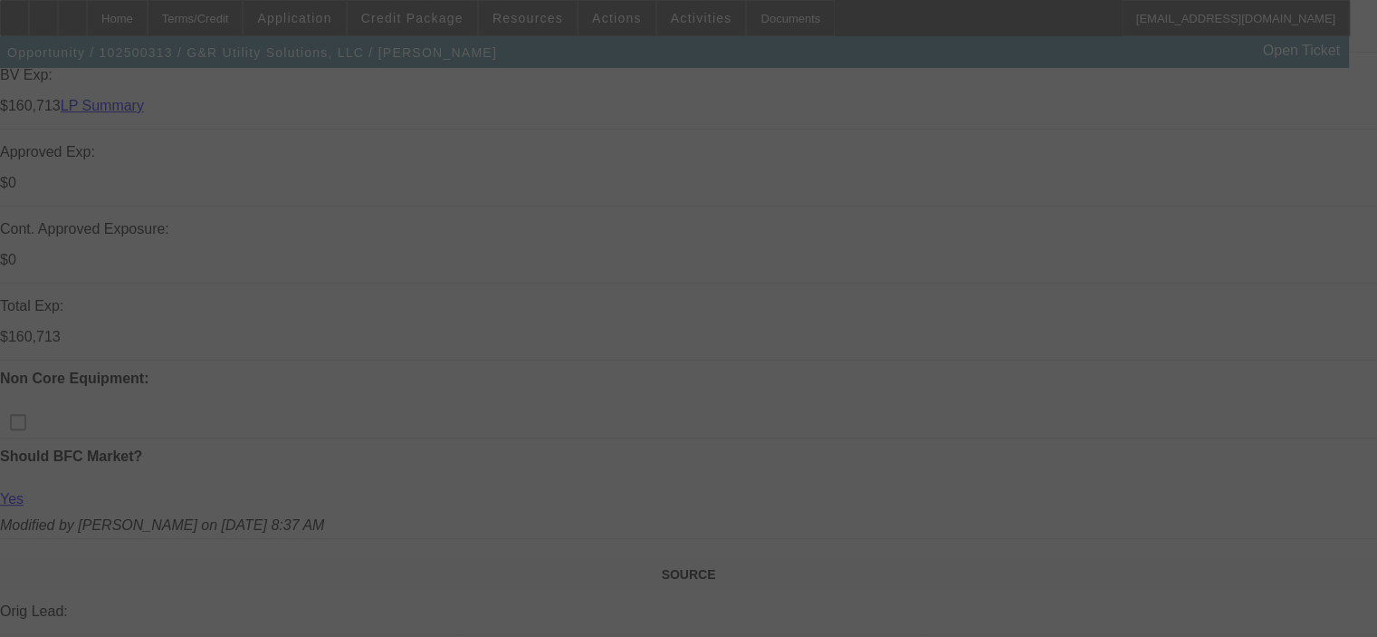
select select "6"
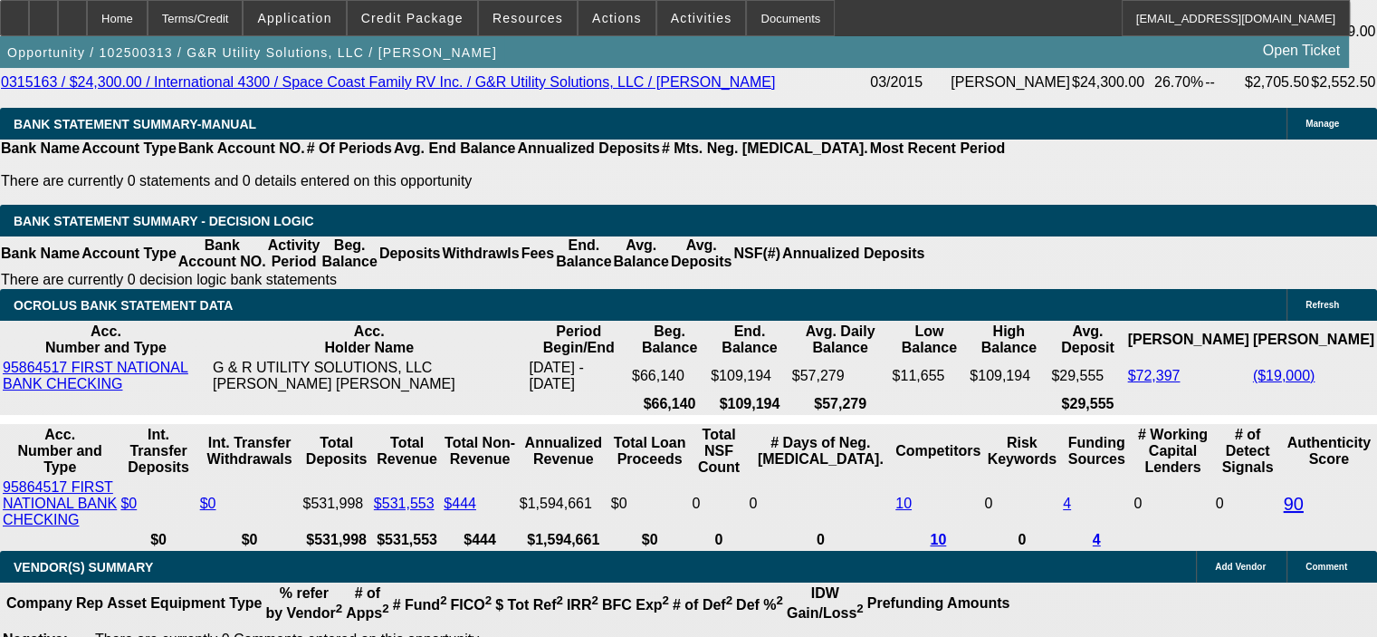
scroll to position [3622, 0]
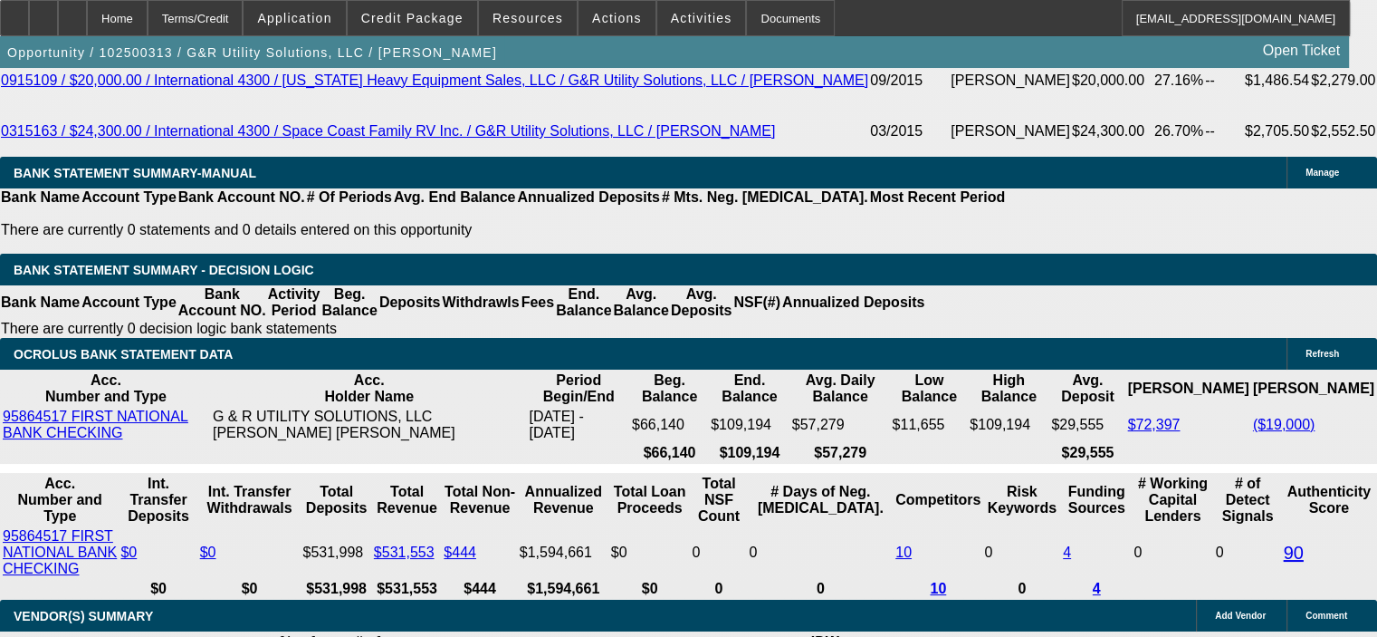
drag, startPoint x: 342, startPoint y: 358, endPoint x: 475, endPoint y: 347, distance: 132.7
type input "1"
type input "UNKNOWN"
type input "12."
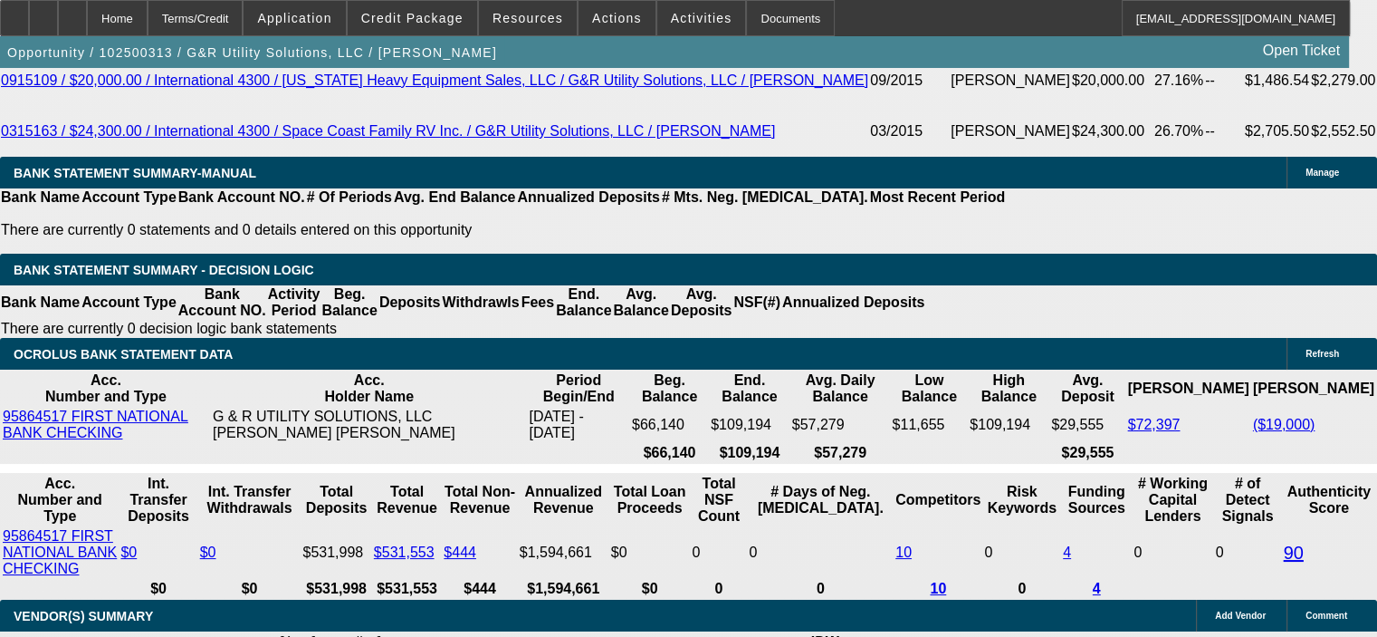
type input "$2,675.18"
type input "12.8"
type input "$2,715.25"
type input "12.8"
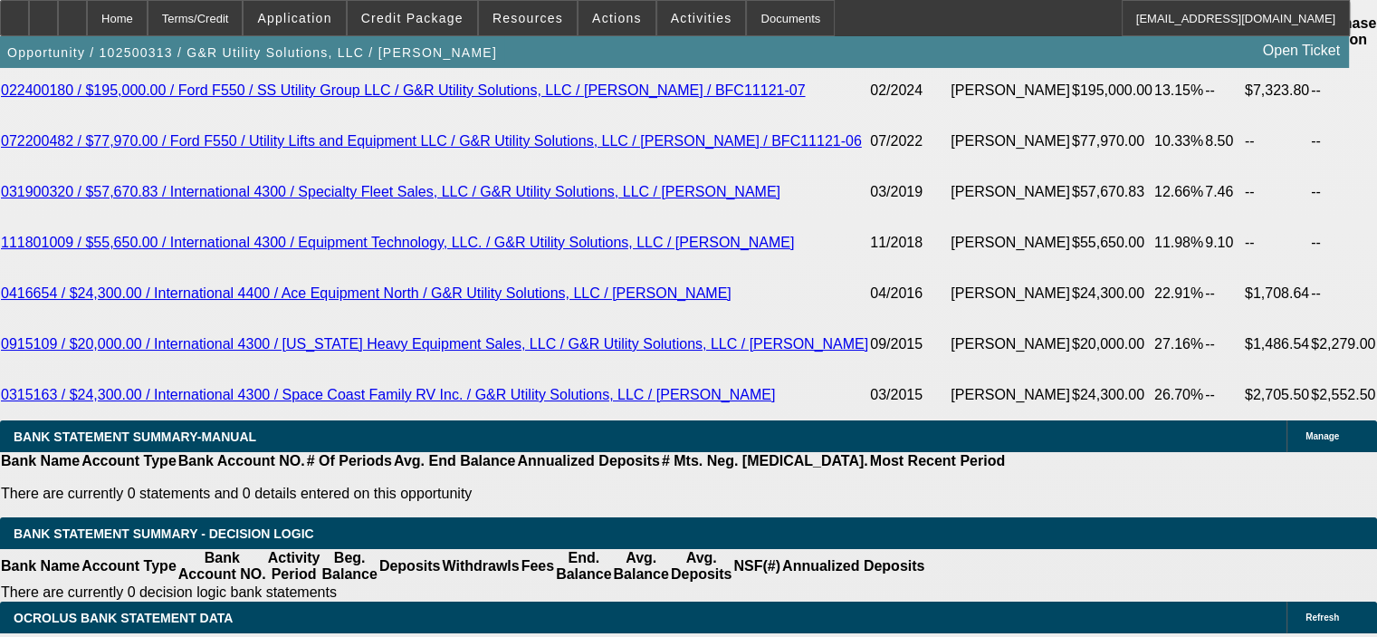
scroll to position [3260, 0]
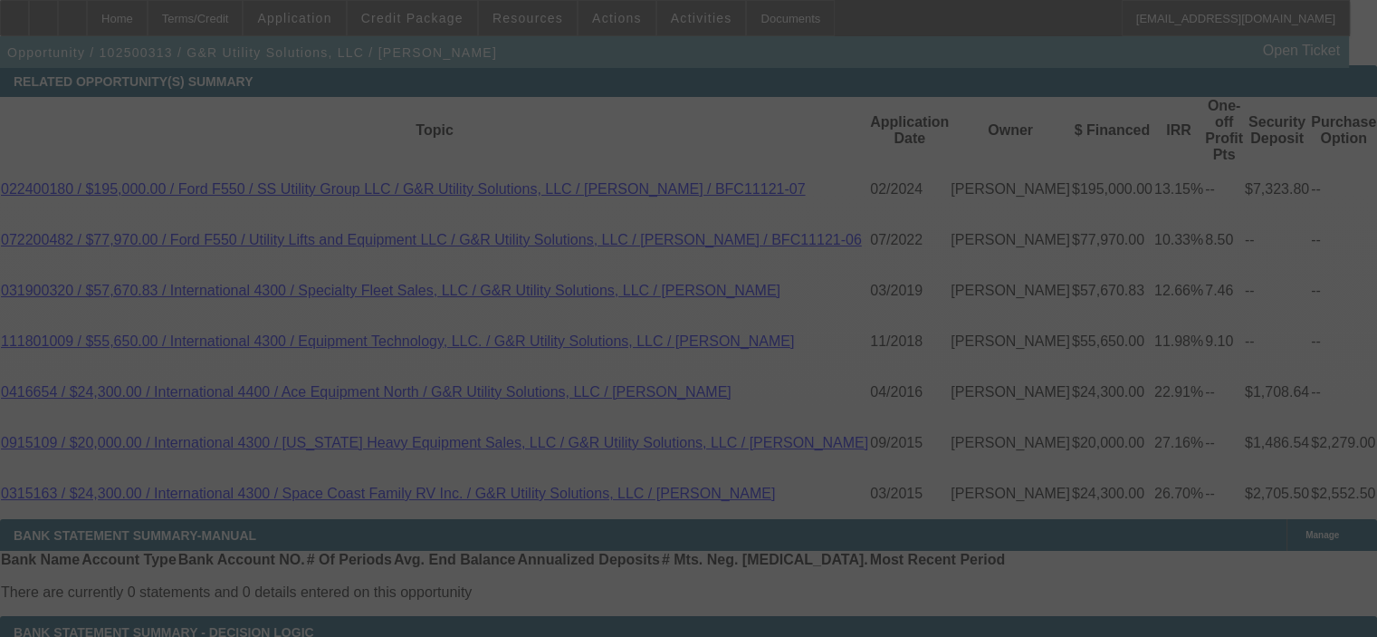
scroll to position [3398, 0]
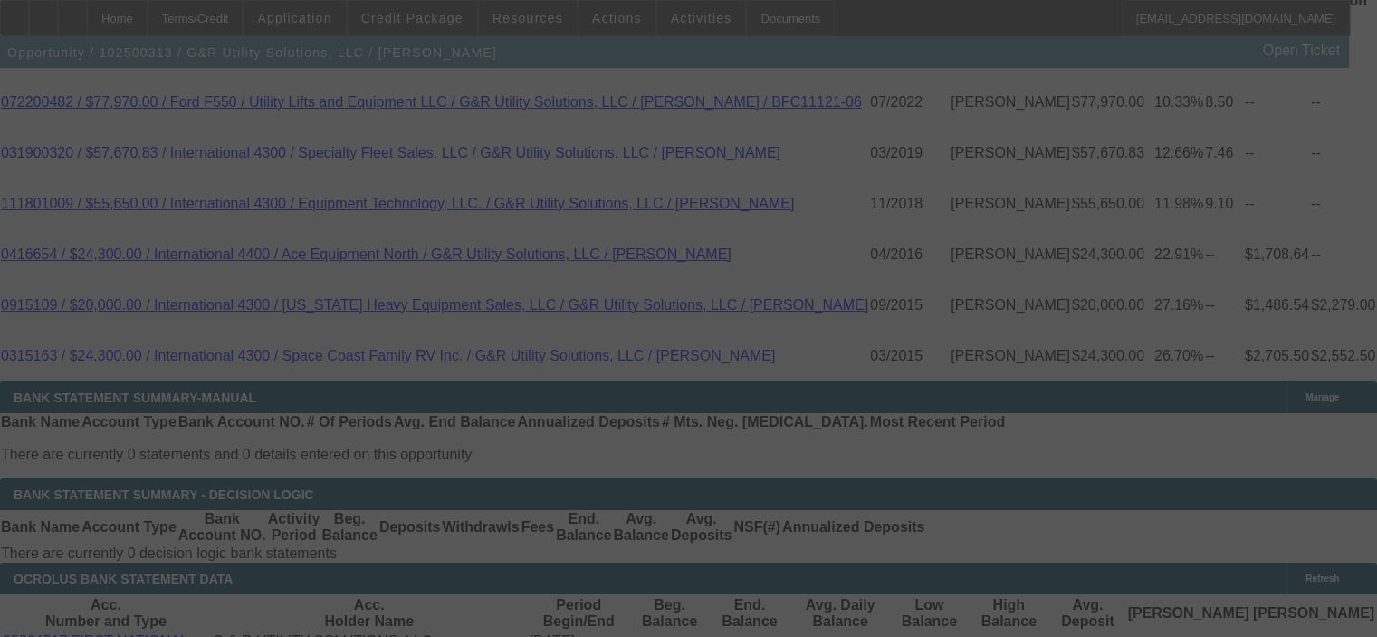
select select "0"
select select "6"
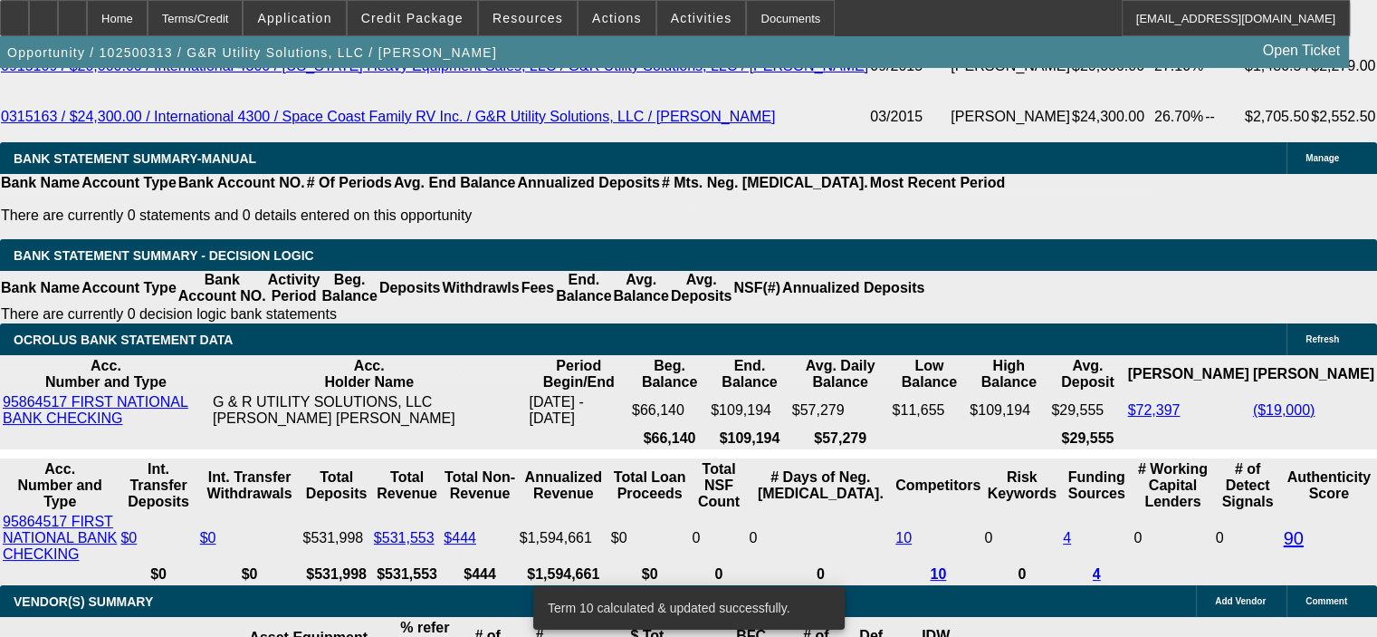
scroll to position [3669, 0]
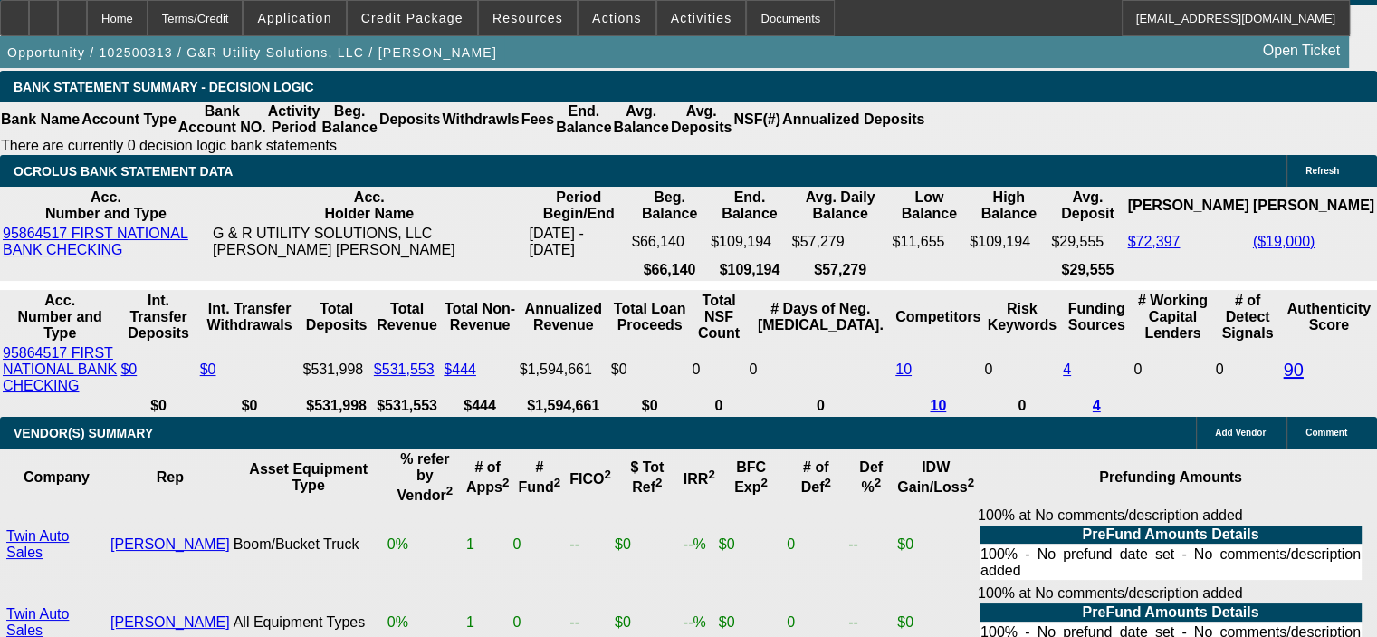
scroll to position [3760, 0]
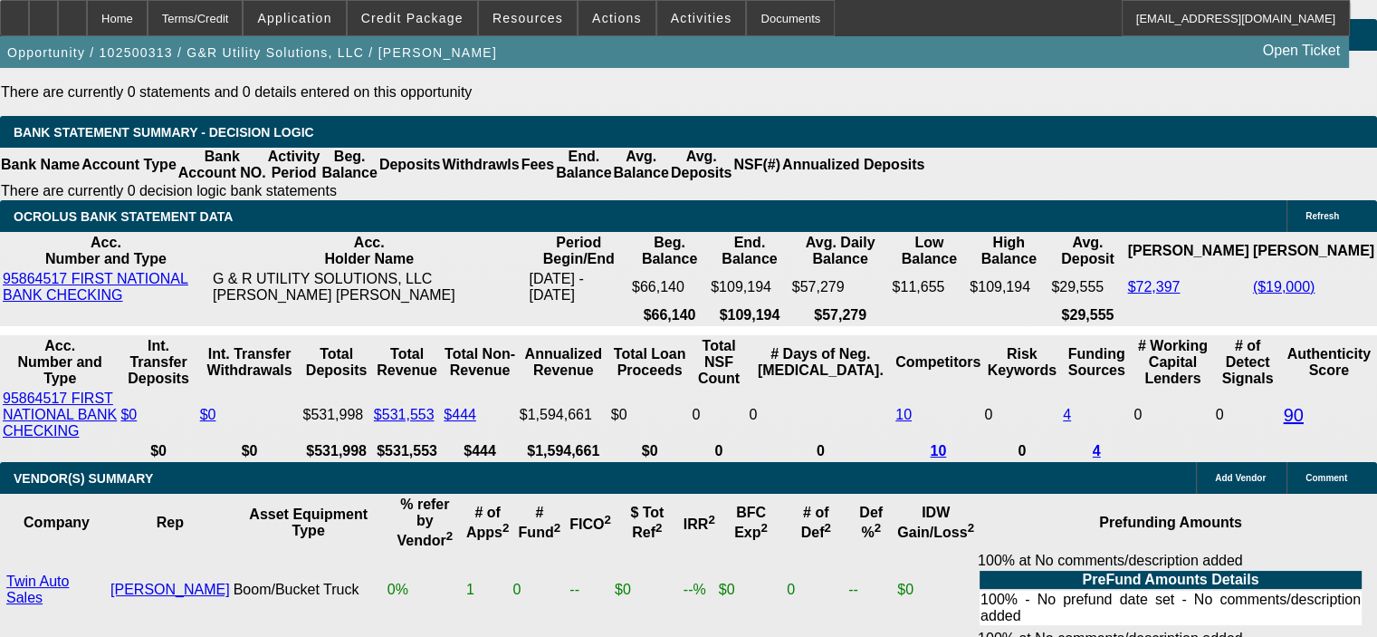
type input "271.25"
type input "UNKNOWN"
type input "2716.25"
type input "12.8"
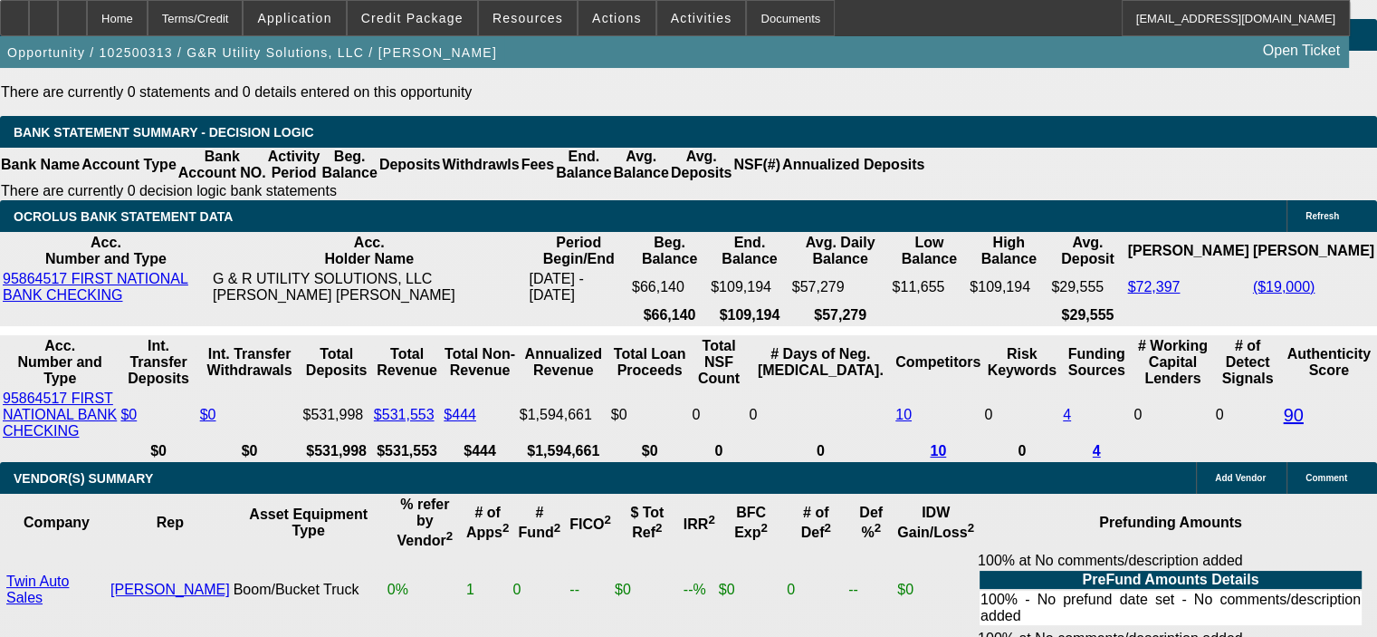
type input "$2,716.25"
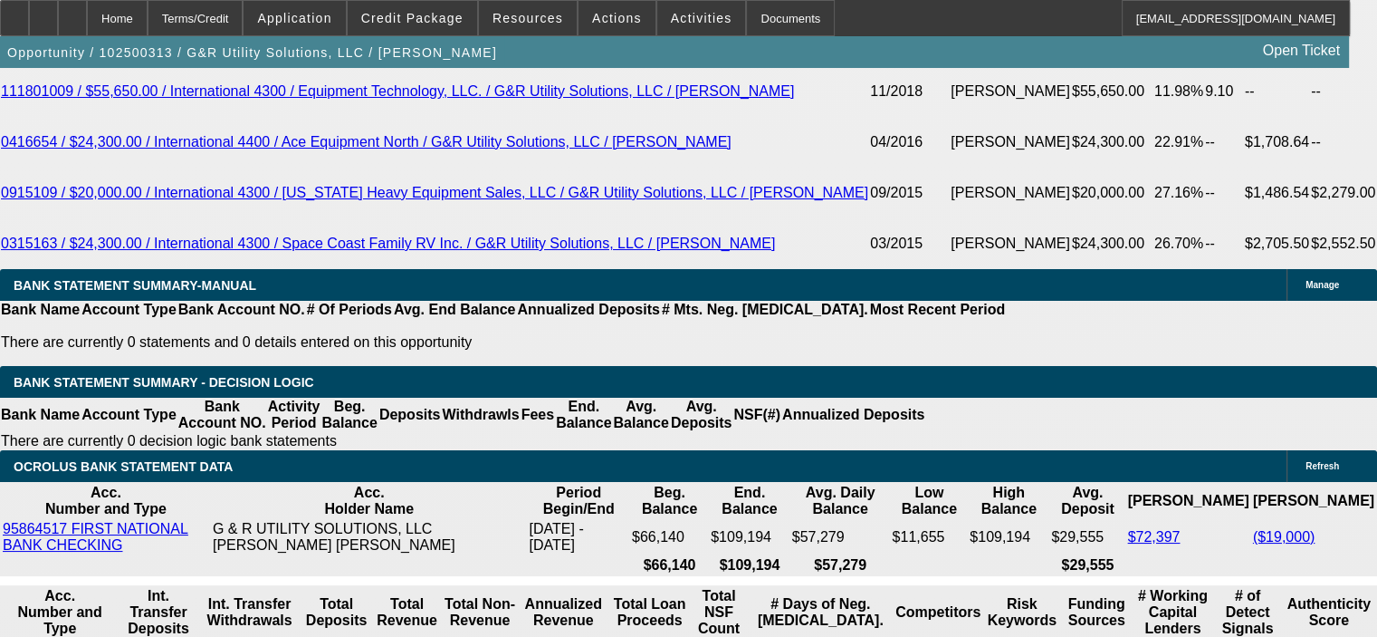
scroll to position [3488, 0]
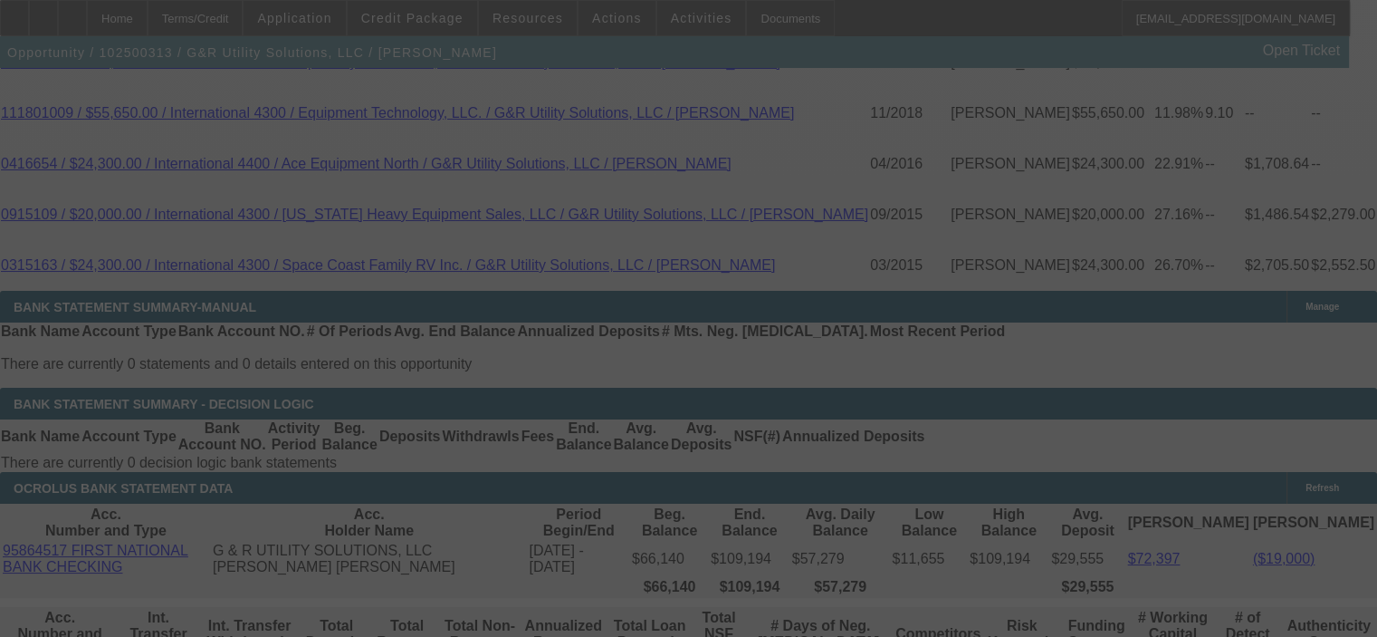
select select "0"
select select "6"
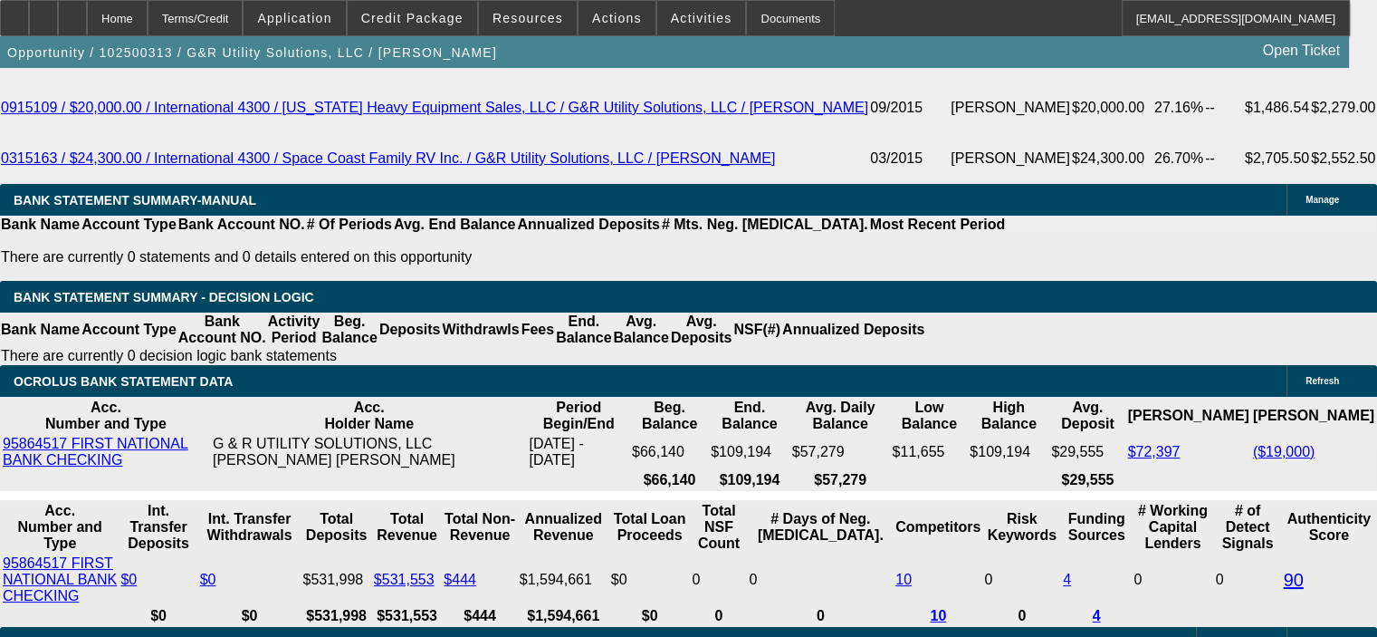
scroll to position [3579, 0]
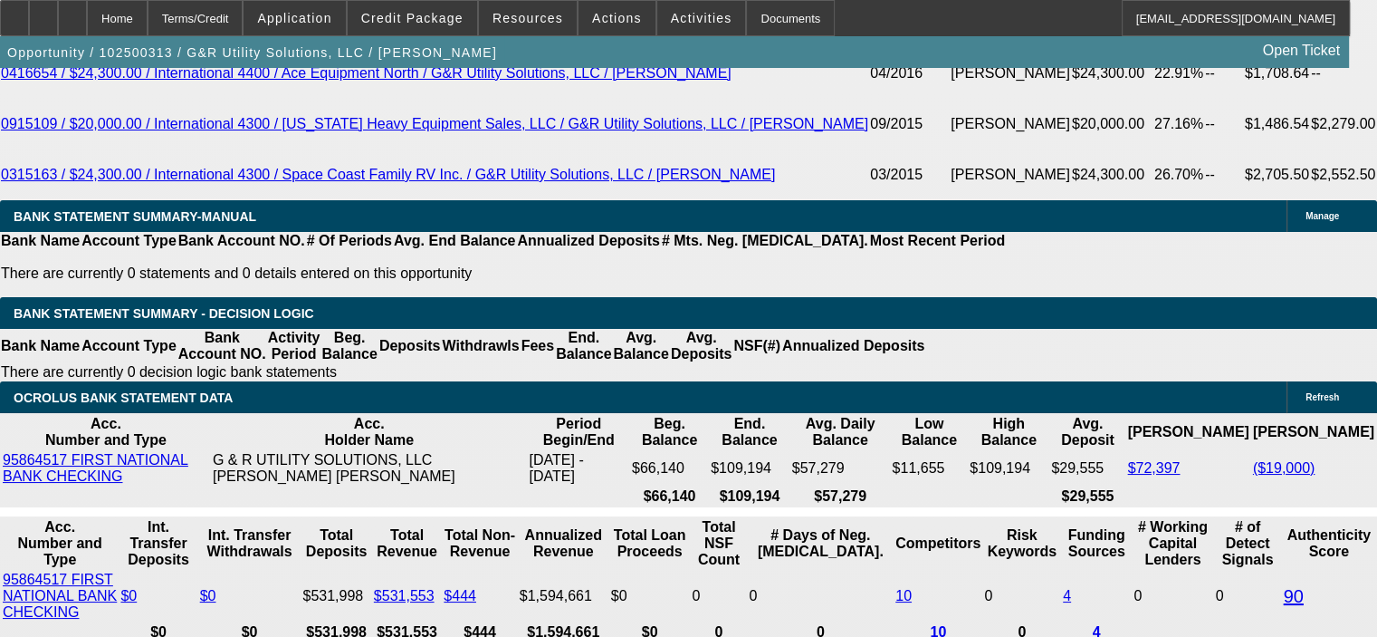
type input "27.25"
type input "UNKNOWN"
type input "2715.25"
type input "12.8"
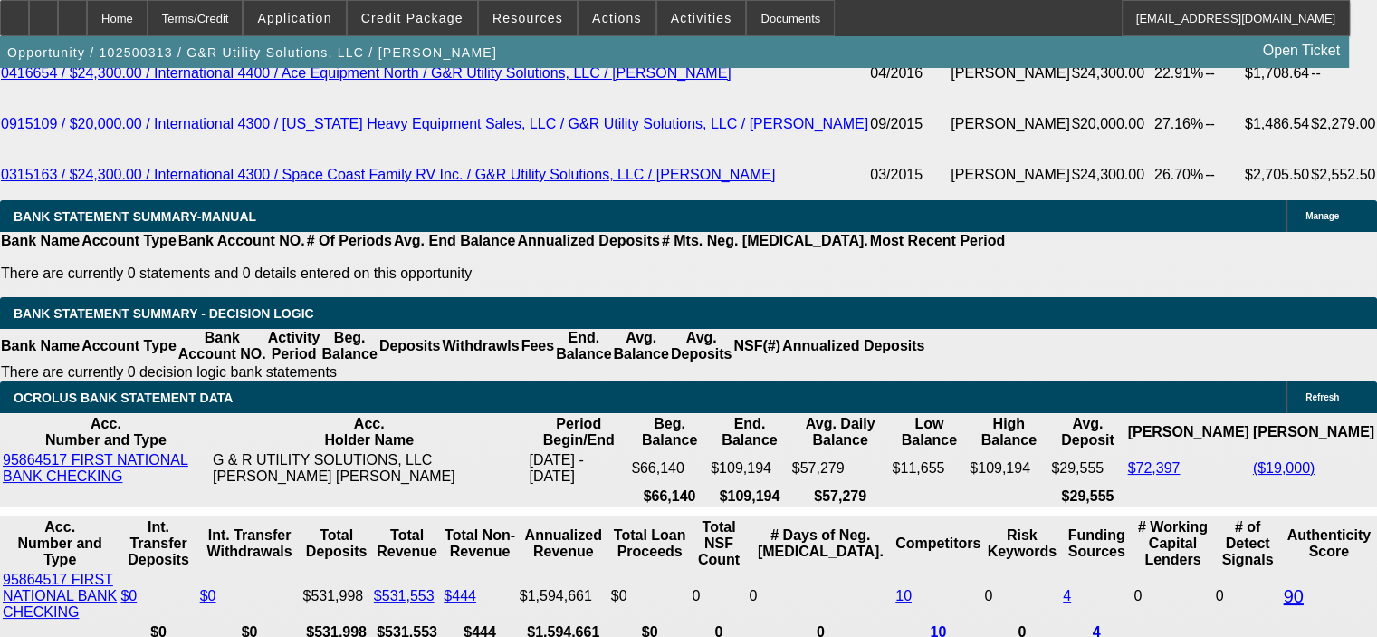
type input "$2,715.75"
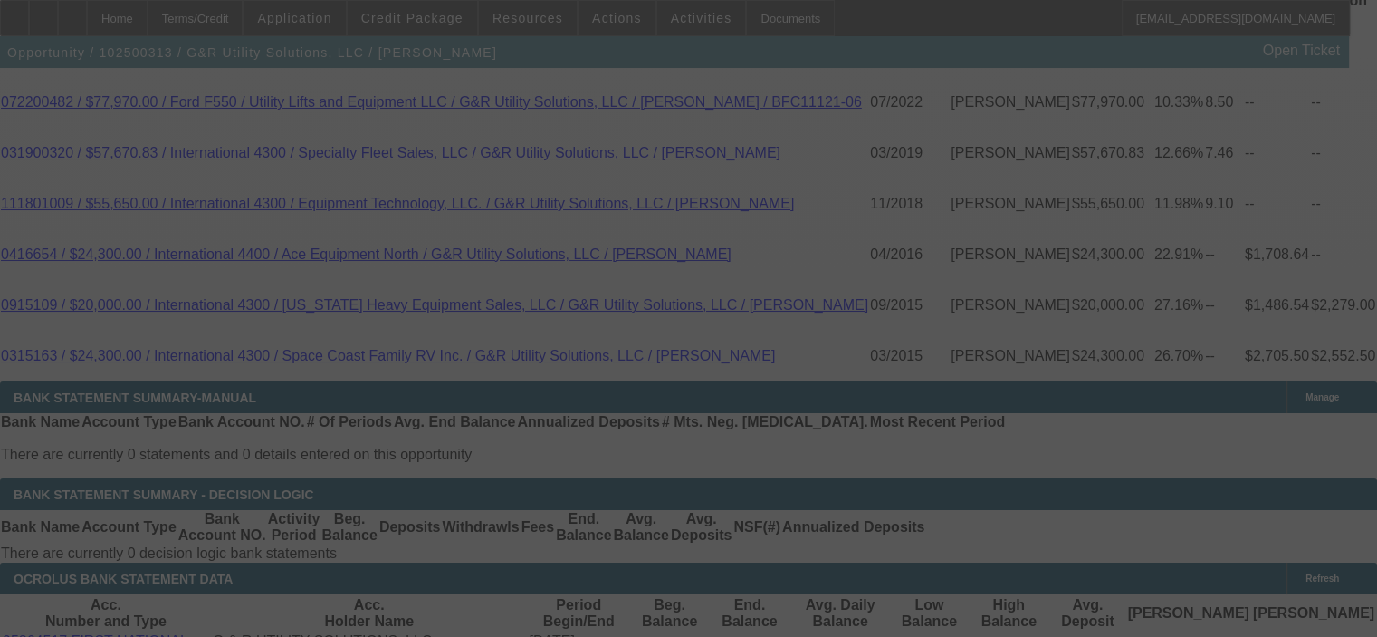
select select "0"
select select "6"
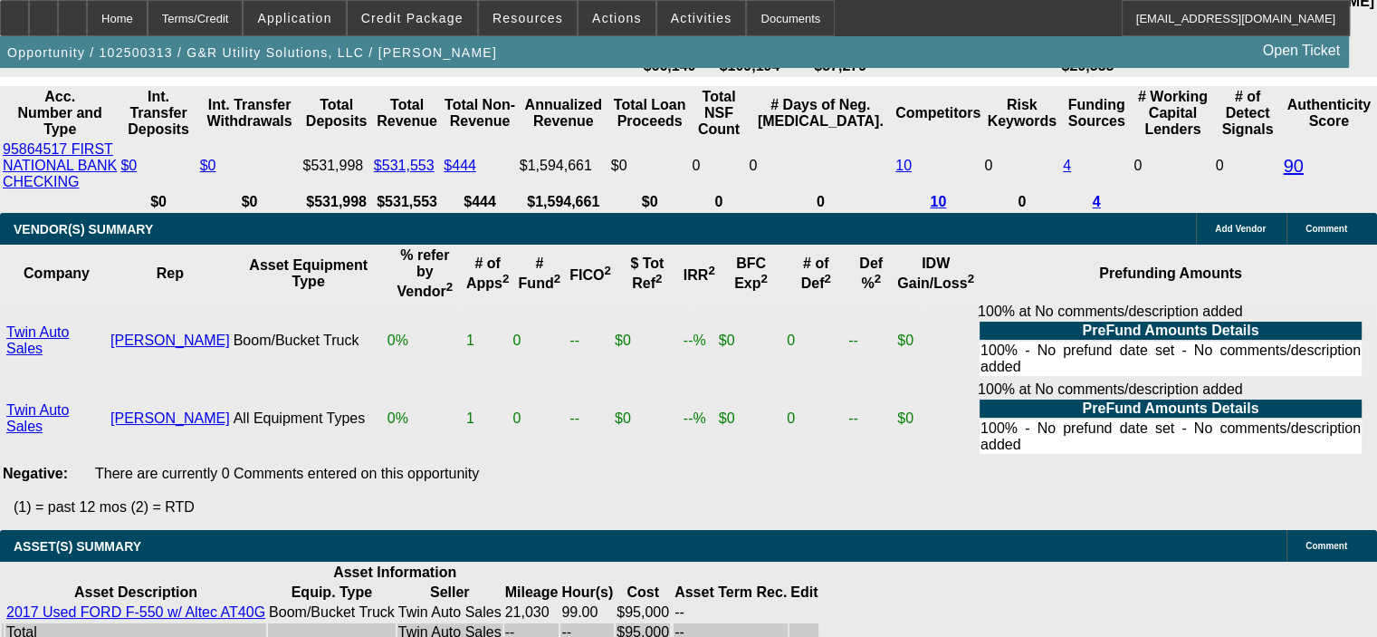
scroll to position [4032, 0]
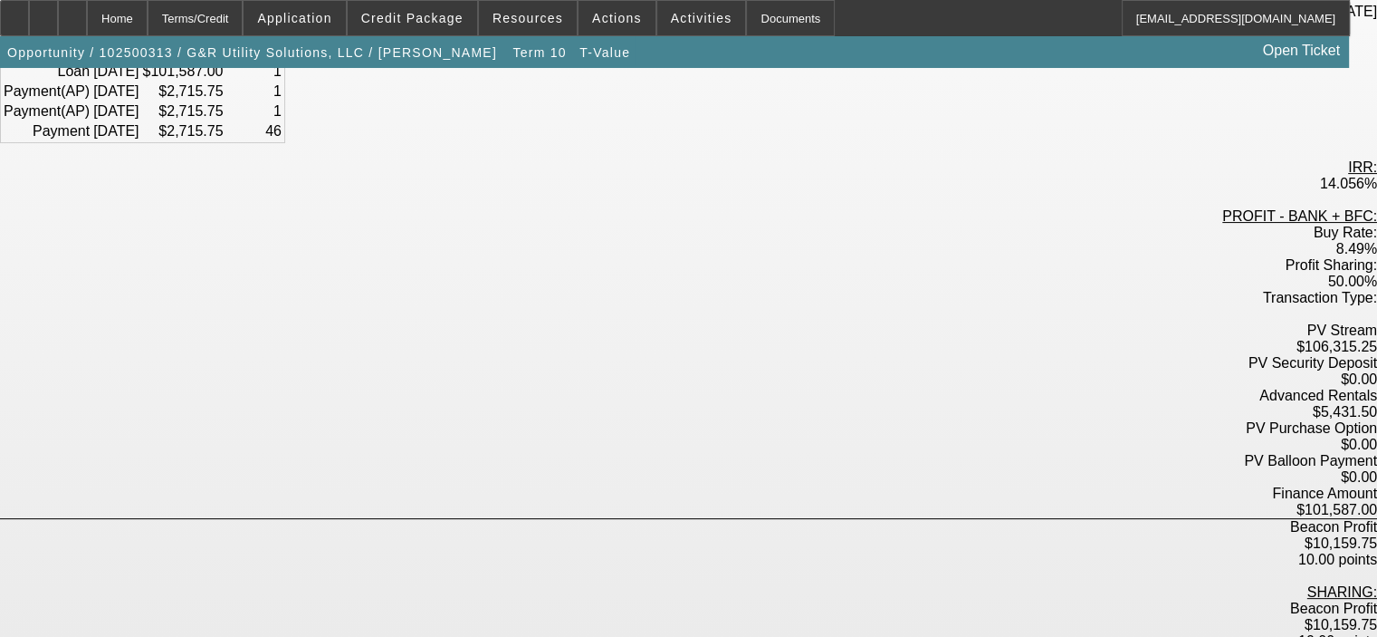
scroll to position [272, 0]
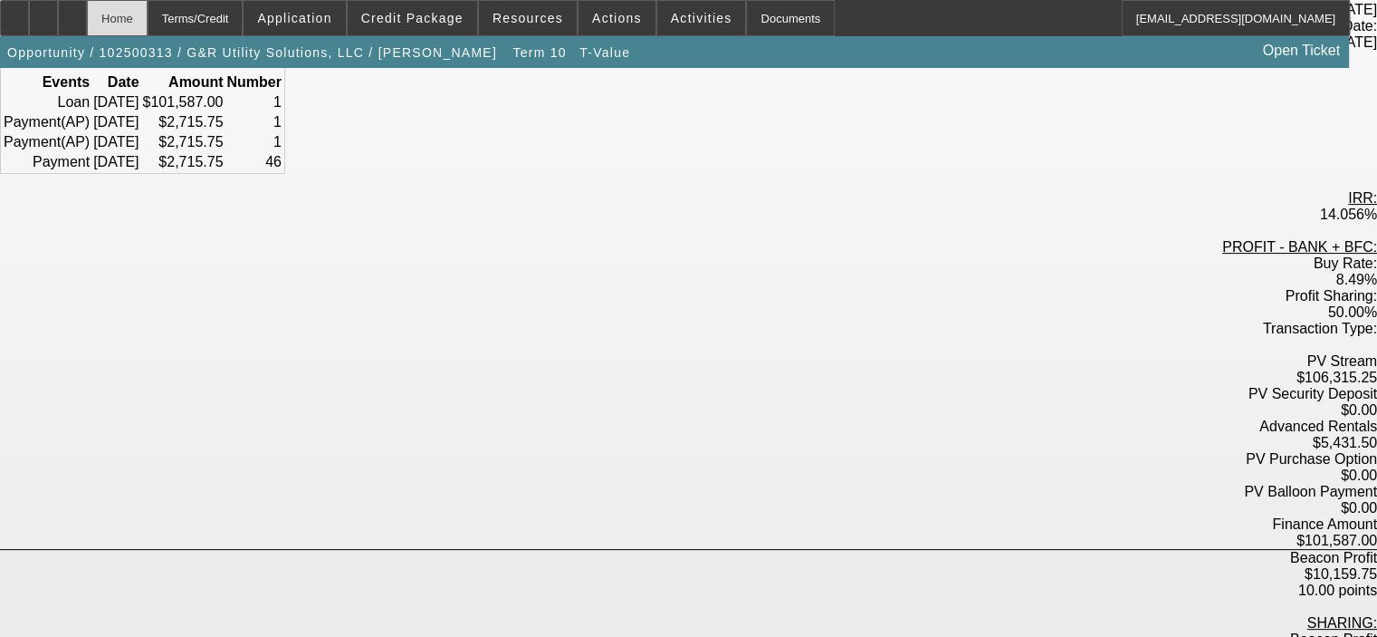
click at [148, 10] on div "Home" at bounding box center [117, 18] width 61 height 36
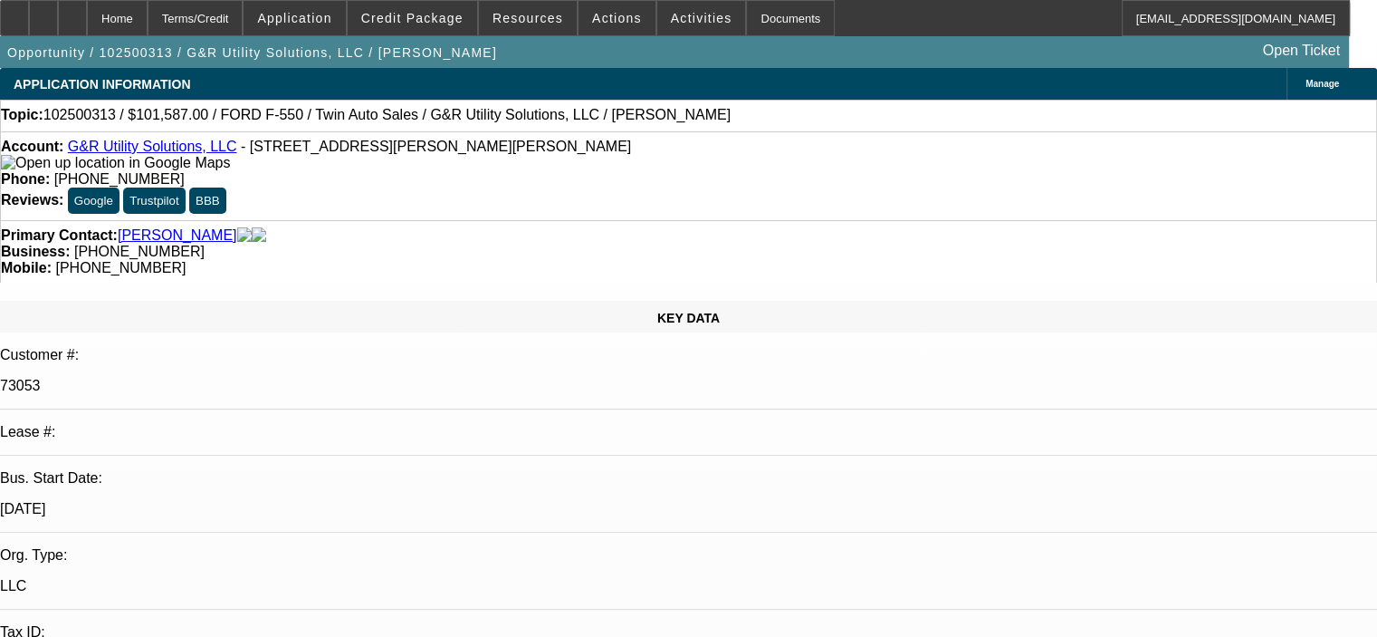
select select "0"
select select "6"
select select "0"
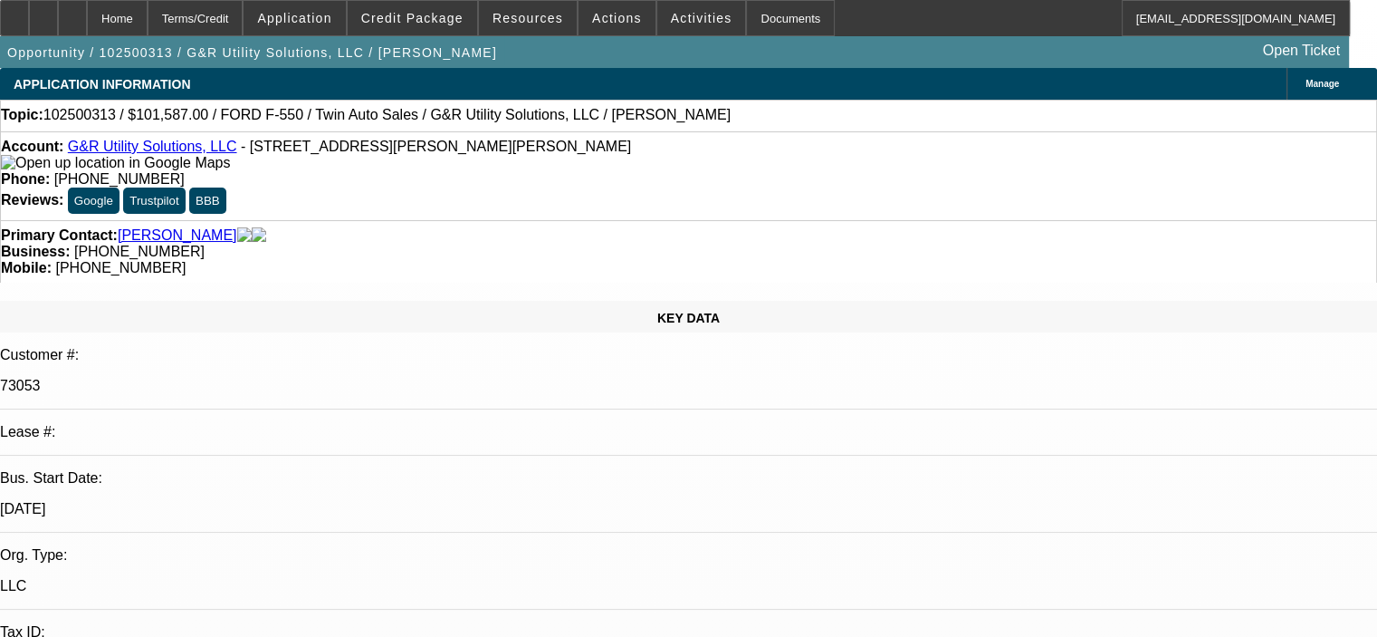
select select "0"
select select "6"
select select "0"
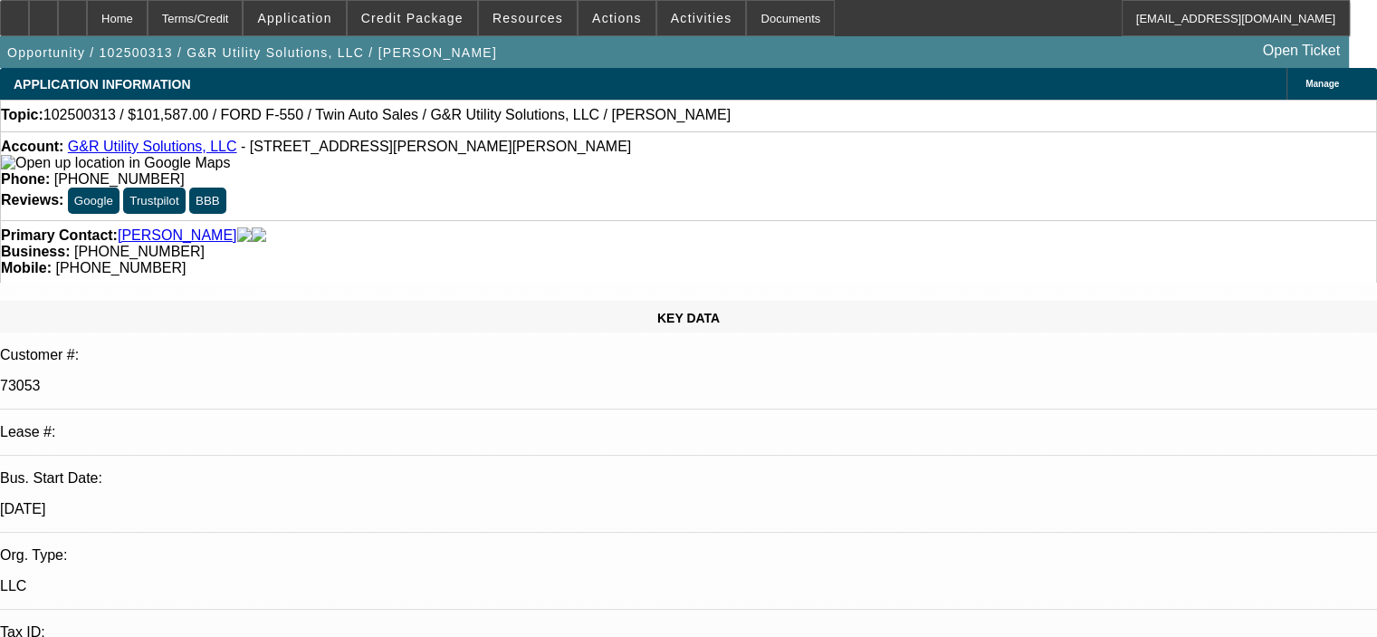
select select "0"
select select "6"
select select "0"
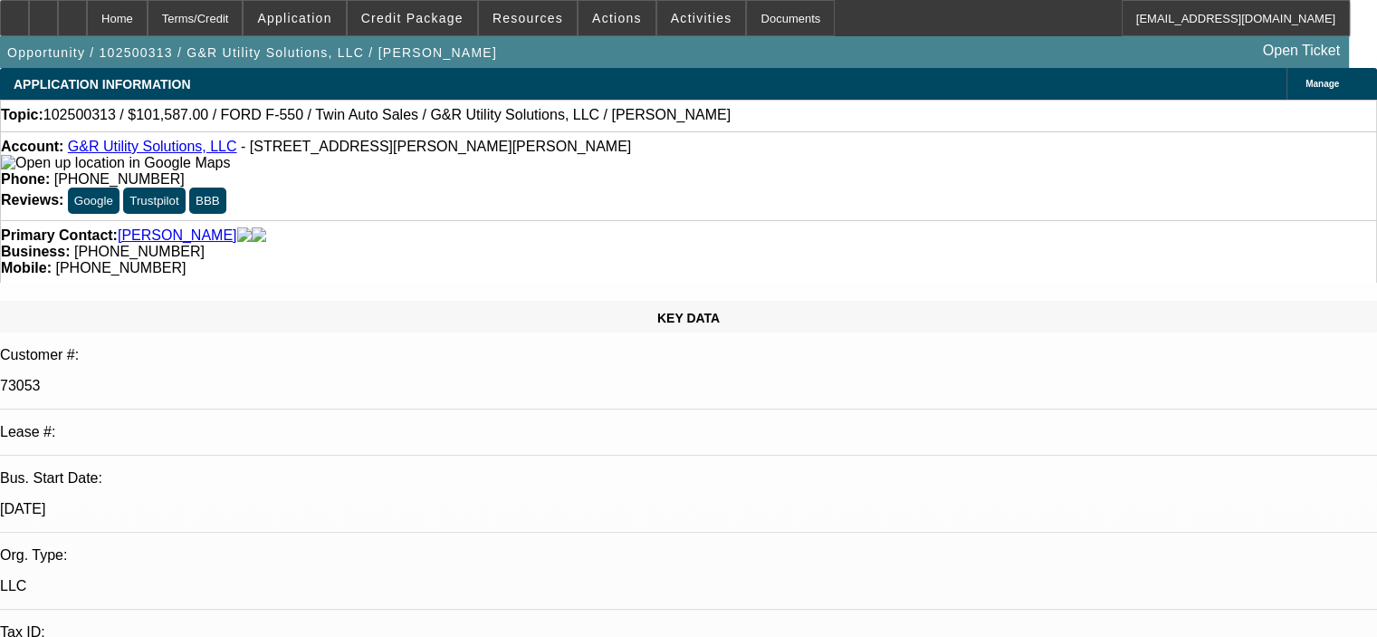
select select "6"
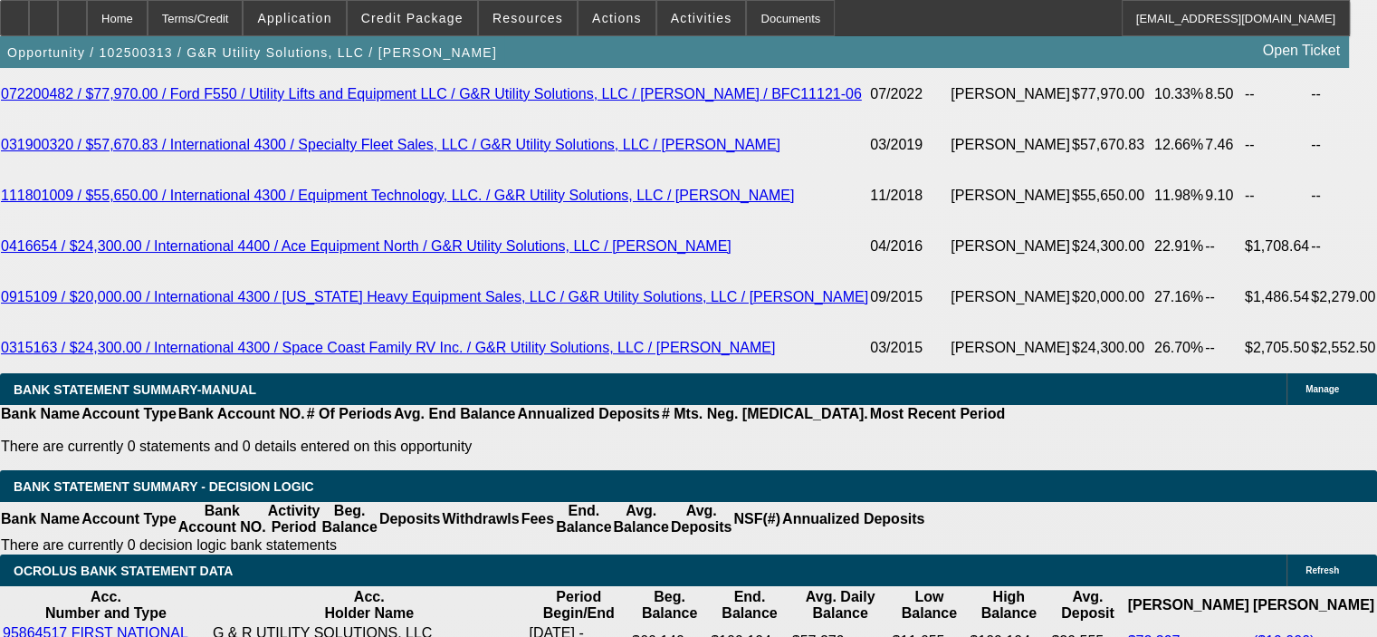
scroll to position [3441, 0]
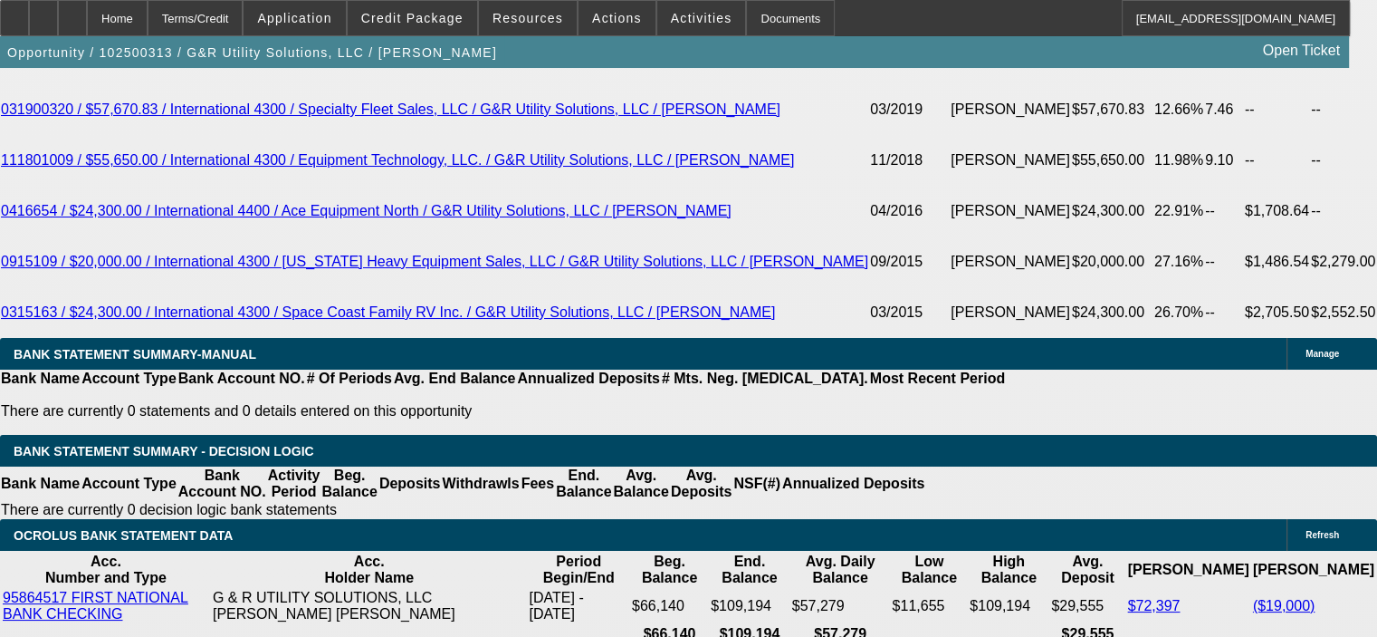
drag, startPoint x: 283, startPoint y: 539, endPoint x: 356, endPoint y: 471, distance: 100.0
type input "2715.7"
type input "UNKNOWN"
type input "$2,715.74"
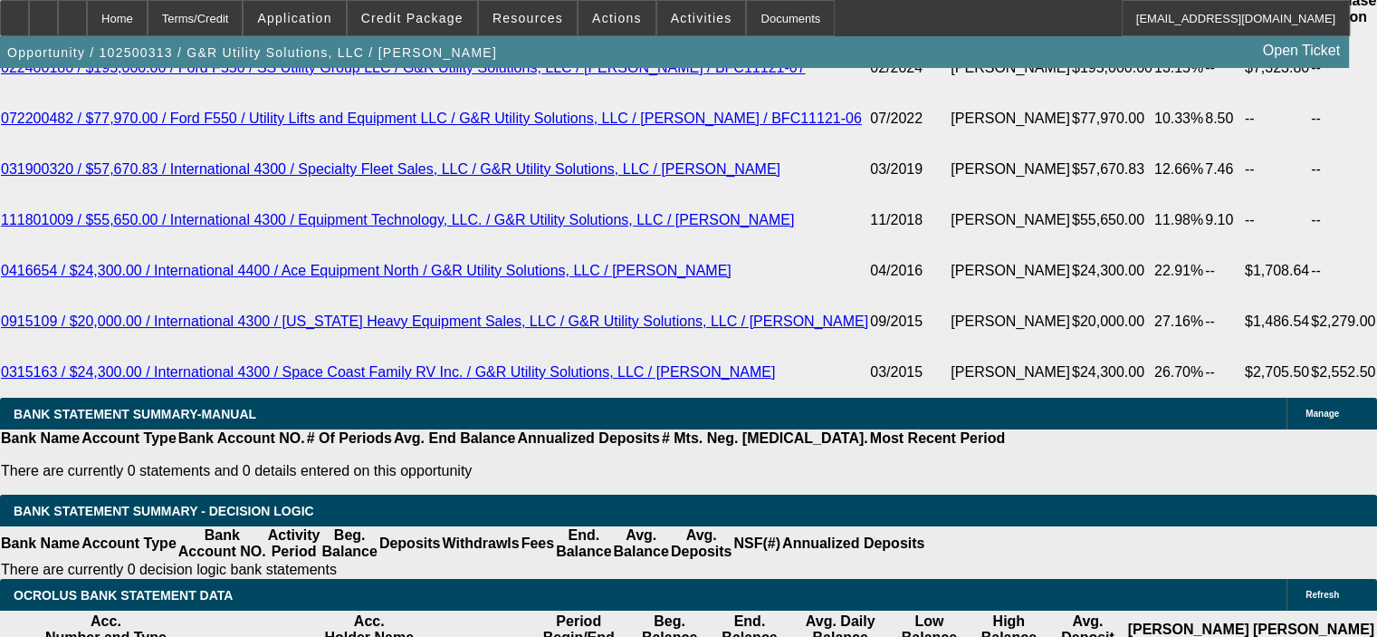
scroll to position [3351, 0]
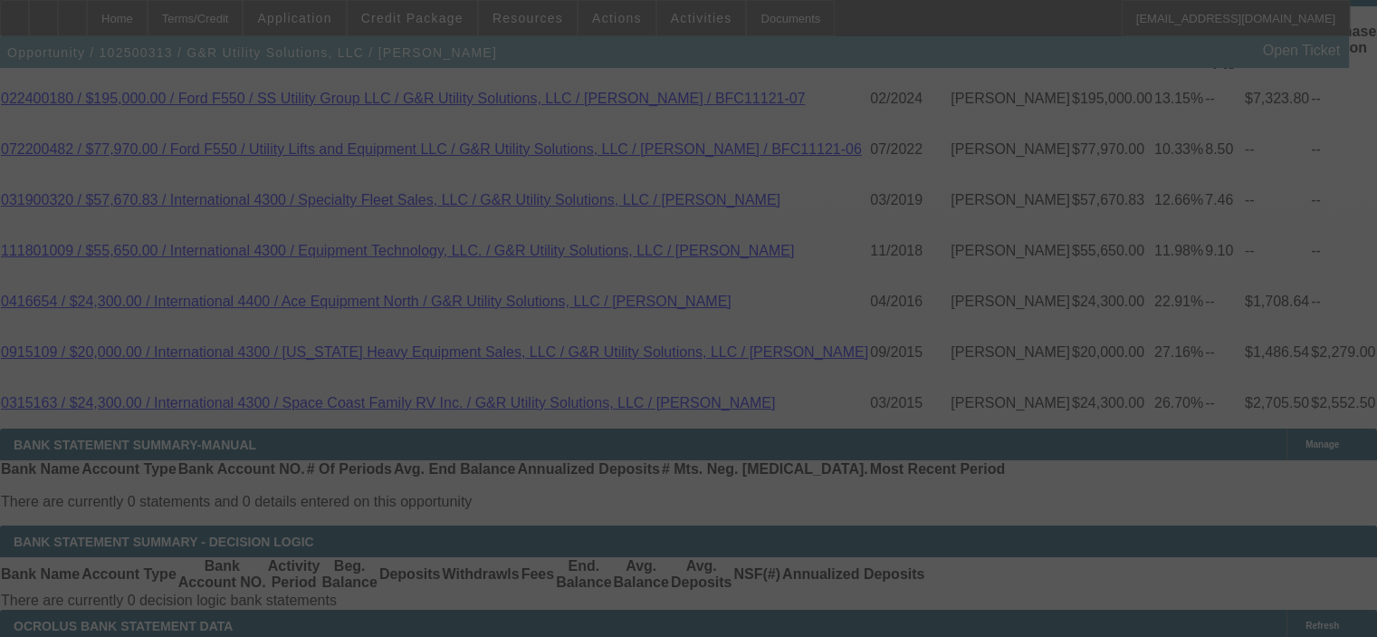
select select "0"
select select "6"
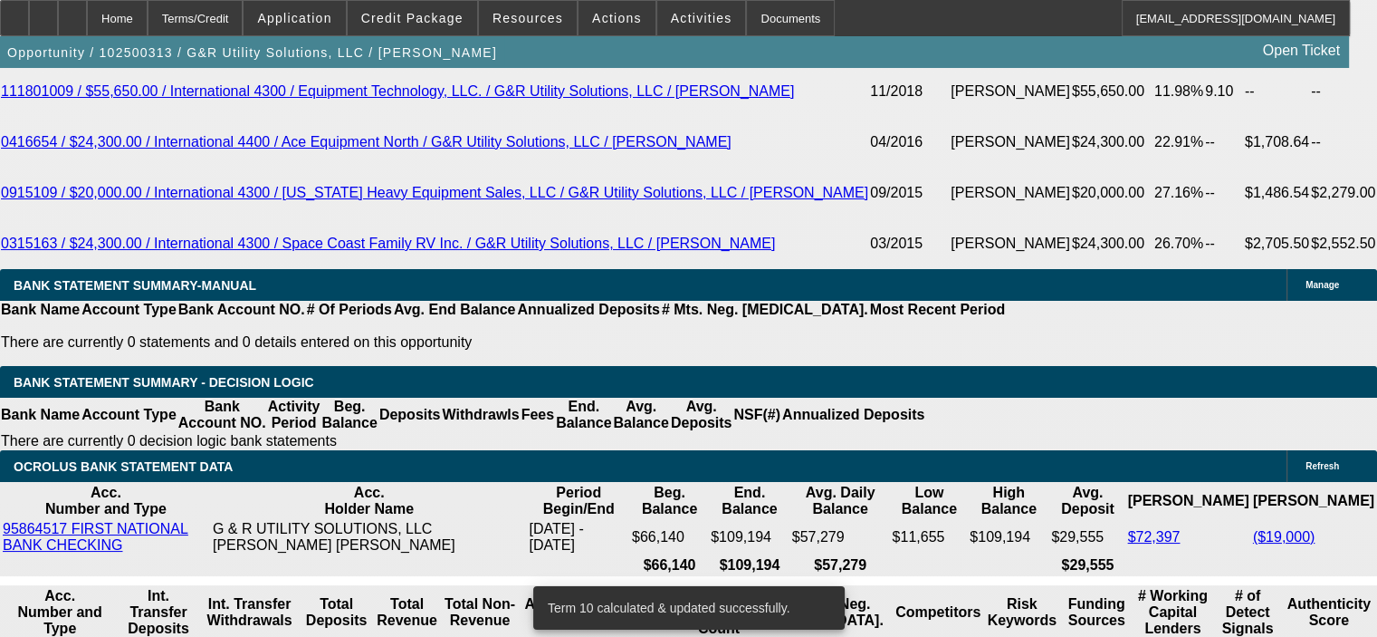
scroll to position [3532, 0]
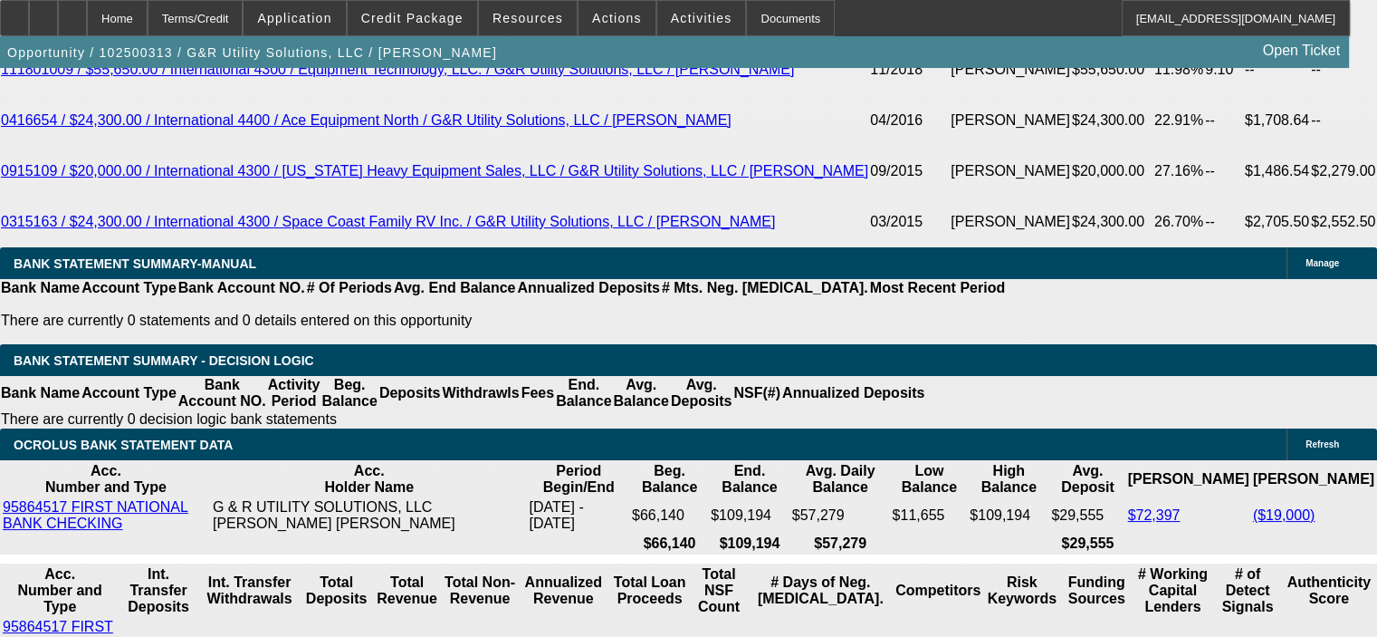
type input "2715.7"
type input "UNKNOWN"
type input "$2,715.70"
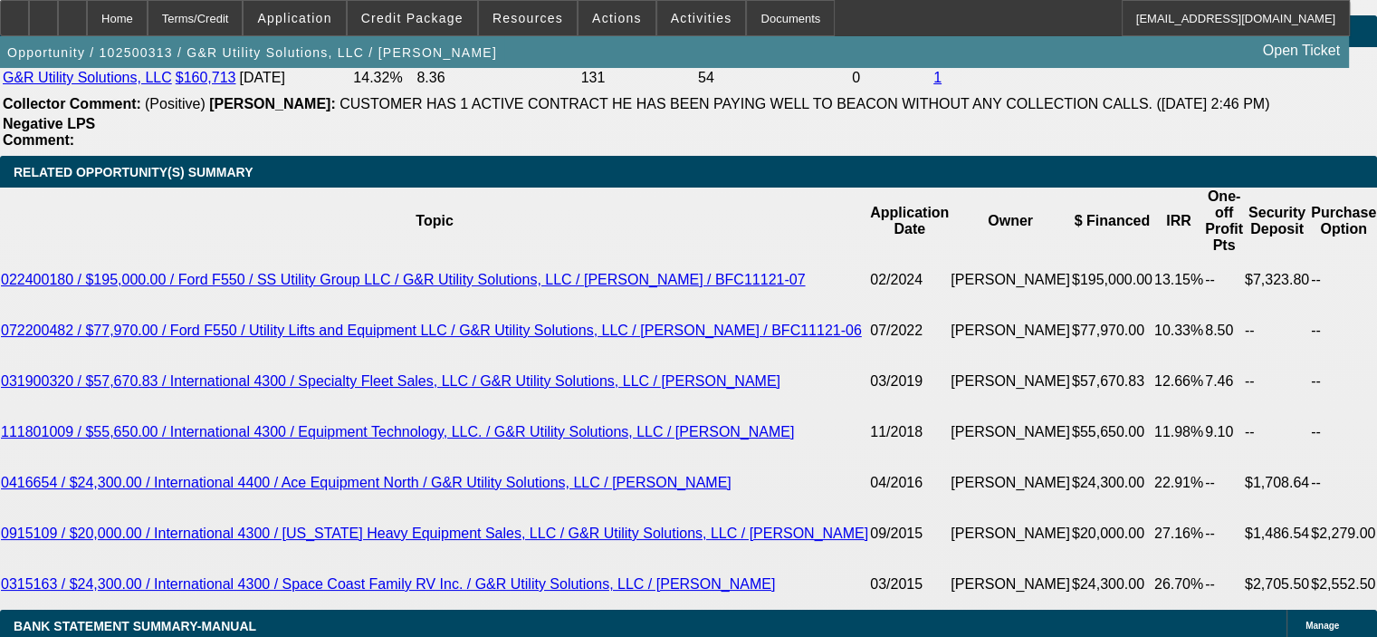
scroll to position [3169, 0]
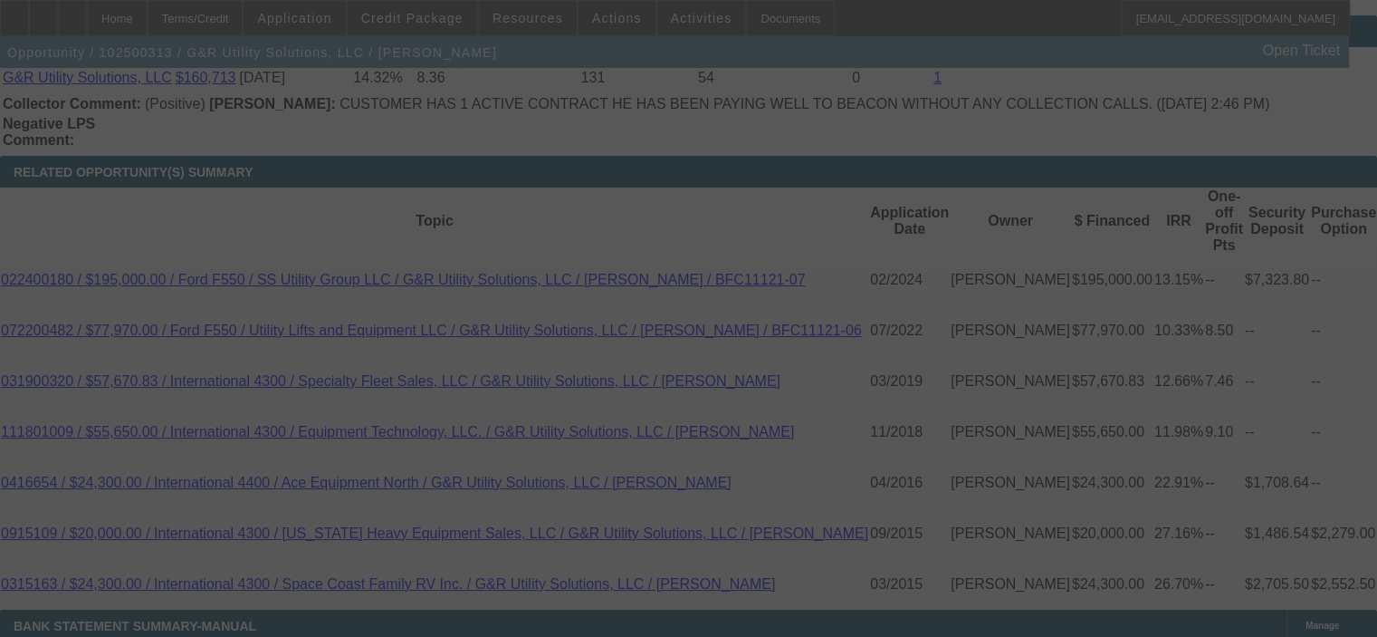
select select "0"
select select "6"
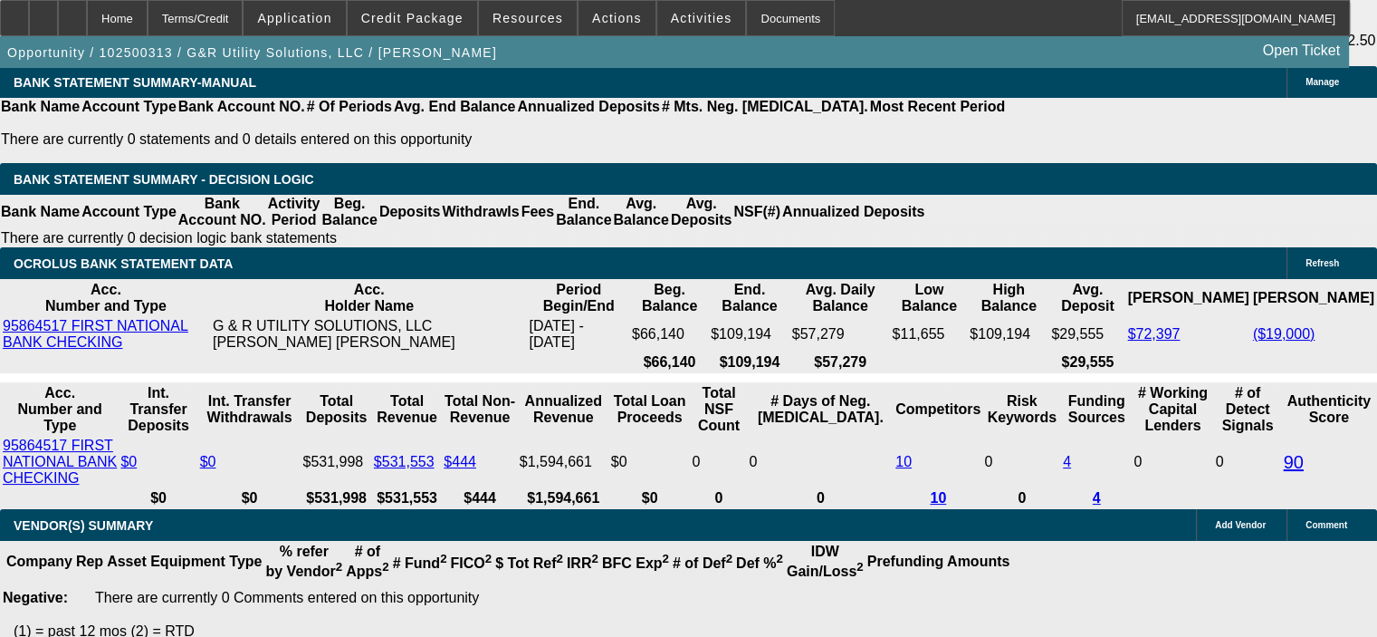
scroll to position [3803, 0]
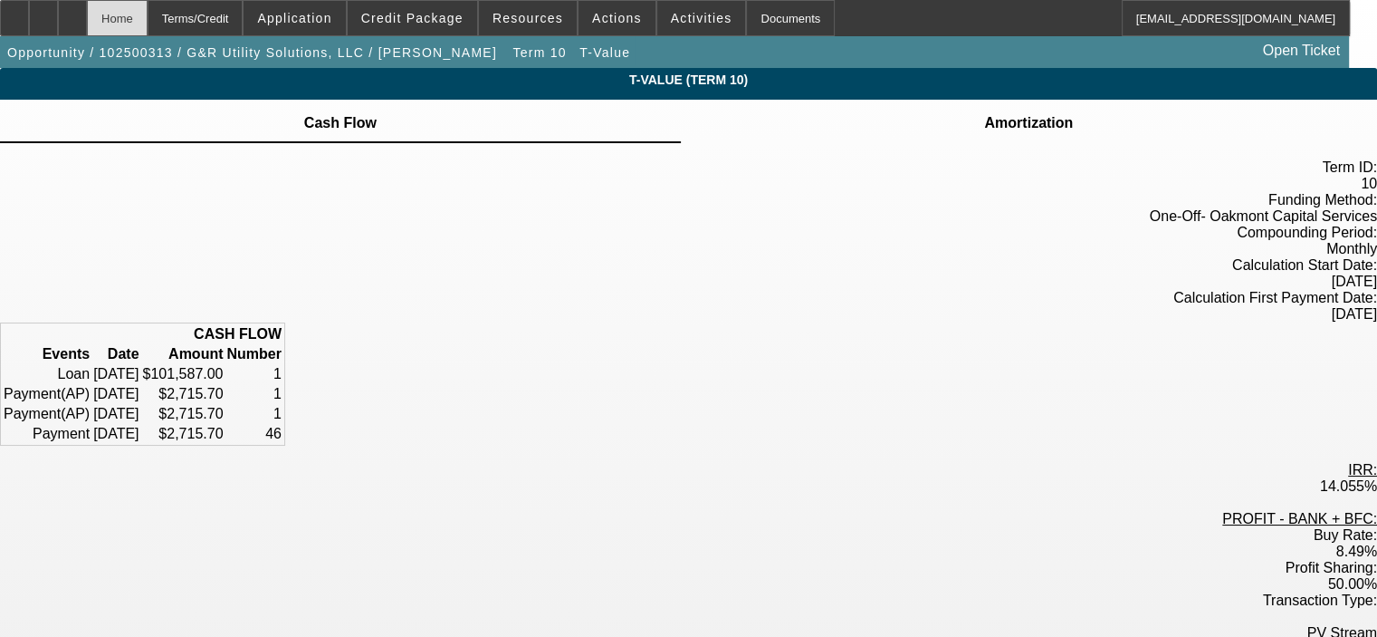
click at [148, 21] on div "Home" at bounding box center [117, 18] width 61 height 36
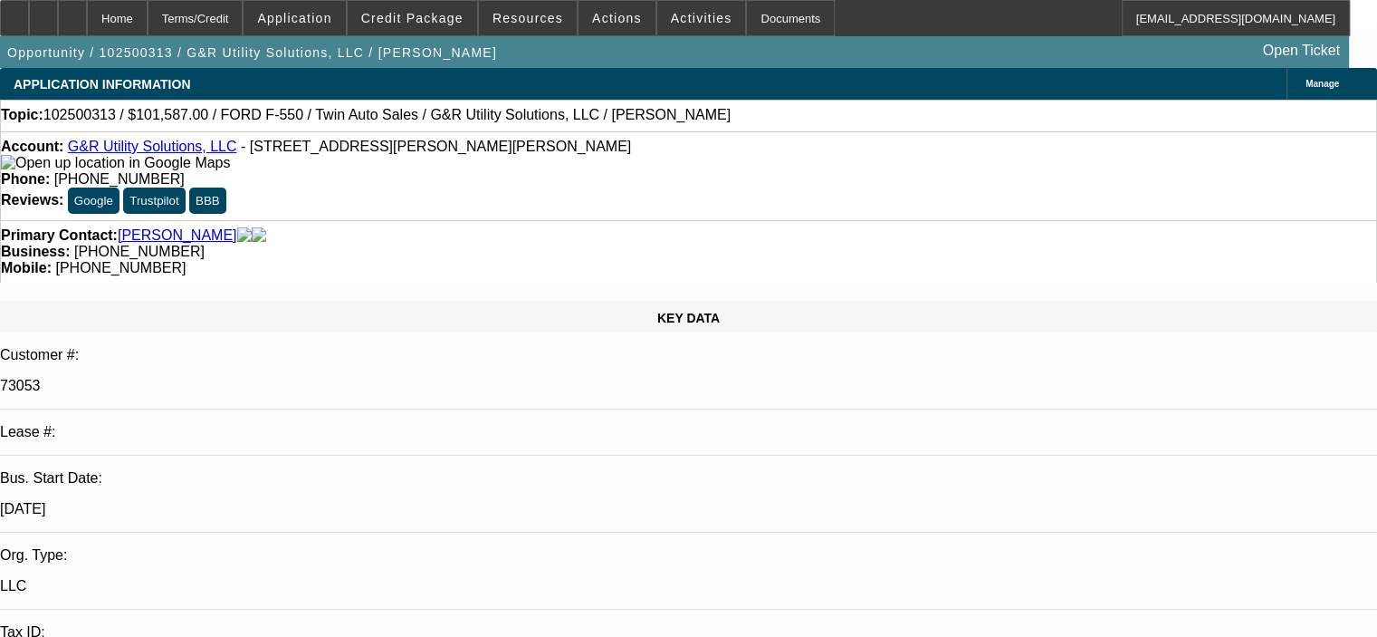
select select "0"
select select "6"
select select "0"
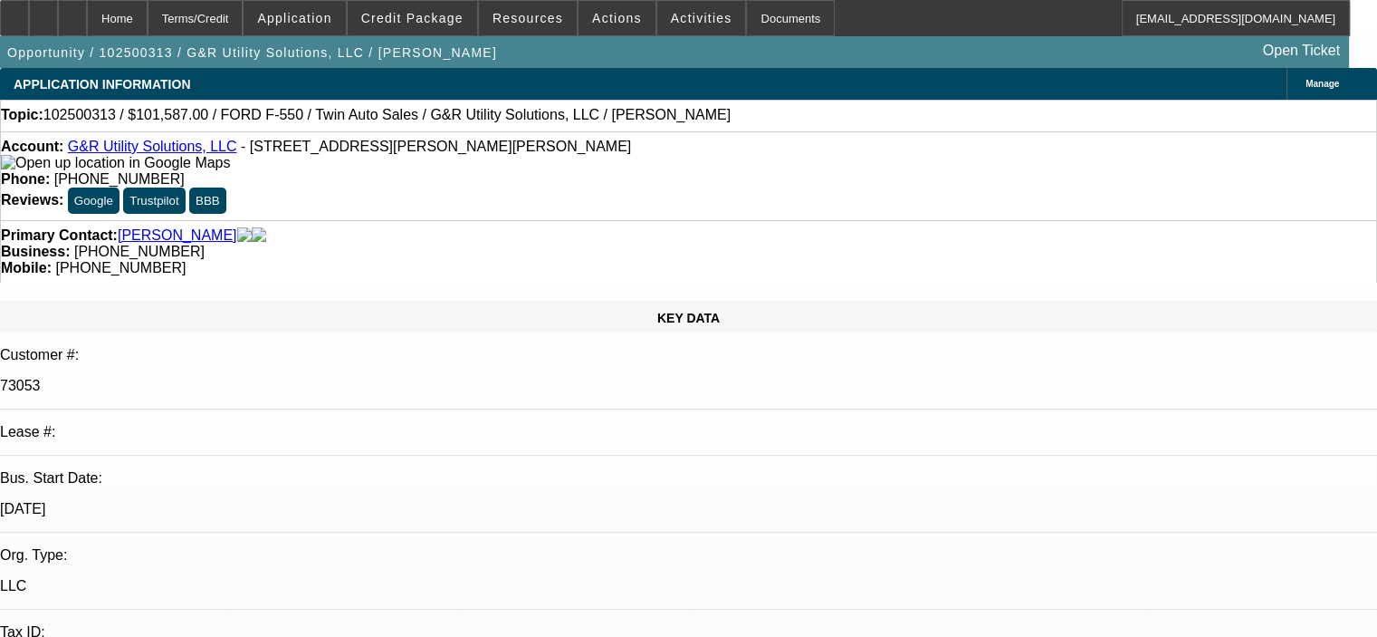
select select "0"
select select "6"
select select "0"
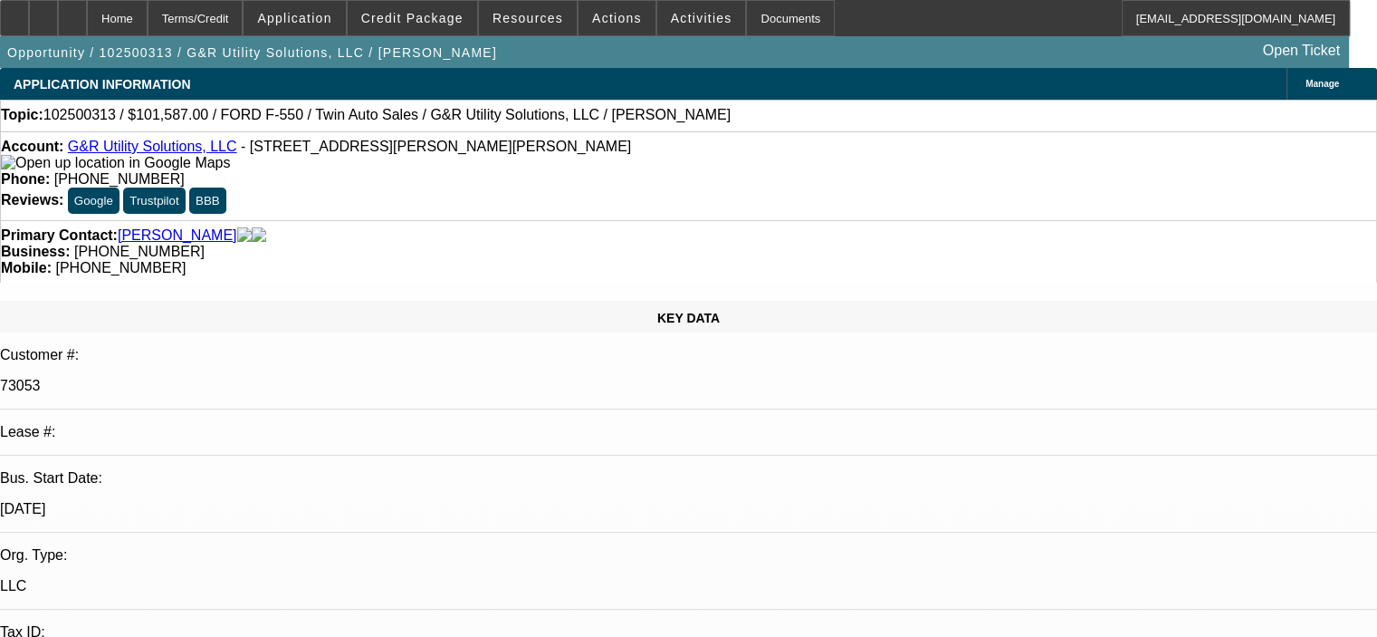
select select "0"
select select "6"
select select "0"
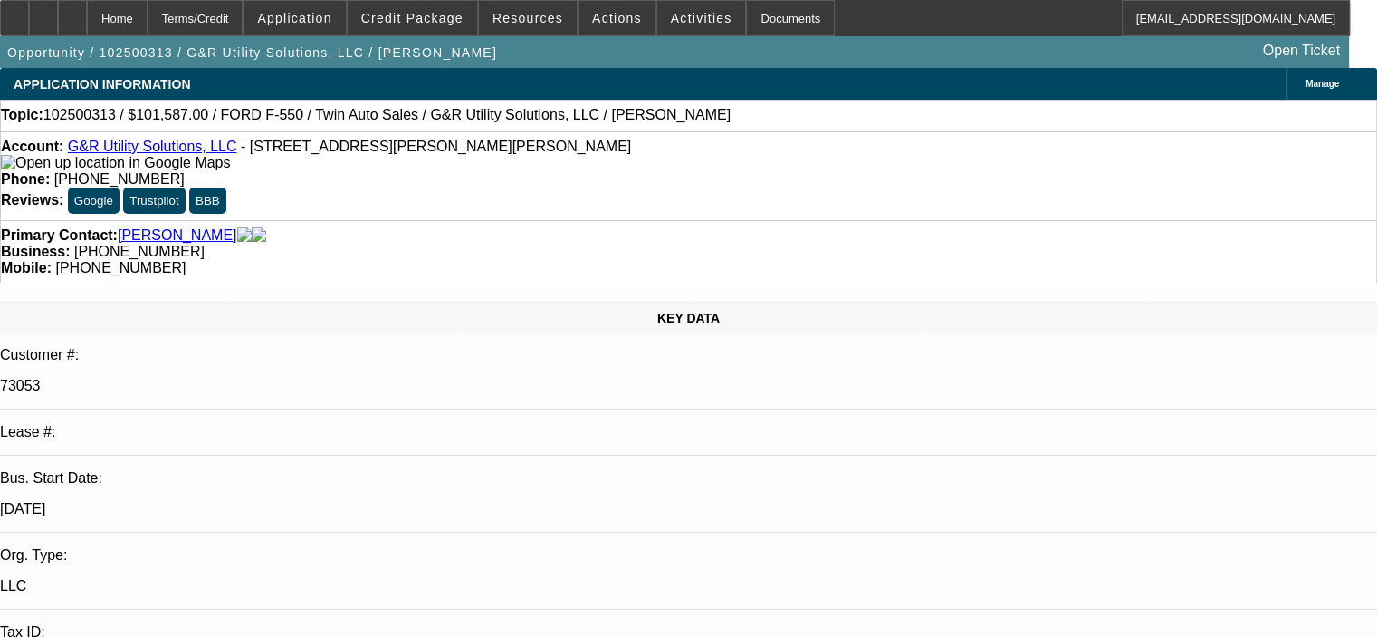
select select "6"
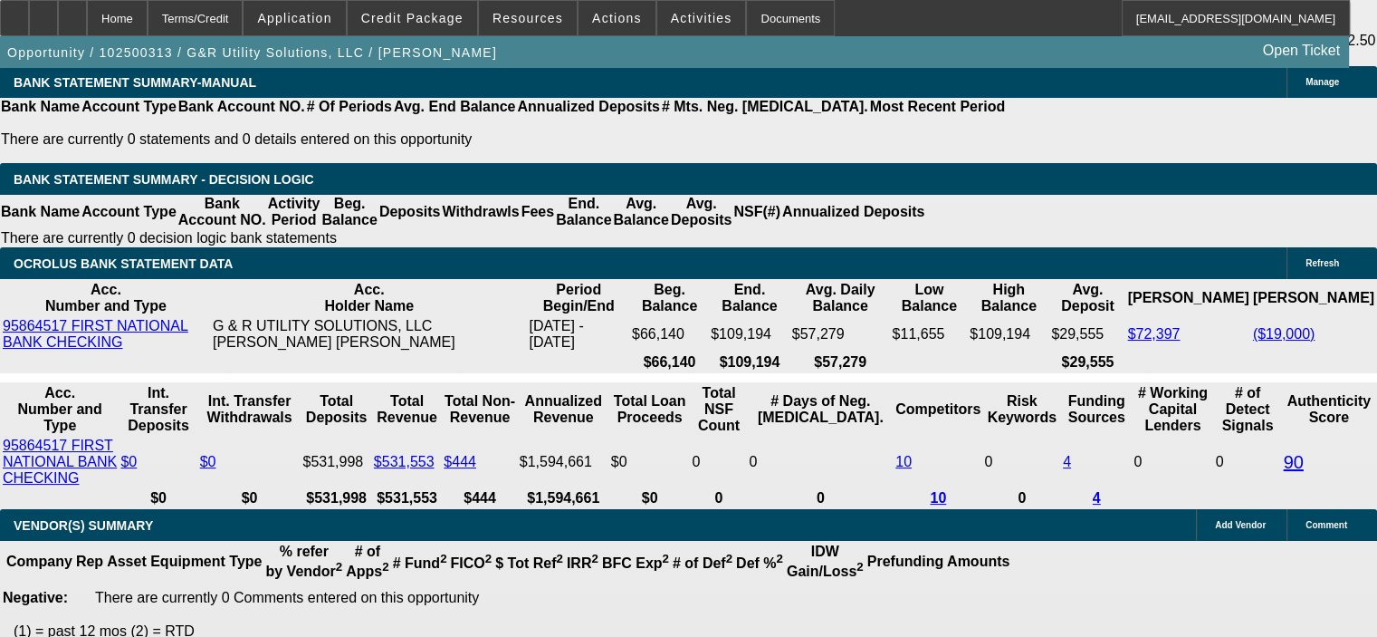
scroll to position [3803, 0]
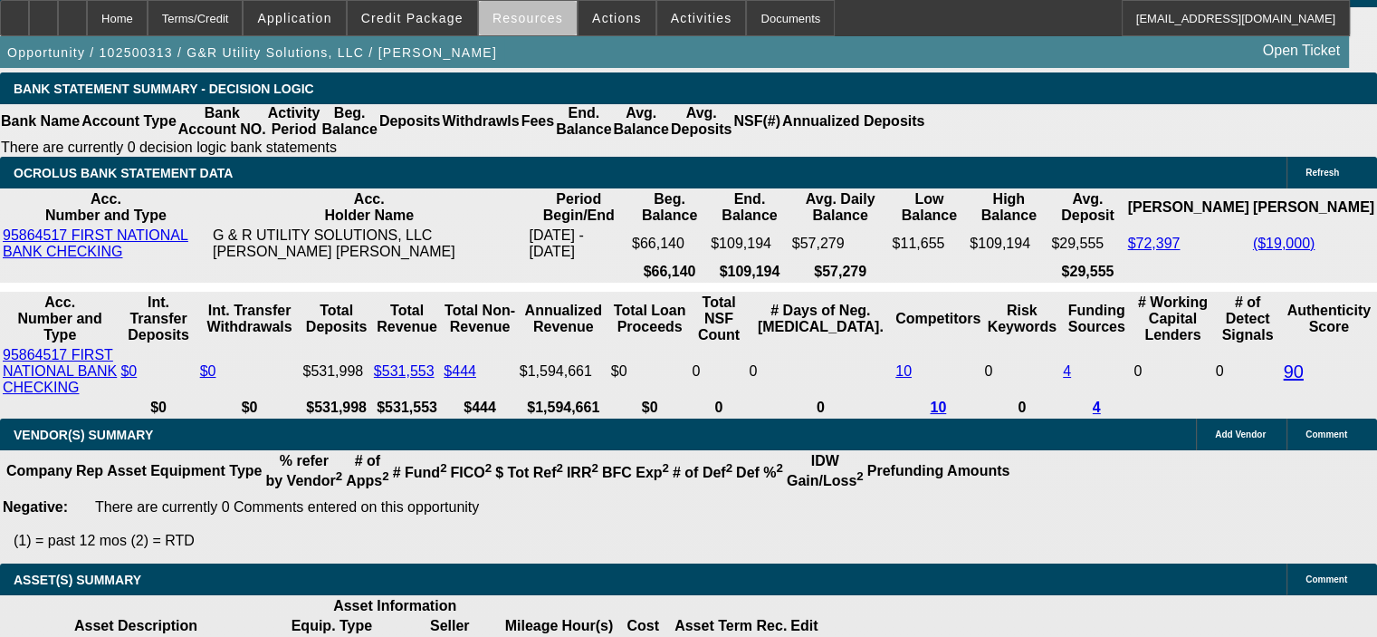
click at [532, 28] on span at bounding box center [528, 17] width 98 height 43
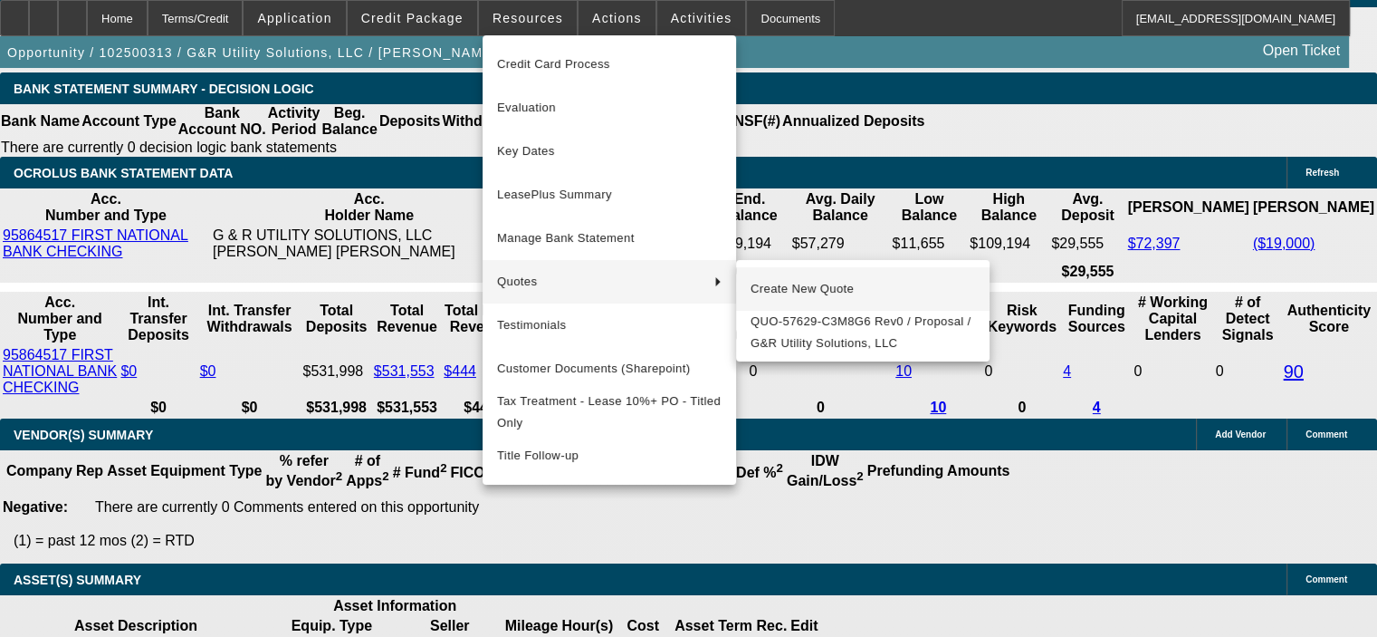
click at [834, 288] on span "Create New Quote" at bounding box center [863, 289] width 225 height 22
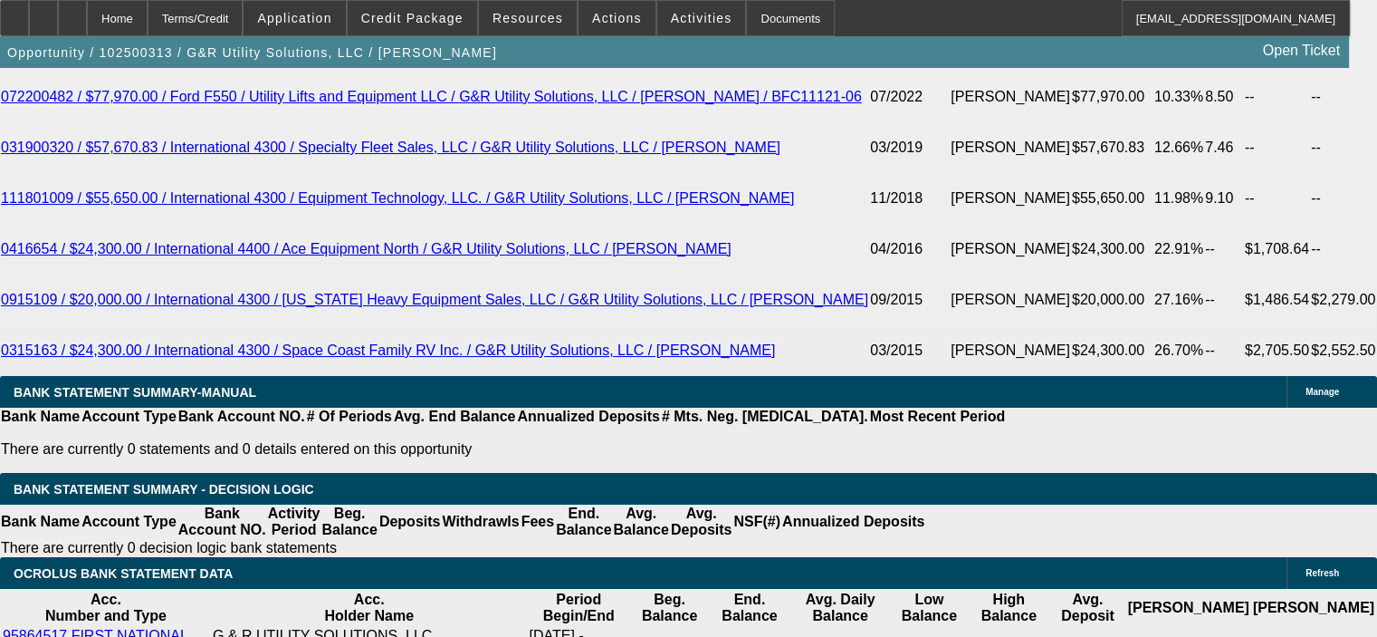
scroll to position [3398, 0]
